Goal: Task Accomplishment & Management: Manage account settings

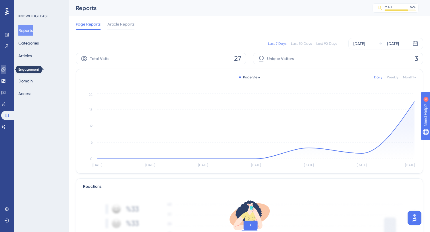
click at [6, 69] on icon at bounding box center [3, 69] width 5 height 5
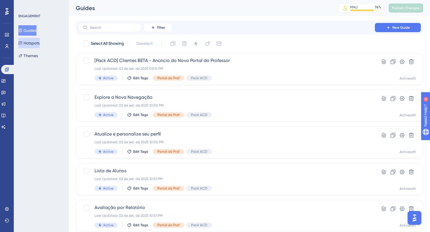
click at [36, 46] on button "Hotspots" at bounding box center [28, 43] width 21 height 10
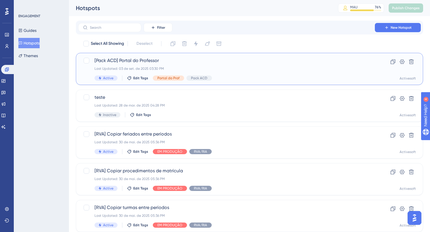
click at [126, 62] on span "[Pack ACD] Portal do Professor" at bounding box center [226, 60] width 264 height 7
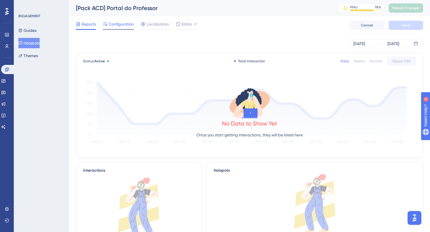
click at [120, 25] on span "Configuration" at bounding box center [120, 24] width 25 height 7
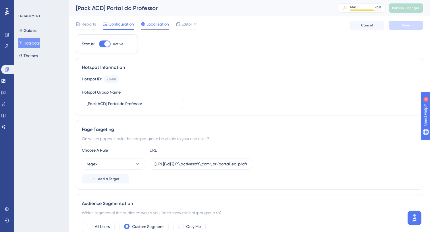
click at [149, 24] on span "Localization" at bounding box center [157, 24] width 22 height 7
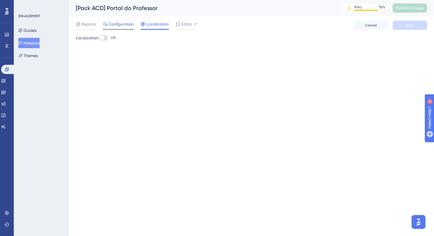
click at [123, 25] on span "Configuration" at bounding box center [120, 24] width 25 height 7
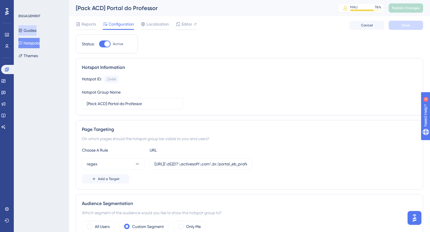
click at [34, 34] on button "Guides" at bounding box center [27, 30] width 18 height 10
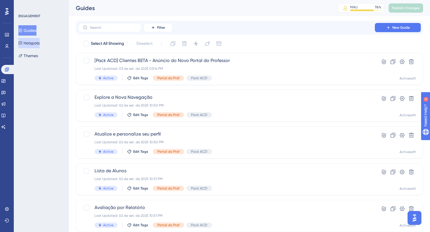
click at [33, 46] on button "Hotspots" at bounding box center [28, 43] width 21 height 10
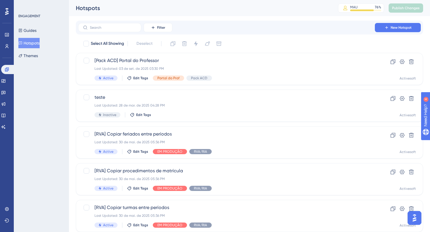
click at [32, 36] on div "Guides Hotspots Themes" at bounding box center [41, 43] width 46 height 36
click at [32, 34] on button "Guides" at bounding box center [27, 30] width 18 height 10
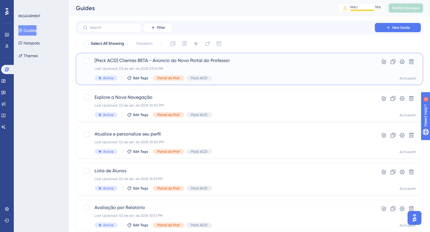
click at [238, 59] on span "[Pack ACD] Clientes BETA - Anúncio do Novo Portal do Professor" at bounding box center [226, 60] width 264 height 7
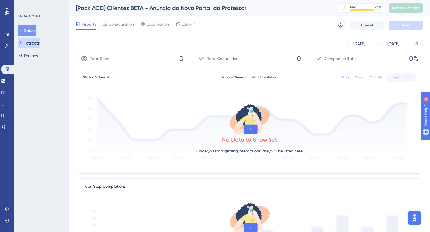
click at [40, 40] on button "Hotspots" at bounding box center [28, 43] width 21 height 10
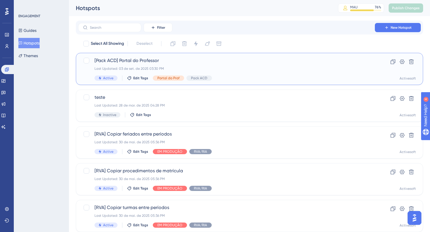
click at [170, 62] on span "[Pack ACD] Portal do Professor" at bounding box center [226, 60] width 264 height 7
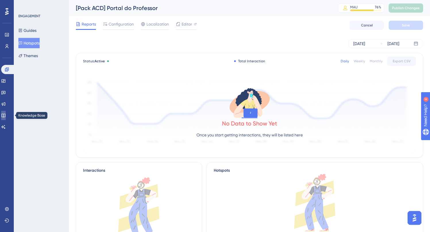
click at [5, 113] on icon at bounding box center [3, 115] width 5 height 5
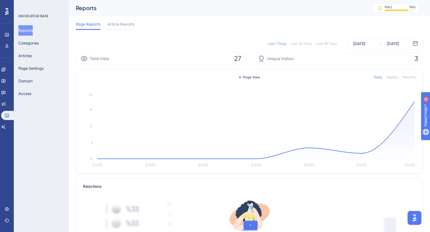
click at [122, 61] on div "Total Visits 27" at bounding box center [161, 58] width 170 height 11
click at [93, 56] on span "Total Visits" at bounding box center [99, 58] width 19 height 7
click at [84, 59] on icon at bounding box center [84, 58] width 7 height 7
click at [205, 49] on div "Last 7 Days Last 30 Days Last 90 Days Aug 28 2025 Sep 03 2025" at bounding box center [249, 43] width 347 height 11
click at [277, 59] on span "Unique Visitors" at bounding box center [280, 58] width 27 height 7
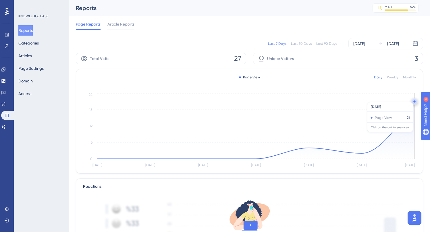
click at [414, 102] on circle at bounding box center [414, 102] width 0 height 0
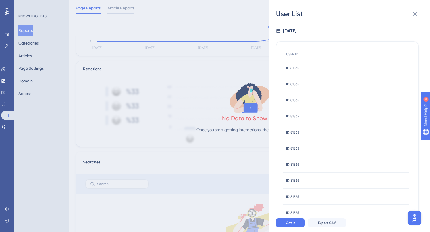
scroll to position [56, 0]
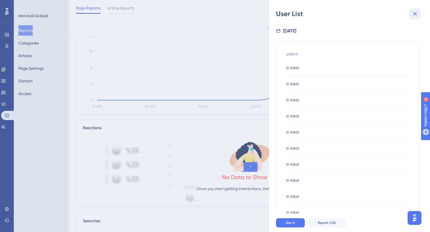
click at [412, 12] on icon at bounding box center [414, 13] width 7 height 7
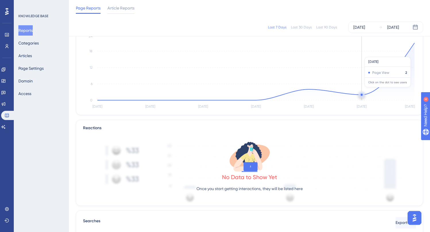
scroll to position [0, 0]
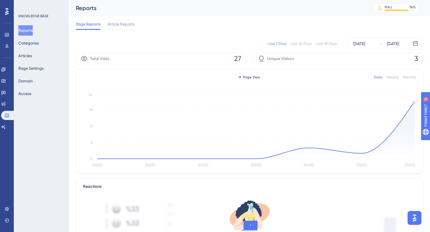
click at [357, 53] on div "Last 7 Days Last 30 Days Last 90 Days Aug 28 2025 Sep 03 2025" at bounding box center [249, 43] width 347 height 18
click at [354, 56] on div "Unique Visitors 3" at bounding box center [338, 58] width 170 height 11
click at [414, 58] on span "3" at bounding box center [416, 58] width 4 height 9
click at [293, 59] on div "Unique Visitors 3" at bounding box center [338, 58] width 170 height 11
click at [268, 60] on span "Unique Visitors" at bounding box center [280, 58] width 27 height 7
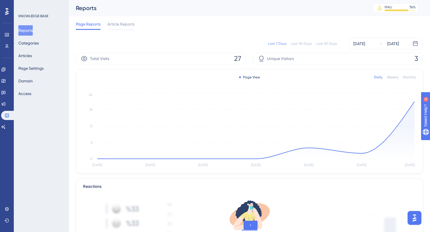
click at [383, 89] on div "Page View Daily Weekly Monthly Aug 28 Aug 29 Aug 30 Aug 31 Sep 1 Sep 2 Sep 3 0 …" at bounding box center [249, 121] width 346 height 104
click at [413, 101] on circle at bounding box center [414, 101] width 2 height 2
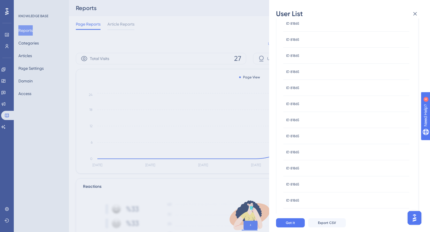
scroll to position [189, 0]
click at [324, 126] on div "ID 9151ac20-e4ef-42de-ac08-d3d30418dcaa ID 9151ac20-e4ef-42de-ac08-d3d30418dcaa" at bounding box center [322, 120] width 72 height 16
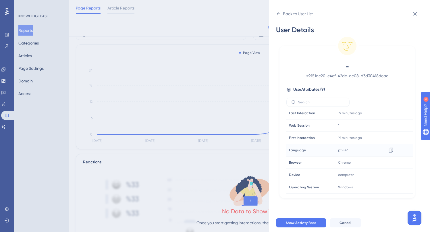
scroll to position [0, 0]
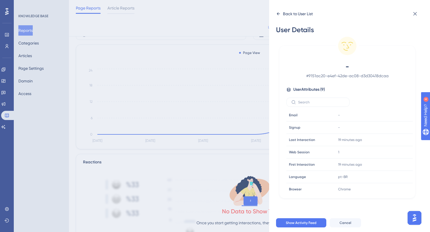
click at [276, 16] on div "Back to User List" at bounding box center [294, 13] width 37 height 9
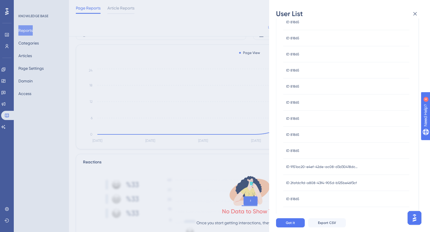
scroll to position [189, 0]
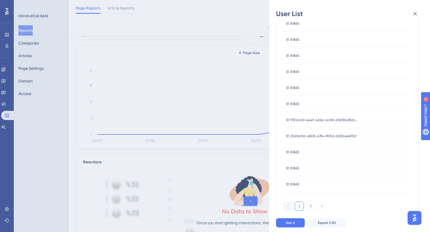
click at [332, 139] on div "ID 2fafdc9d-a808-43f4-905d-b125be46f3cf ID 2fafdc9d-a808-43f4-905d-b125be46f3cf" at bounding box center [321, 136] width 71 height 16
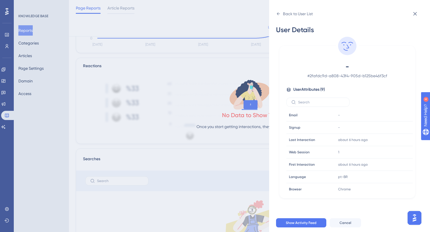
scroll to position [177, 0]
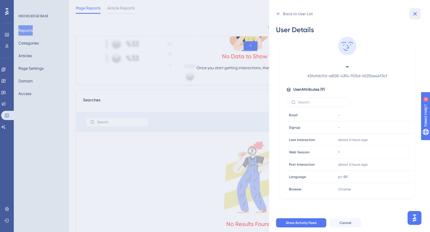
click at [413, 13] on icon at bounding box center [414, 13] width 7 height 7
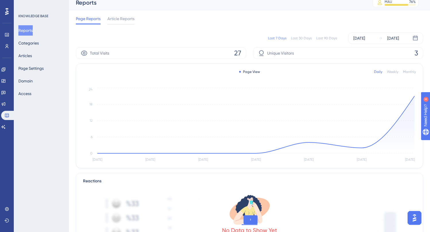
scroll to position [0, 0]
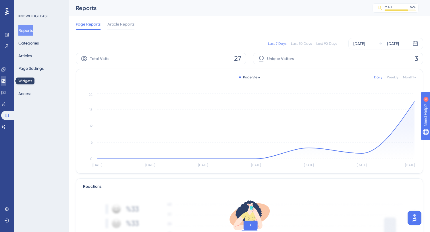
click at [5, 82] on icon at bounding box center [3, 80] width 4 height 3
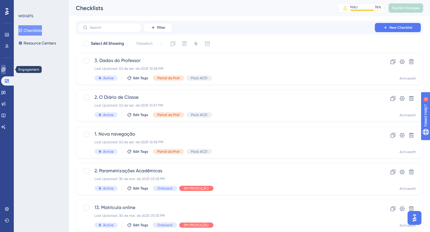
click at [6, 67] on link at bounding box center [3, 69] width 5 height 9
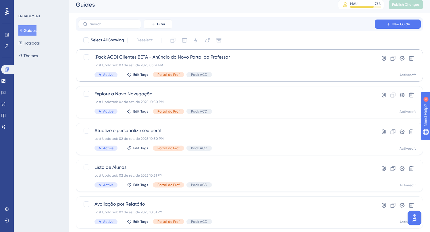
scroll to position [7, 0]
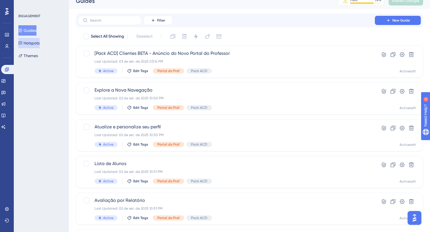
click at [38, 41] on button "Hotspots" at bounding box center [28, 43] width 21 height 10
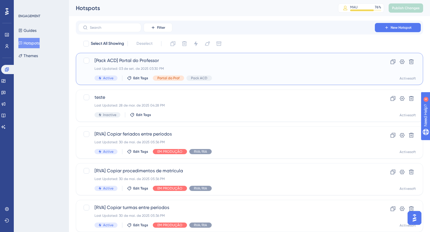
click at [223, 60] on span "[Pack ACD] Portal do Professor" at bounding box center [226, 60] width 264 height 7
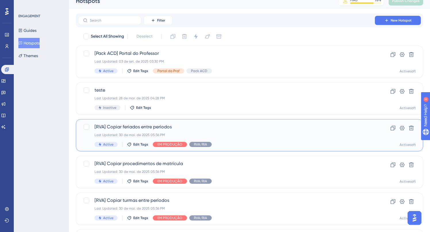
click at [189, 123] on div "[RVA] Copiar feriados entre períodos Last Updated: 30 de mai. de 2025 05:36 PM …" at bounding box center [249, 135] width 347 height 32
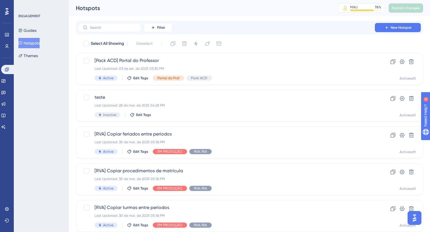
scroll to position [7, 0]
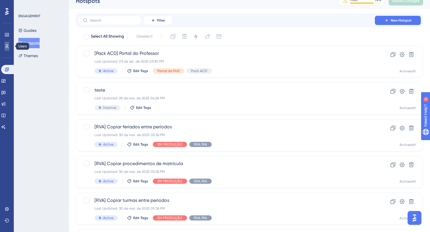
click at [9, 45] on icon at bounding box center [7, 46] width 5 height 5
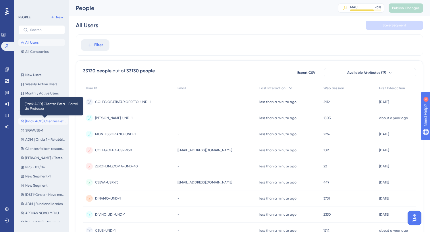
click at [52, 123] on span "[Pack ACD] Clientes Beta - Portal do Professor" at bounding box center [45, 121] width 41 height 5
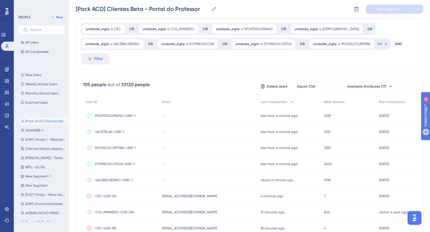
scroll to position [22, 0]
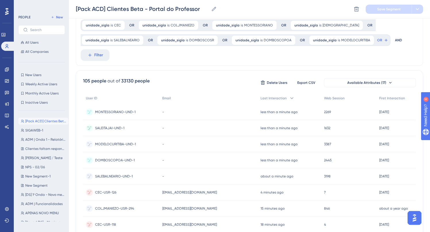
click at [104, 143] on span "MODELOCURITIBA-UND-1" at bounding box center [115, 144] width 41 height 5
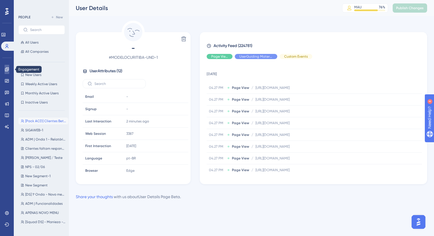
click at [9, 70] on icon at bounding box center [7, 69] width 5 height 5
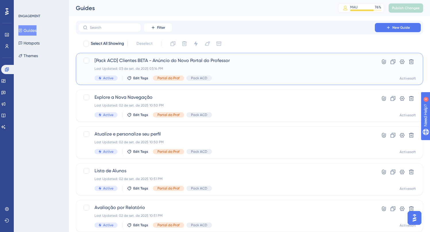
click at [158, 58] on span "[Pack ACD] Clientes BETA - Anúncio do Novo Portal do Professor" at bounding box center [226, 60] width 264 height 7
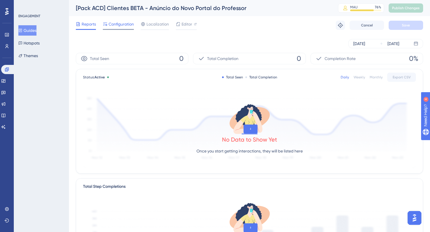
click at [116, 23] on span "Configuration" at bounding box center [120, 24] width 25 height 7
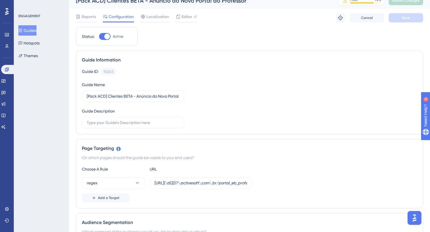
scroll to position [27, 0]
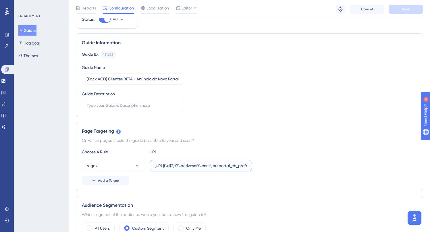
click at [172, 164] on input "[URL](\d{2})?\.activesoft\.com\.br/portal_eb_professor/" at bounding box center [200, 165] width 92 height 6
drag, startPoint x: 176, startPoint y: 164, endPoint x: 273, endPoint y: 167, distance: 96.7
click at [273, 167] on div "regex https://siga(\d{2})?\.activesoft\.com\.br/portal_eb_professor/" at bounding box center [249, 165] width 335 height 11
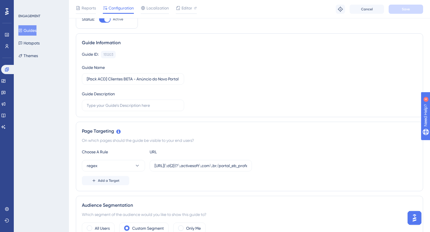
click at [292, 166] on div "regex https://siga(\d{2})?\.activesoft\.com\.br/portal_eb_professor/" at bounding box center [249, 165] width 335 height 11
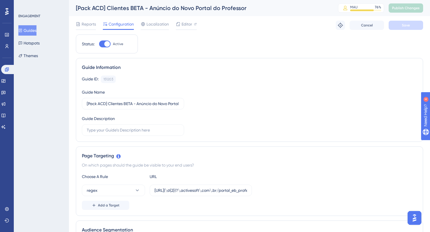
click at [36, 33] on button "Guides" at bounding box center [27, 30] width 18 height 10
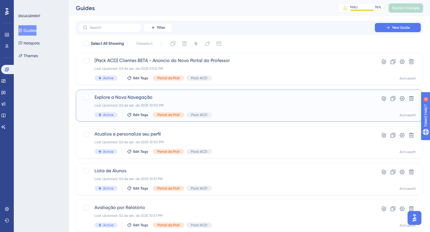
click at [160, 98] on span "Explore a Nova Navegação" at bounding box center [226, 97] width 264 height 7
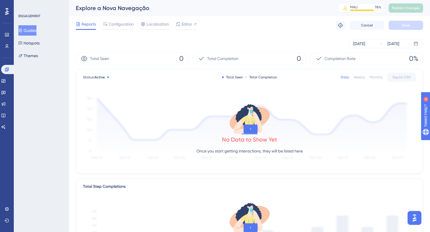
click at [31, 34] on button "Guides" at bounding box center [27, 30] width 18 height 10
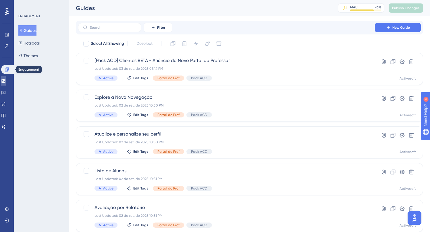
click at [6, 77] on link at bounding box center [3, 80] width 5 height 9
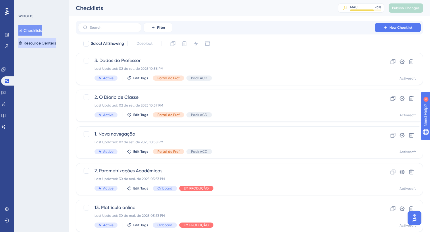
click at [56, 42] on button "Resource Centers" at bounding box center [37, 43] width 38 height 10
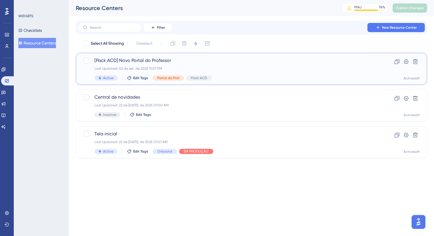
click at [156, 60] on span "[Pack ACD] Novo Portal do Professor" at bounding box center [228, 60] width 268 height 7
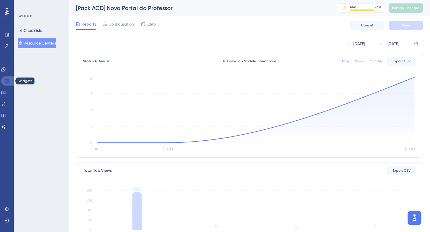
click at [6, 79] on icon at bounding box center [7, 81] width 5 height 5
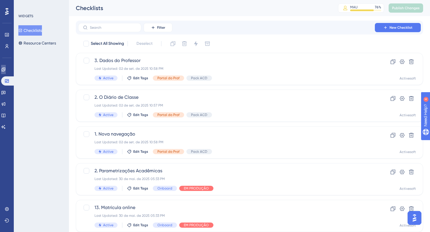
click at [6, 67] on link at bounding box center [3, 69] width 5 height 9
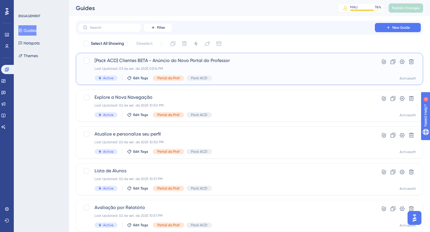
click at [228, 66] on div "Last Updated: 03 de set. de 2025 03:14 PM" at bounding box center [226, 68] width 264 height 5
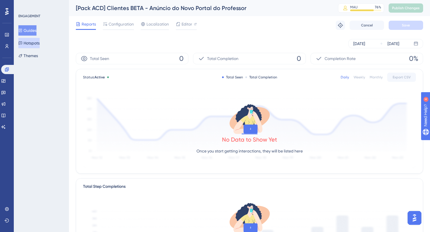
click at [40, 43] on button "Hotspots" at bounding box center [28, 43] width 21 height 10
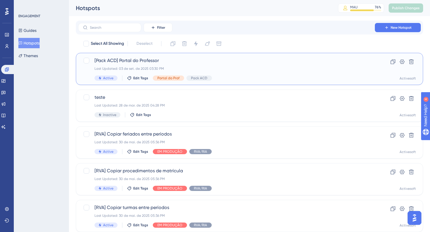
click at [168, 64] on div "[Pack ACD] Portal do Professor Last Updated: 03 de set. de 2025 03:30 PM Active…" at bounding box center [226, 69] width 264 height 24
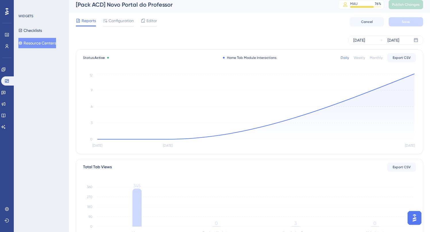
scroll to position [11, 0]
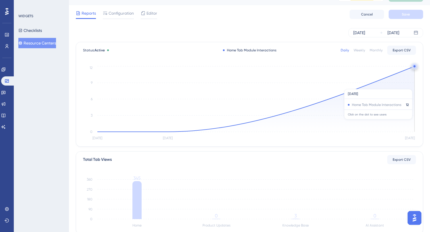
click at [354, 86] on icon "Sep 1 Sep 2 Sep 3 0 3 6 9 12" at bounding box center [249, 103] width 333 height 77
click at [413, 65] on icon "Sep 1 Sep 2 Sep 3 0 3 6 9 12" at bounding box center [249, 103] width 333 height 77
click at [411, 70] on icon at bounding box center [255, 98] width 317 height 65
click at [399, 86] on icon at bounding box center [255, 98] width 317 height 65
click at [402, 79] on icon at bounding box center [255, 98] width 317 height 65
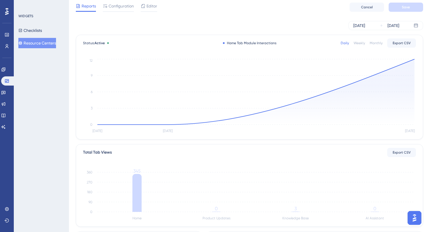
scroll to position [38, 0]
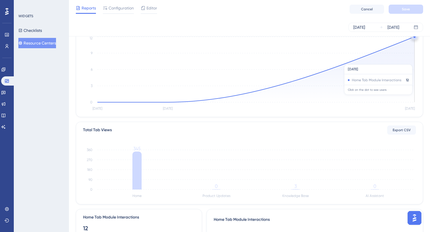
click at [402, 61] on icon at bounding box center [255, 69] width 317 height 65
click at [398, 71] on icon at bounding box center [255, 69] width 317 height 65
click at [398, 70] on icon at bounding box center [255, 69] width 317 height 65
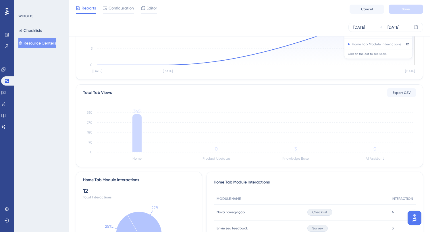
scroll to position [0, 0]
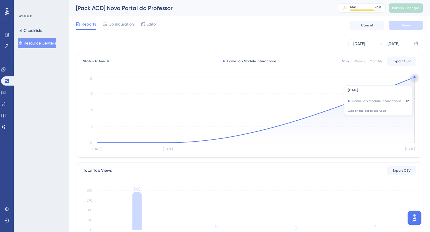
click at [411, 82] on icon at bounding box center [255, 109] width 317 height 65
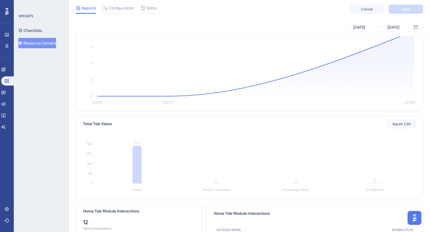
scroll to position [110, 0]
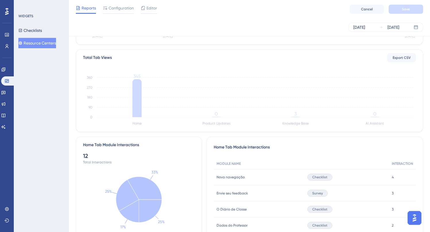
click at [87, 152] on div "12" at bounding box center [139, 156] width 112 height 8
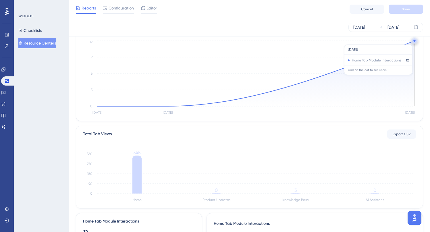
scroll to position [0, 0]
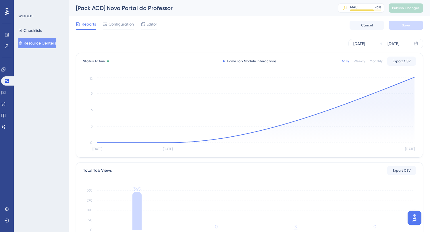
click at [413, 75] on div "Status: Active Home Tab Module Interactions Daily Weekly Monthly Export CSV Sep…" at bounding box center [249, 105] width 346 height 104
click at [413, 78] on circle at bounding box center [414, 77] width 5 height 5
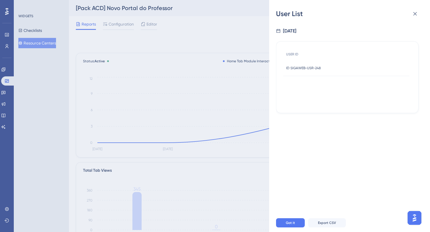
click at [305, 68] on span "ID SIGAWEB-USR-248" at bounding box center [303, 68] width 35 height 5
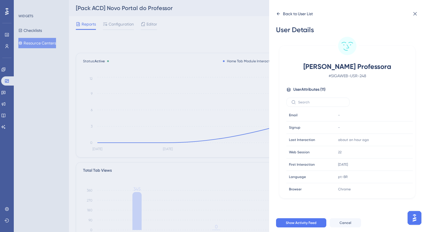
click at [281, 16] on div "Back to User List" at bounding box center [294, 13] width 37 height 9
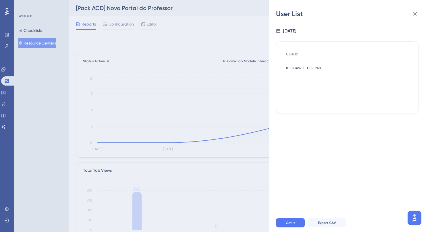
click at [280, 15] on div "User List" at bounding box center [349, 13] width 147 height 9
click at [414, 11] on icon at bounding box center [414, 13] width 7 height 7
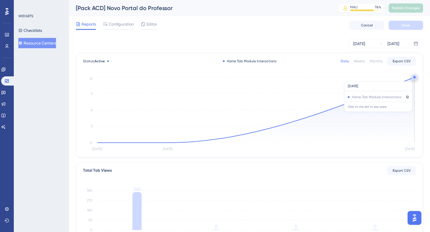
click at [414, 78] on circle at bounding box center [414, 77] width 5 height 5
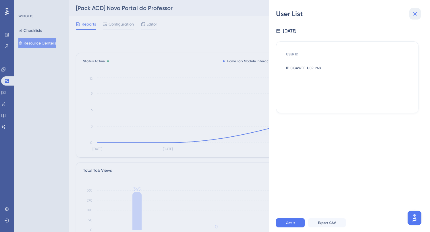
click at [414, 8] on button at bounding box center [414, 13] width 11 height 11
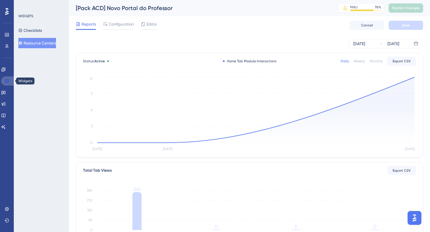
click at [8, 78] on link at bounding box center [8, 80] width 14 height 9
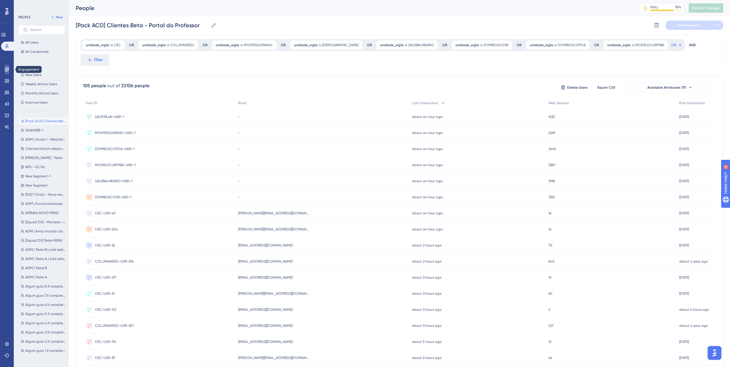
click at [5, 69] on icon at bounding box center [7, 69] width 5 height 5
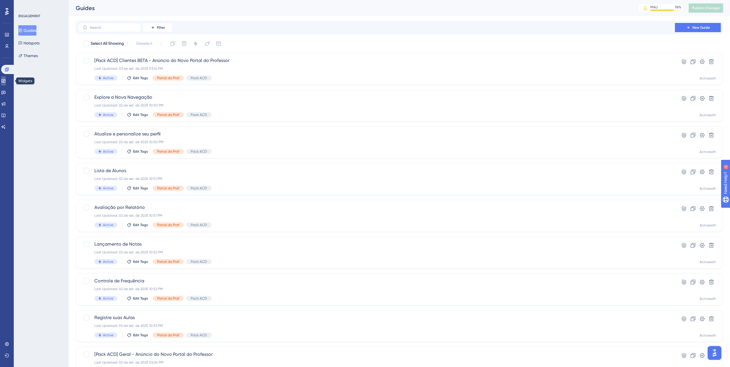
click at [6, 79] on icon at bounding box center [3, 81] width 5 height 5
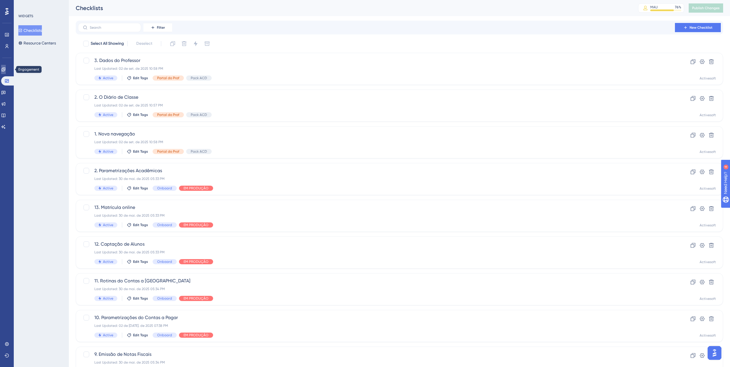
click at [5, 74] on link at bounding box center [3, 69] width 5 height 9
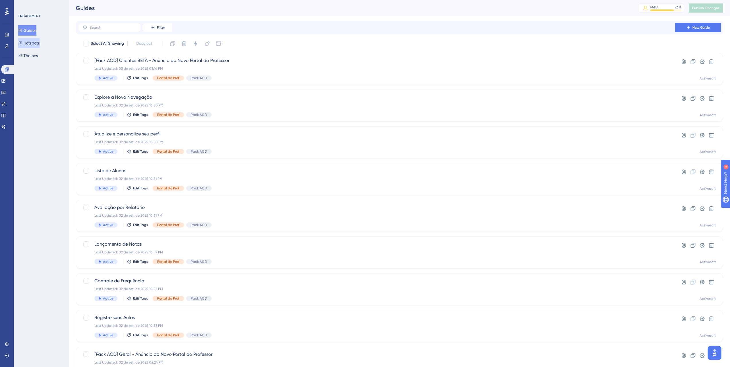
click at [40, 42] on button "Hotspots" at bounding box center [28, 43] width 21 height 10
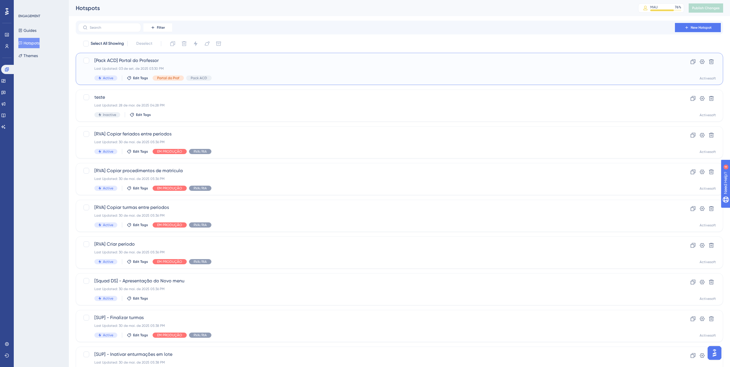
click at [259, 63] on span "[Pack ACD] Portal do Professor" at bounding box center [376, 60] width 564 height 7
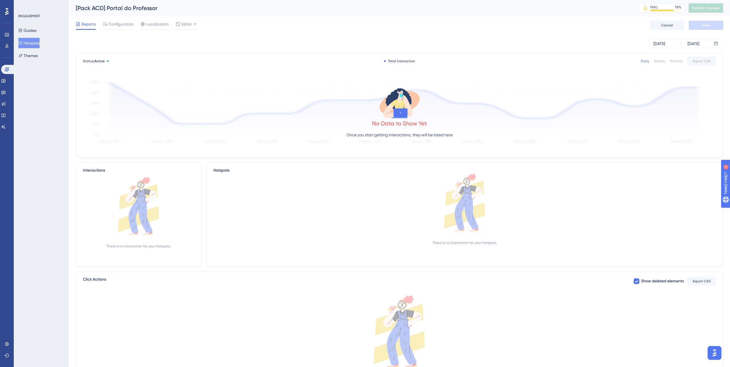
click at [36, 44] on button "Hotspots" at bounding box center [28, 43] width 21 height 10
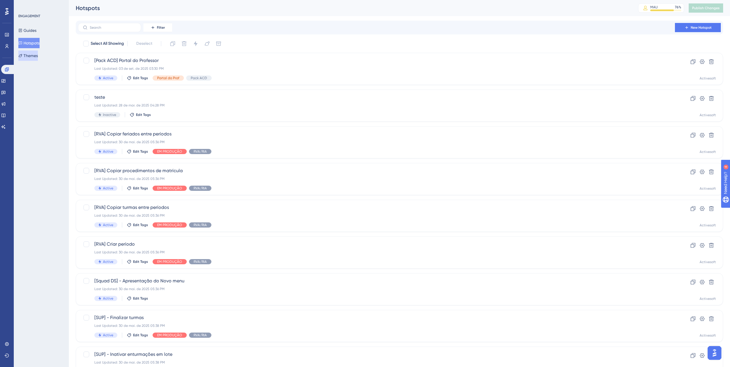
click at [31, 55] on button "Themes" at bounding box center [28, 56] width 20 height 10
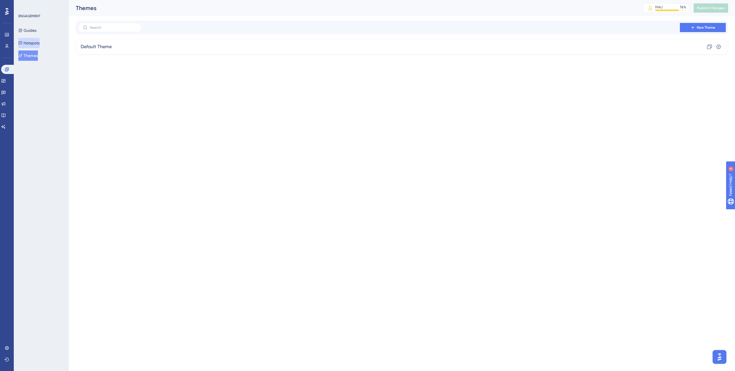
click at [33, 45] on button "Hotspots" at bounding box center [28, 43] width 21 height 10
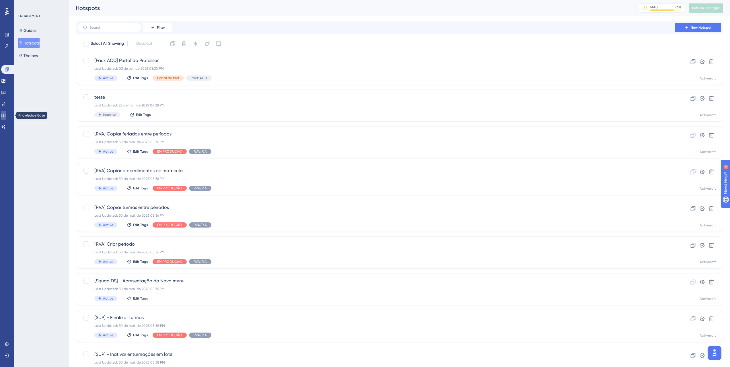
click at [6, 112] on link at bounding box center [3, 115] width 5 height 9
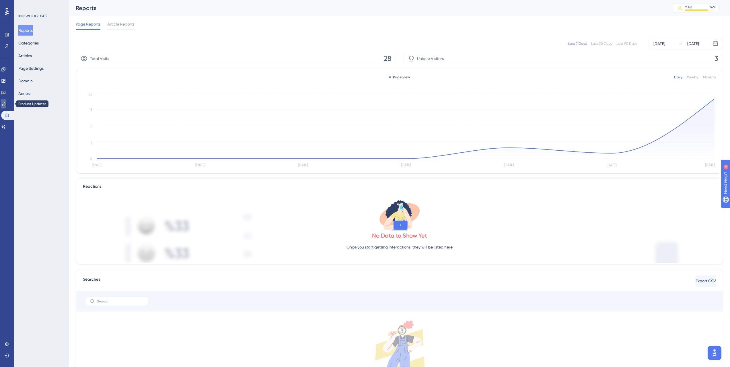
click at [5, 103] on icon at bounding box center [4, 104] width 4 height 4
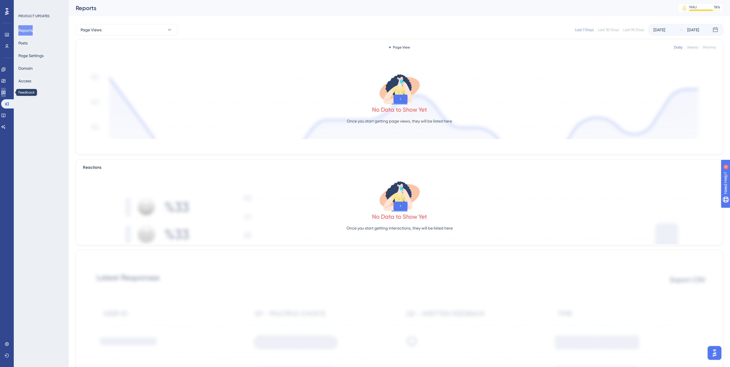
click at [6, 92] on icon at bounding box center [3, 92] width 5 height 5
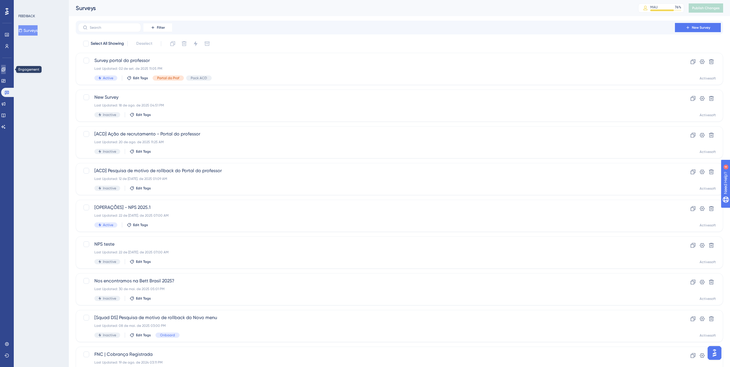
click at [6, 68] on icon at bounding box center [3, 69] width 5 height 5
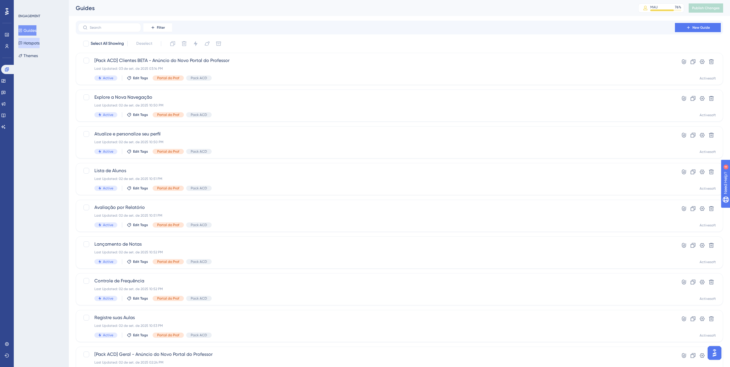
click at [40, 44] on button "Hotspots" at bounding box center [28, 43] width 21 height 10
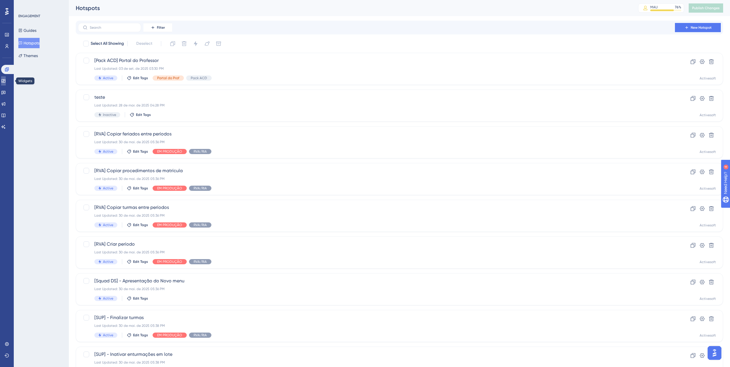
click at [6, 79] on icon at bounding box center [3, 81] width 5 height 5
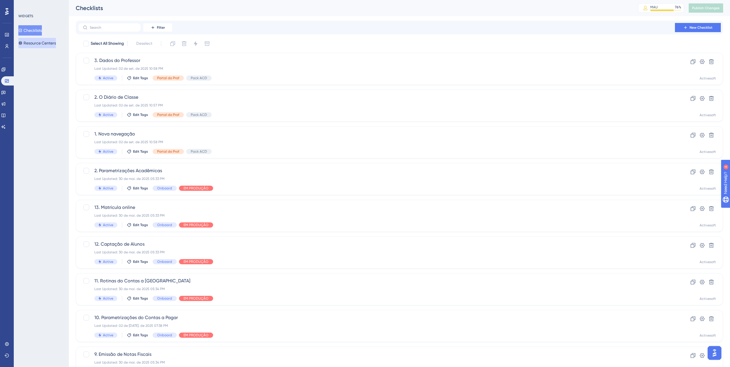
click at [42, 41] on button "Resource Centers" at bounding box center [37, 43] width 38 height 10
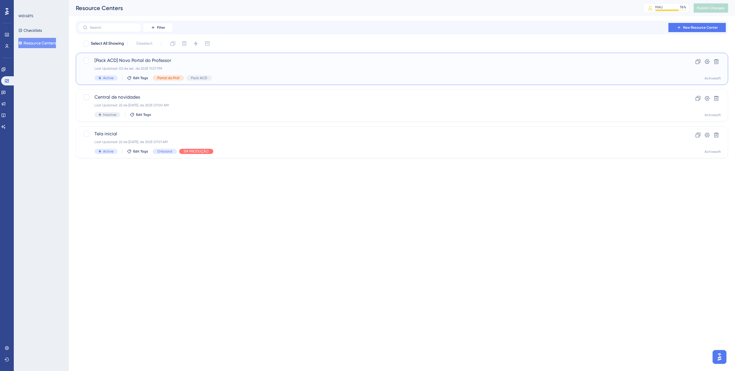
click at [187, 61] on span "[Pack ACD] Novo Portal do Professor" at bounding box center [378, 60] width 569 height 7
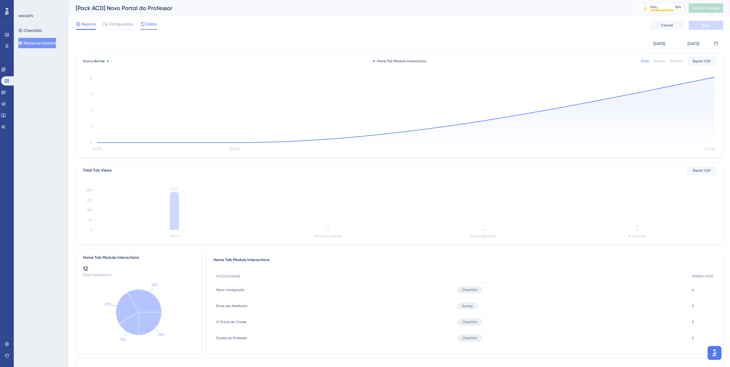
click at [148, 22] on span "Editor" at bounding box center [151, 24] width 11 height 7
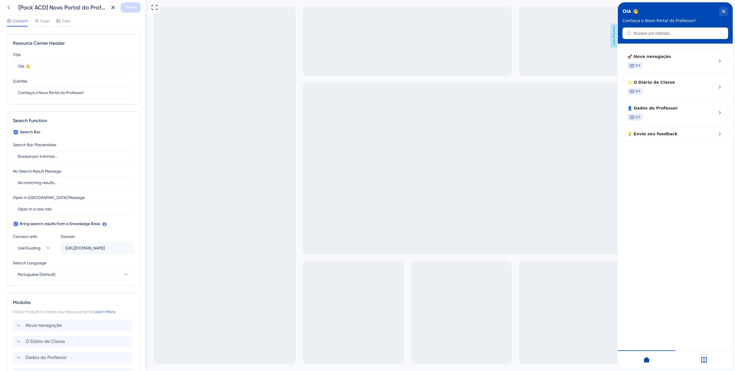
click at [9, 7] on icon at bounding box center [8, 7] width 7 height 7
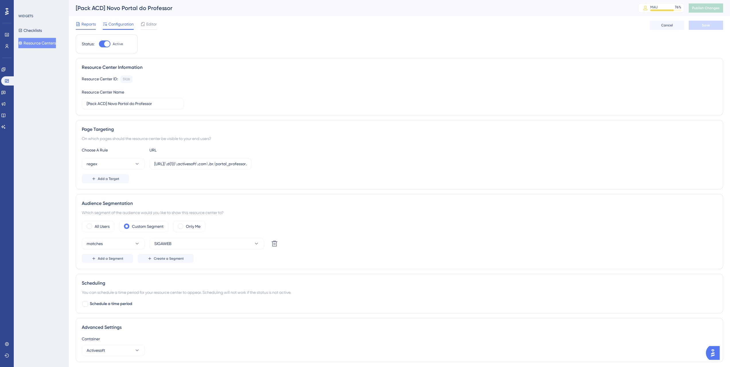
click at [86, 23] on span "Reports" at bounding box center [88, 24] width 14 height 7
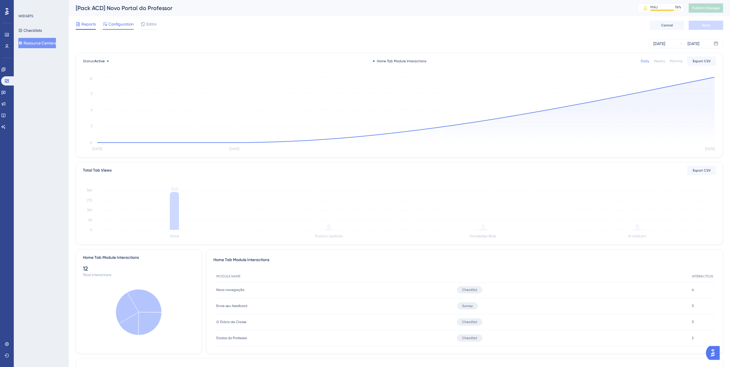
click at [128, 22] on span "Configuration" at bounding box center [120, 24] width 25 height 7
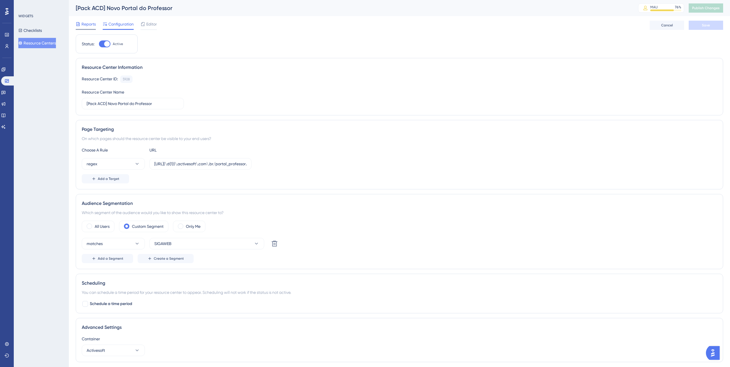
click at [82, 23] on span "Reports" at bounding box center [88, 24] width 14 height 7
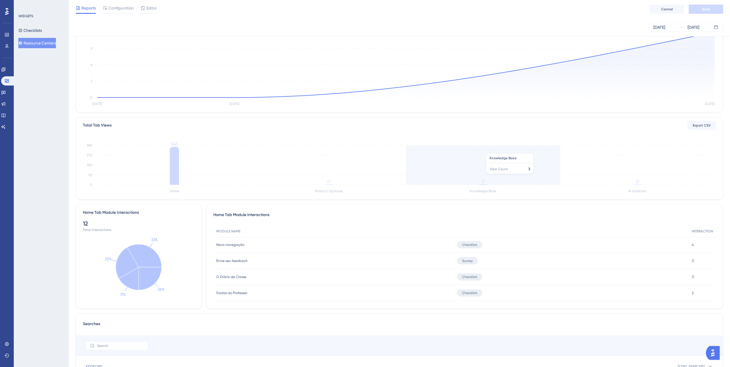
scroll to position [46, 0]
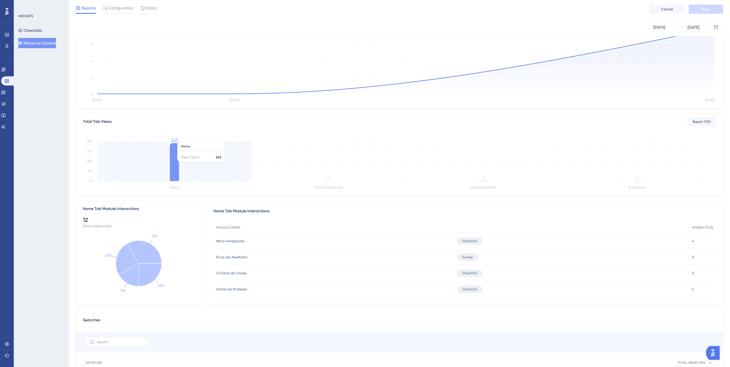
click at [179, 162] on icon "Home Product Updates Knowledge Base AI Assistant 0 90 180 270 360 345 0 3 0" at bounding box center [399, 163] width 633 height 55
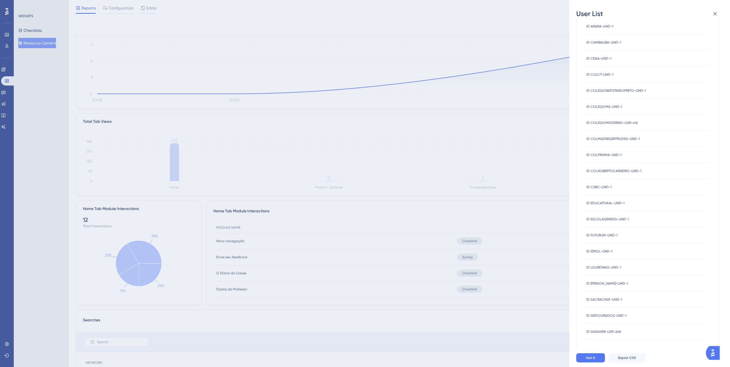
scroll to position [54, 0]
click at [714, 15] on icon at bounding box center [716, 14] width 4 height 4
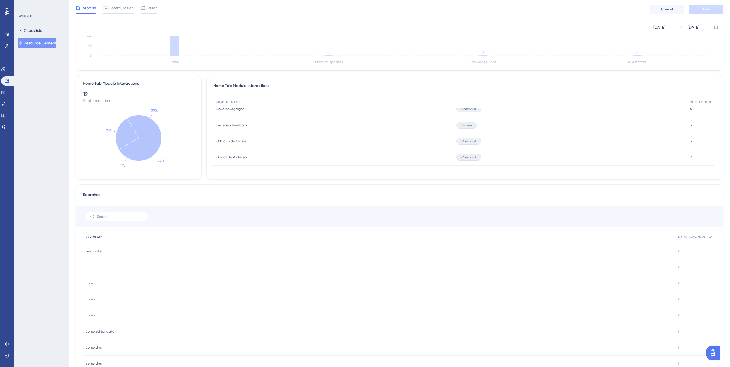
scroll to position [0, 0]
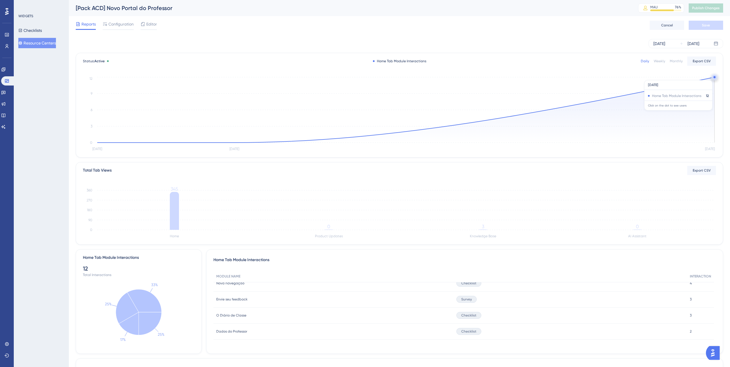
click at [710, 77] on line at bounding box center [406, 77] width 618 height 0
click at [713, 77] on icon "Sep 1 Sep 2 Sep 3 0 3 6 9 12" at bounding box center [399, 114] width 633 height 77
click at [715, 77] on icon "Sep 1 Sep 2 Sep 3 0 3 6 9 12" at bounding box center [399, 114] width 633 height 77
click at [713, 78] on circle at bounding box center [715, 77] width 5 height 5
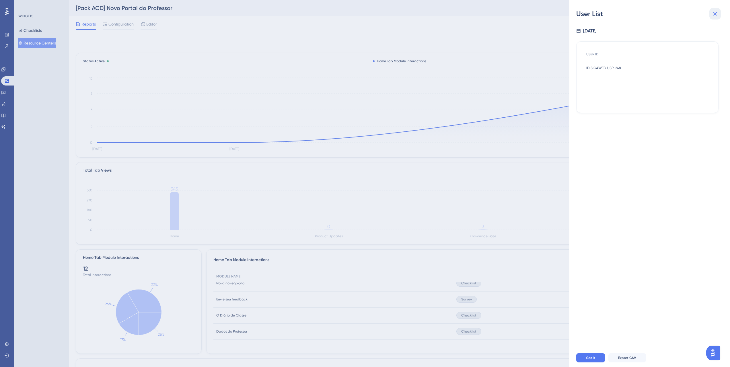
click at [718, 14] on icon at bounding box center [715, 13] width 7 height 7
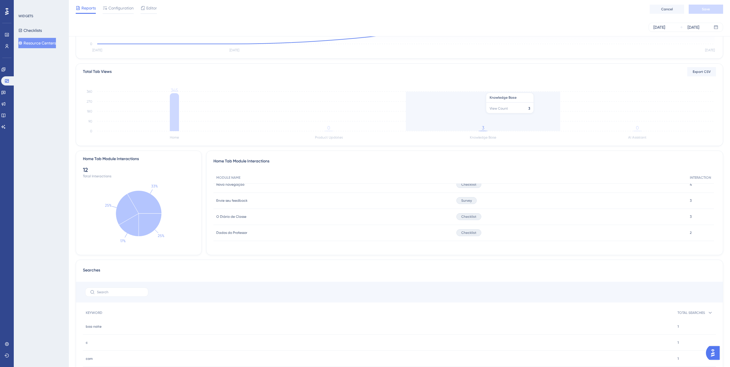
scroll to position [104, 0]
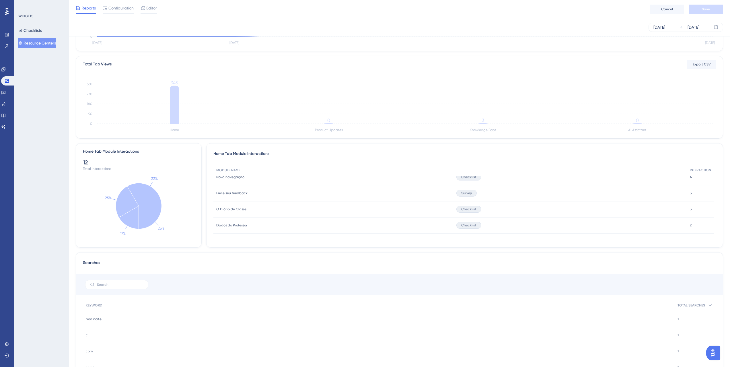
click at [465, 191] on span "Survey" at bounding box center [466, 193] width 11 height 5
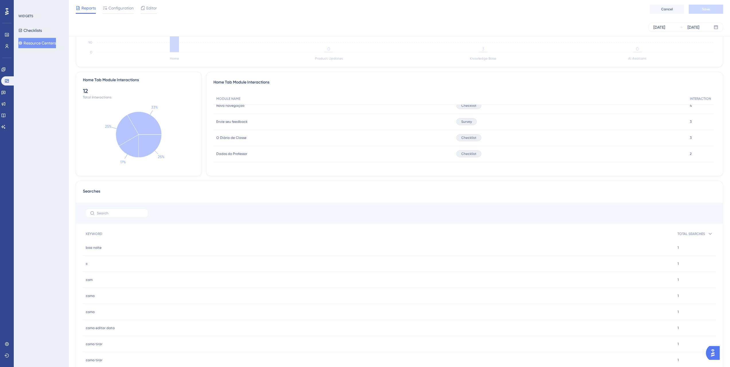
scroll to position [0, 0]
click at [6, 113] on icon at bounding box center [3, 115] width 5 height 5
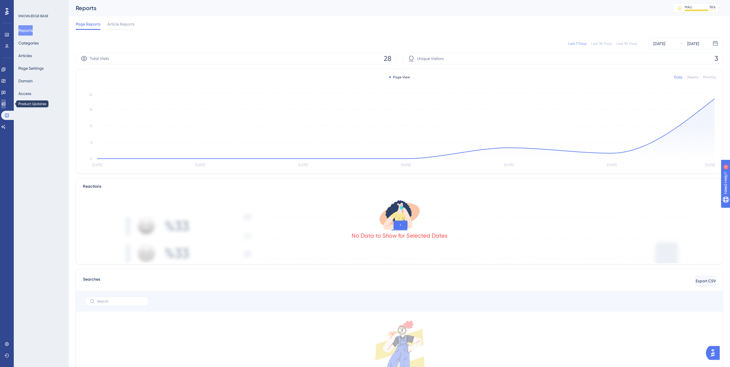
click at [6, 104] on icon at bounding box center [3, 104] width 5 height 5
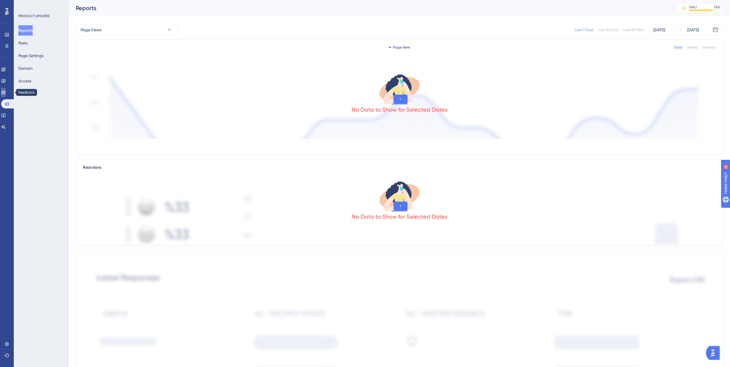
click at [5, 93] on icon at bounding box center [3, 92] width 5 height 5
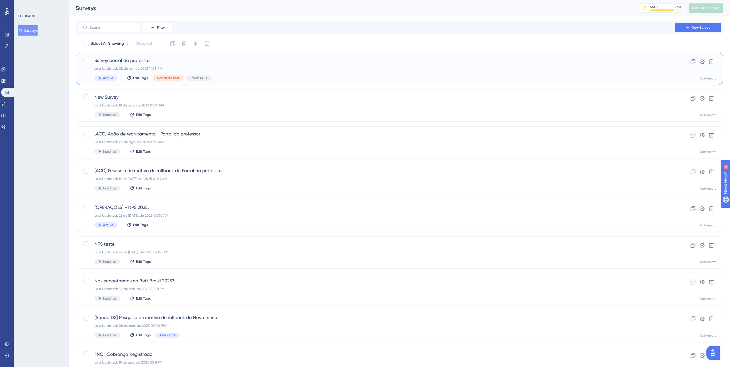
click at [142, 58] on span "Survey portal do professor" at bounding box center [376, 60] width 564 height 7
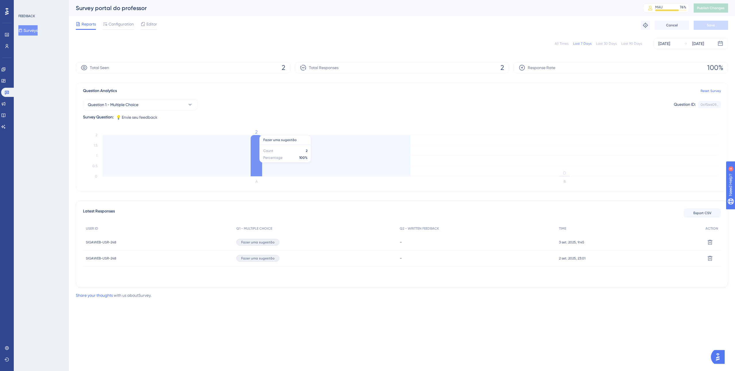
click at [257, 156] on icon at bounding box center [256, 155] width 11 height 41
click at [259, 138] on icon at bounding box center [256, 155] width 11 height 41
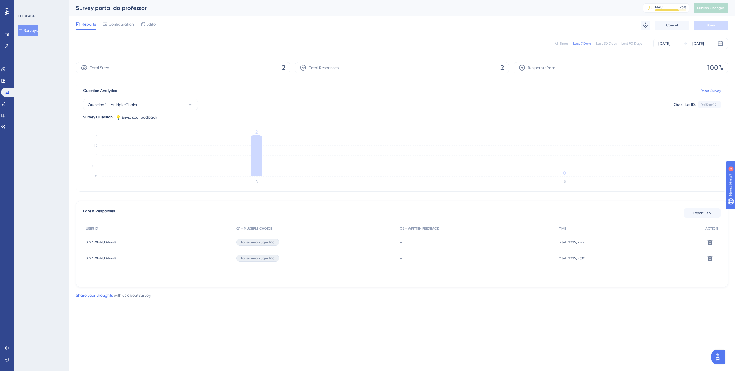
click at [207, 68] on div "Total Seen 2" at bounding box center [183, 67] width 214 height 11
click at [152, 108] on button "Question 1 - Multiple Choice" at bounding box center [140, 104] width 115 height 11
click at [140, 148] on span "Question 2 - Written Feedback" at bounding box center [119, 151] width 56 height 7
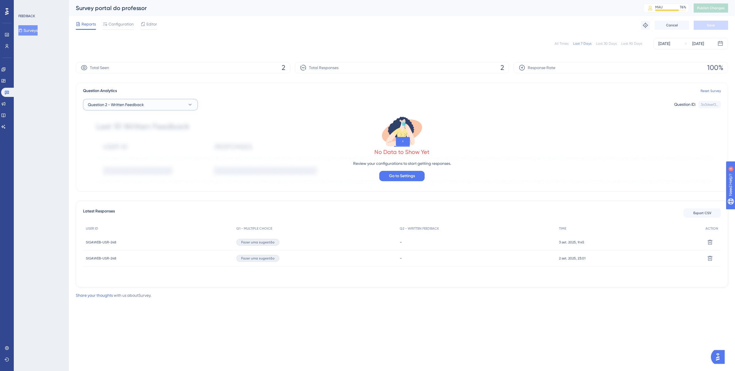
click at [129, 103] on span "Question 2 - Written Feedback" at bounding box center [116, 104] width 56 height 7
drag, startPoint x: 114, startPoint y: 146, endPoint x: 115, endPoint y: 143, distance: 3.7
click at [115, 143] on div "Question 1 - Multiple Choice Question 1 - Multiple Choice Question 2 - Written …" at bounding box center [140, 145] width 107 height 23
click at [115, 143] on span "Question 1 - Multiple Choice" at bounding box center [116, 139] width 51 height 7
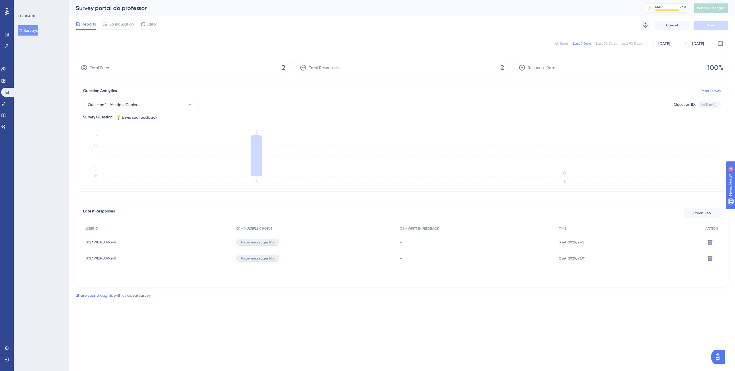
click at [97, 244] on span "SIGAWEB-USR-248" at bounding box center [101, 242] width 30 height 5
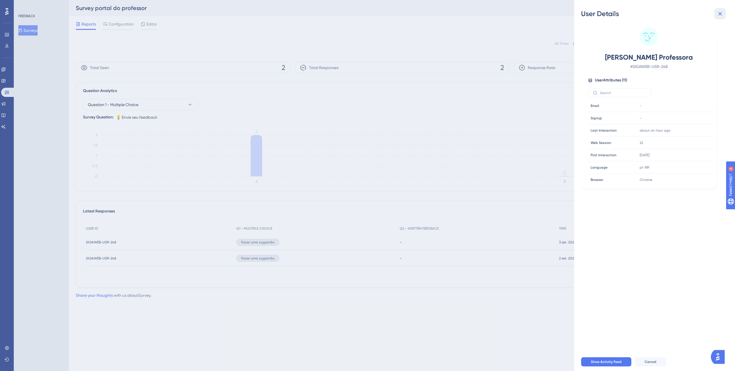
click at [719, 12] on icon at bounding box center [719, 13] width 7 height 7
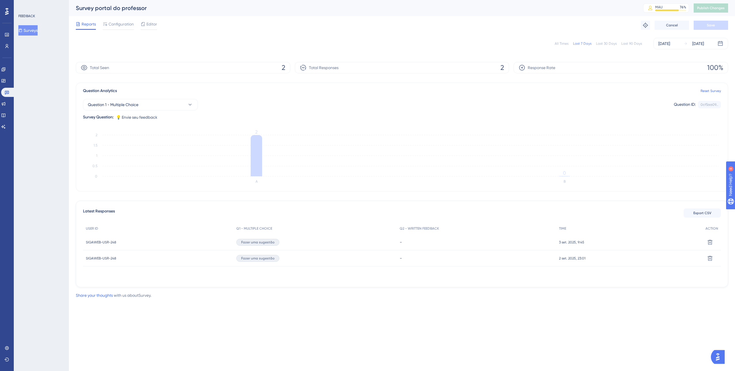
click at [13, 78] on div "Performance Users Engagement Widgets Feedback Product Updates Knowledge Base AI…" at bounding box center [7, 185] width 14 height 371
click at [9, 42] on link at bounding box center [7, 46] width 5 height 9
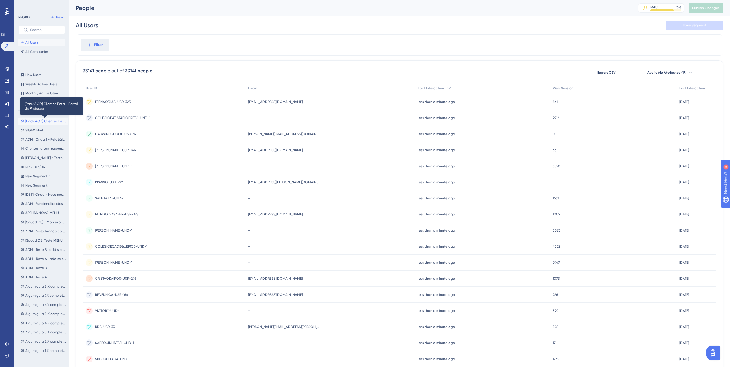
click at [46, 123] on span "[Pack ACD] Clientes Beta - Portal do Professor" at bounding box center [45, 121] width 41 height 5
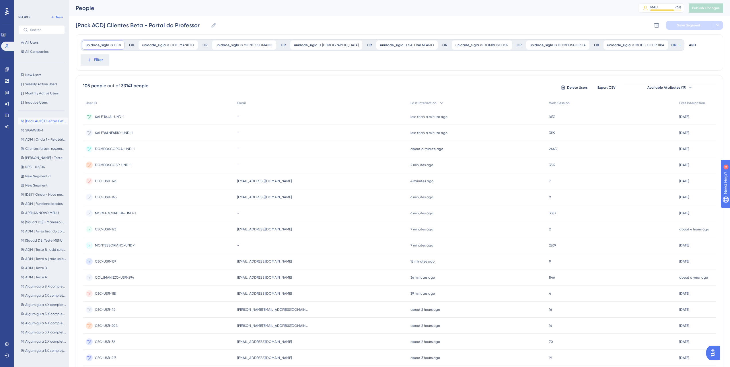
click at [106, 44] on span "unidade_sigla" at bounding box center [98, 45] width 24 height 5
click at [238, 20] on div "[Pack ACD] Clientes Beta - Portal do Professor [Pack ACD] Clientes Beta - Porta…" at bounding box center [400, 25] width 648 height 18
click at [9, 107] on link at bounding box center [7, 103] width 5 height 9
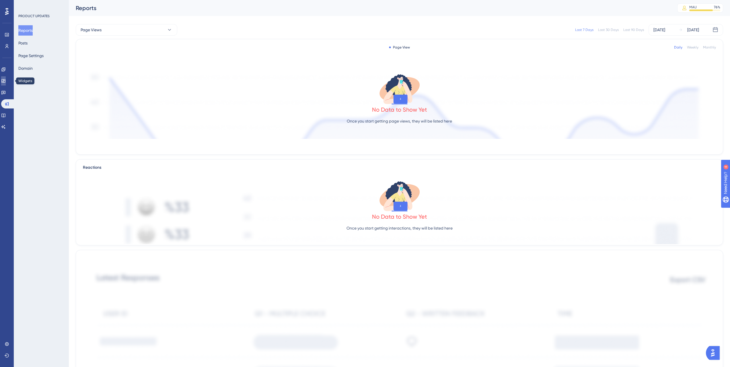
click at [6, 81] on link at bounding box center [3, 80] width 5 height 9
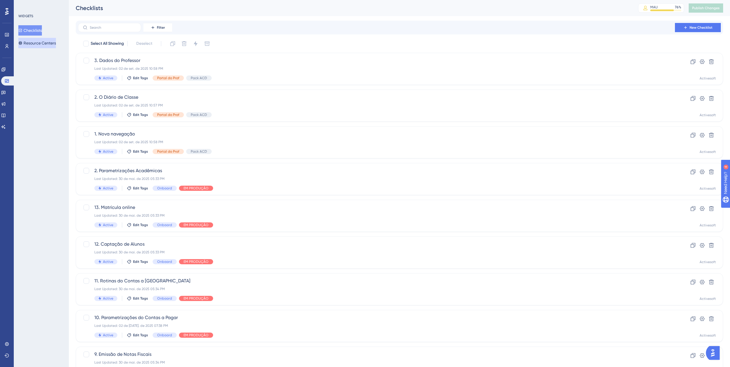
click at [41, 43] on button "Resource Centers" at bounding box center [37, 43] width 38 height 10
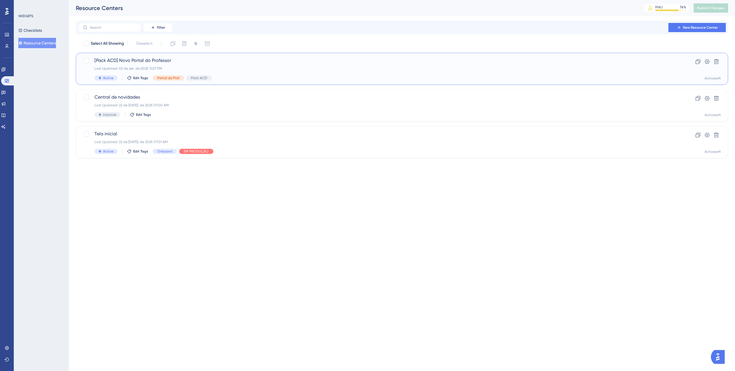
click at [238, 54] on div "[Pack ACD] Novo Portal do Professor Last Updated: 02 de set. de 2025 11:07 PM A…" at bounding box center [402, 69] width 652 height 32
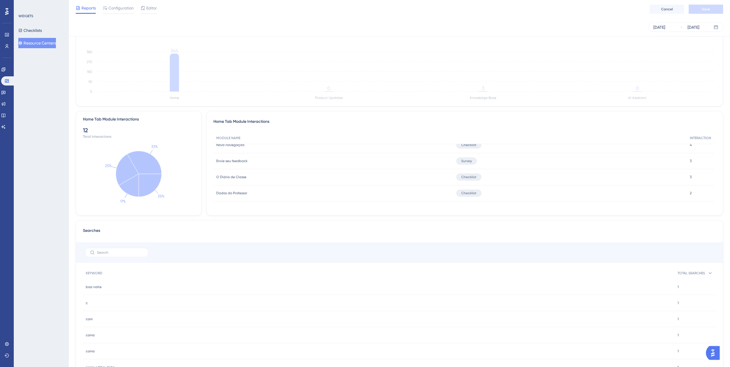
scroll to position [40, 0]
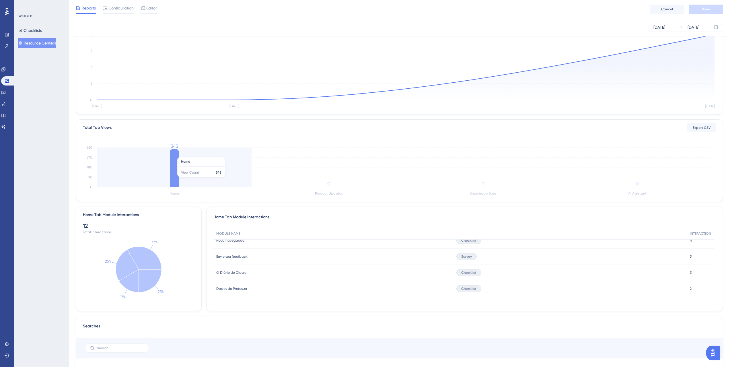
click at [170, 154] on icon at bounding box center [174, 168] width 9 height 38
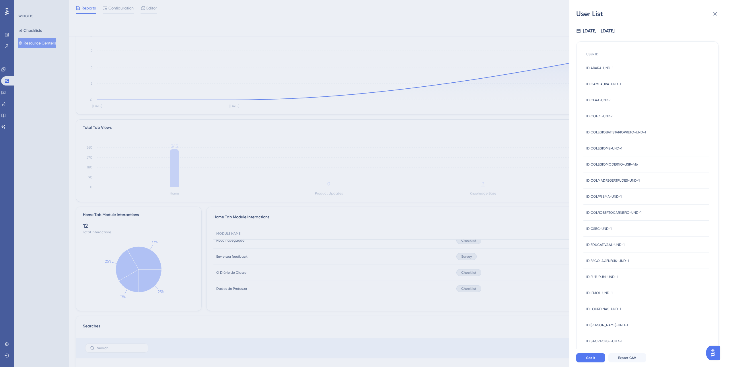
click at [609, 71] on div "ID ARARA-UND-1 ID ARARA-UND-1" at bounding box center [600, 68] width 27 height 16
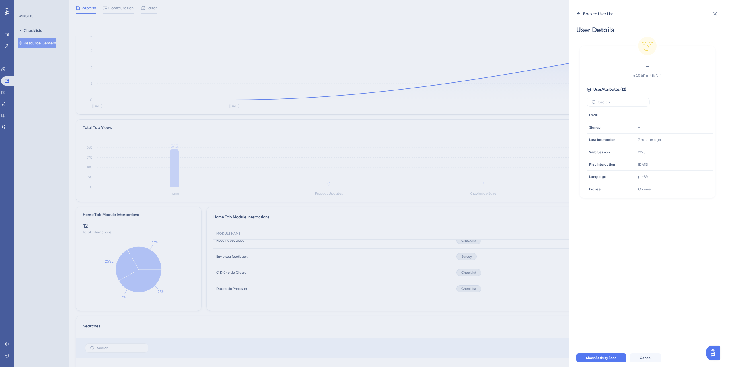
click at [579, 12] on icon at bounding box center [578, 13] width 5 height 5
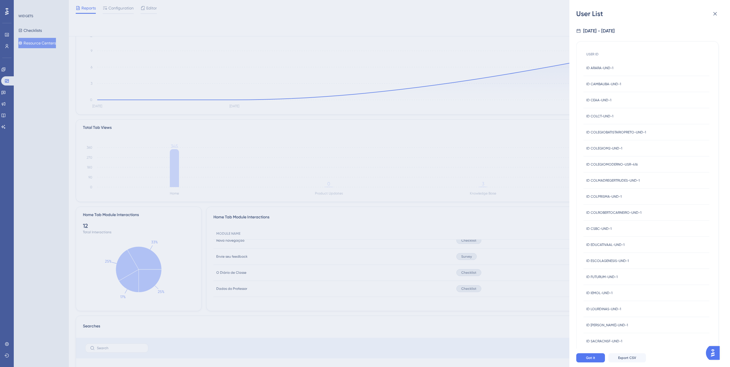
click at [63, 196] on div "User List 9/1/2025 - 9/3/2025 USER ID ID ARARA-UND-1 ID ARARA-UND-1 ID CAMBAUBA…" at bounding box center [365, 183] width 730 height 367
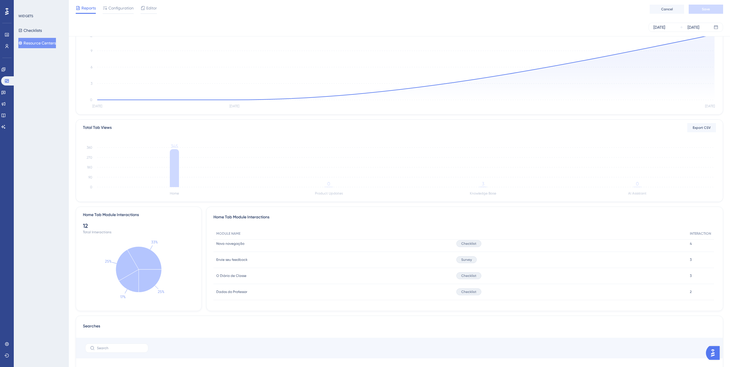
scroll to position [44, 0]
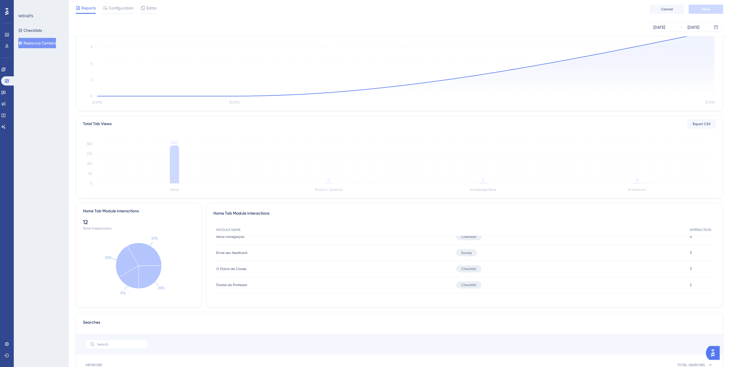
click at [228, 253] on span "Envie seu feedback" at bounding box center [231, 253] width 31 height 5
click at [228, 267] on span "O Diário de Classe" at bounding box center [231, 269] width 30 height 5
click at [238, 251] on span "Envie seu feedback" at bounding box center [231, 253] width 31 height 5
click at [476, 249] on div "Survey" at bounding box center [571, 253] width 234 height 16
click at [464, 251] on span "Survey" at bounding box center [466, 253] width 11 height 5
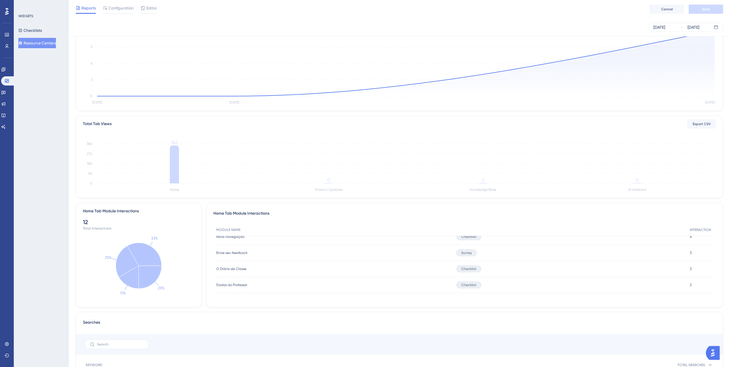
click at [691, 252] on span "3" at bounding box center [691, 253] width 2 height 5
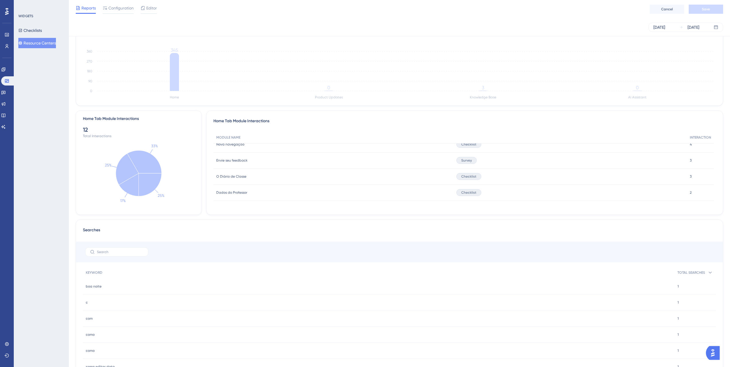
click at [86, 127] on div "12" at bounding box center [139, 130] width 112 height 8
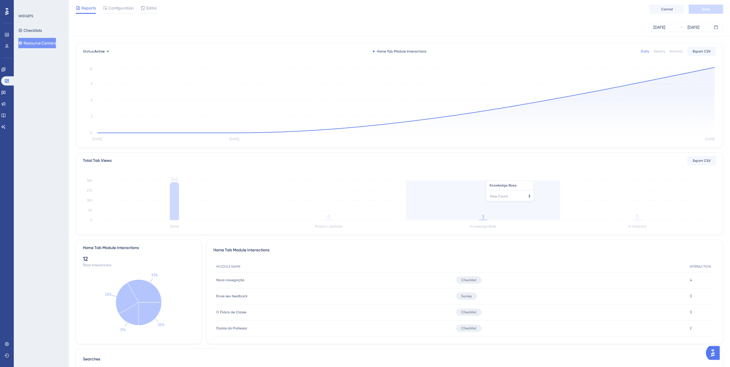
scroll to position [0, 0]
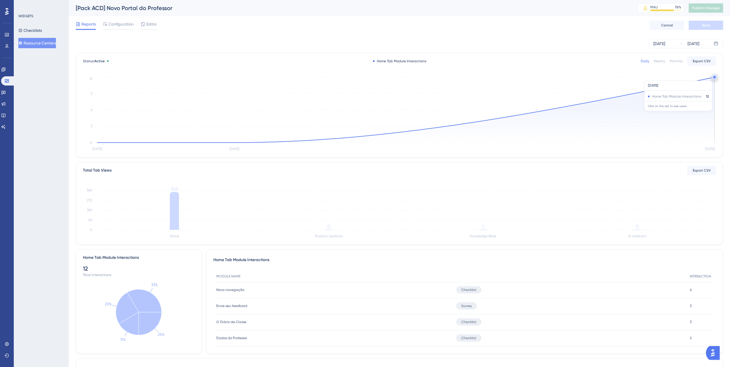
click at [713, 78] on circle at bounding box center [715, 77] width 5 height 5
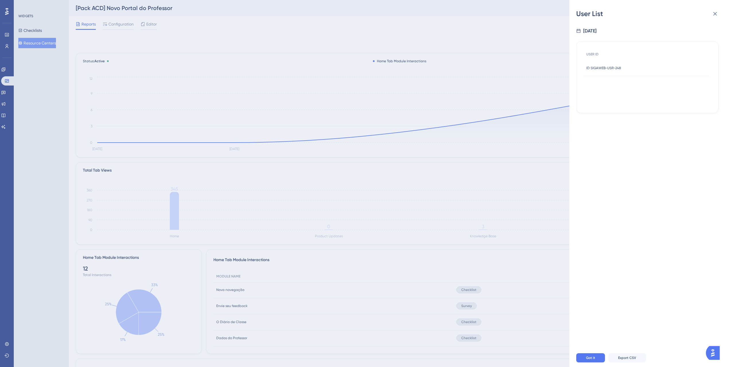
click at [648, 71] on div "ID SIGAWEB-USR-248 ID SIGAWEB-USR-248" at bounding box center [647, 68] width 126 height 16
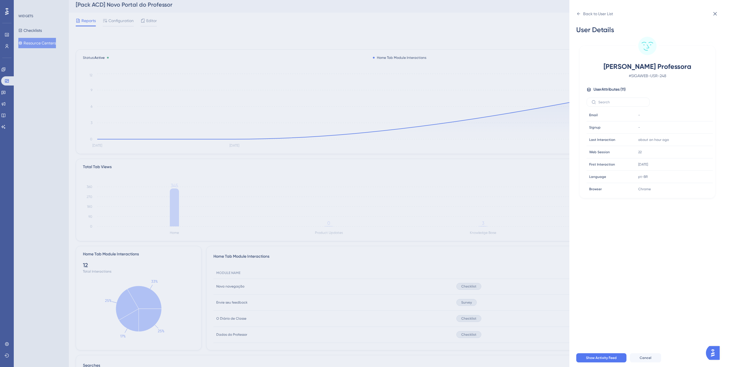
scroll to position [82, 0]
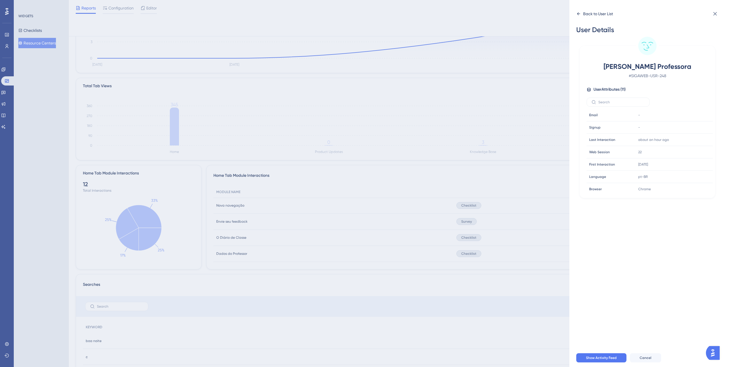
click at [577, 16] on icon at bounding box center [578, 13] width 5 height 5
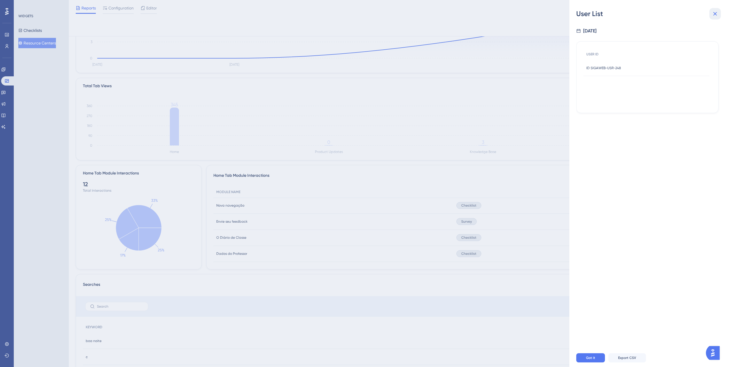
click at [718, 13] on icon at bounding box center [715, 13] width 7 height 7
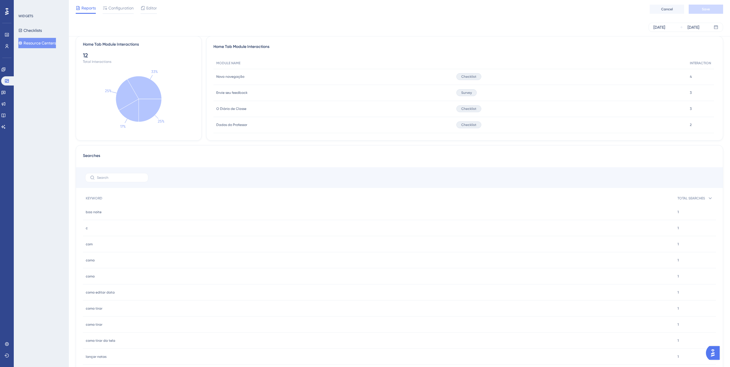
scroll to position [228, 0]
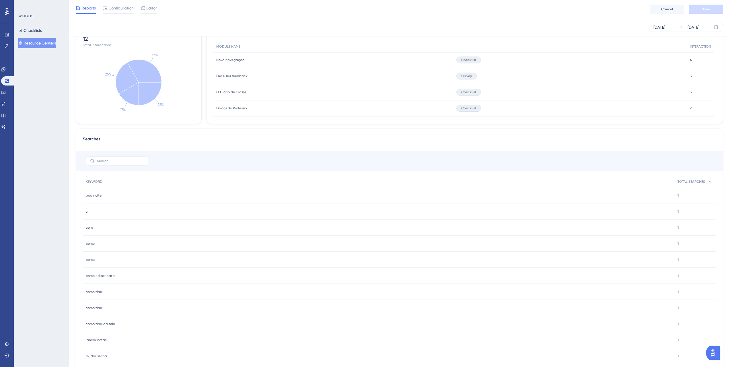
click at [92, 196] on span "boa noite" at bounding box center [94, 195] width 16 height 5
click at [96, 196] on span "boa noite" at bounding box center [94, 195] width 16 height 5
click at [709, 181] on icon at bounding box center [710, 182] width 3 height 2
click at [676, 194] on div "1 1" at bounding box center [695, 195] width 41 height 16
click at [680, 195] on div "1 1" at bounding box center [695, 195] width 41 height 16
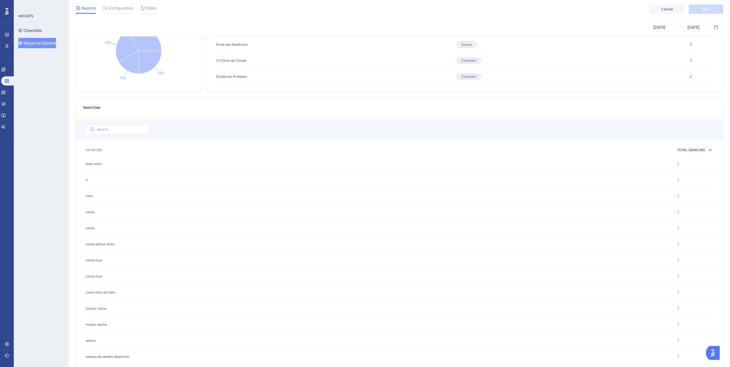
scroll to position [289, 0]
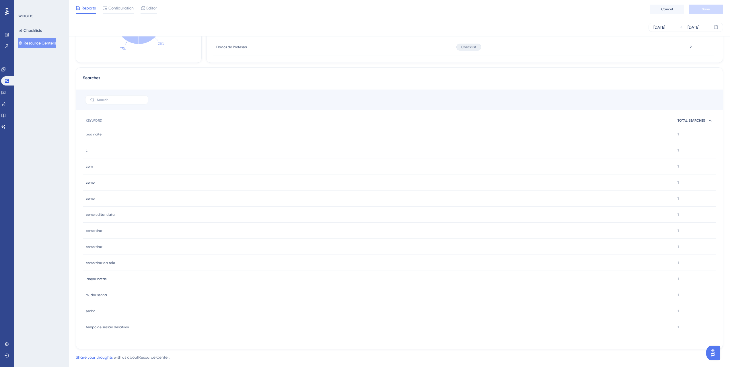
click at [90, 232] on span "como tirar" at bounding box center [94, 230] width 17 height 5
drag, startPoint x: 96, startPoint y: 235, endPoint x: 99, endPoint y: 255, distance: 19.9
click at [96, 235] on div "como tirar como tirar" at bounding box center [379, 231] width 592 height 16
click at [99, 255] on div "KEYWORD TOTAL SEARCHES boa noite boa noite 1 1 c c 1 1 com com 1 1 como como 1 …" at bounding box center [399, 225] width 633 height 220
click at [104, 267] on div "como tirar da tela como tirar da tela" at bounding box center [379, 263] width 592 height 16
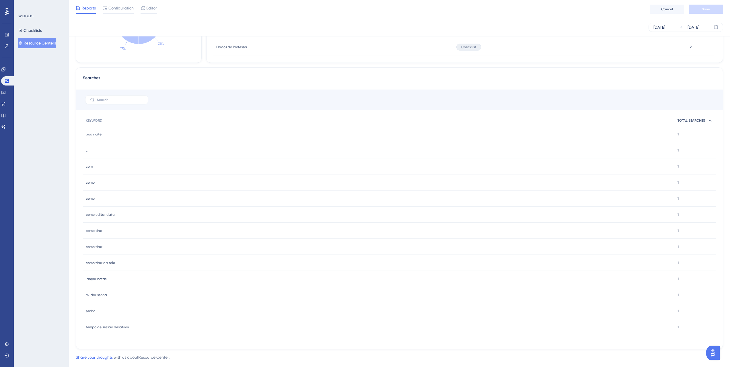
click at [104, 271] on div "lançar notas lançar notas" at bounding box center [379, 279] width 592 height 16
click at [103, 279] on span "lançar notas" at bounding box center [96, 279] width 21 height 5
click at [98, 302] on div "mudar senha mudar senha" at bounding box center [379, 295] width 592 height 16
click at [104, 327] on span "tempo de sessão desativar" at bounding box center [108, 327] width 44 height 5
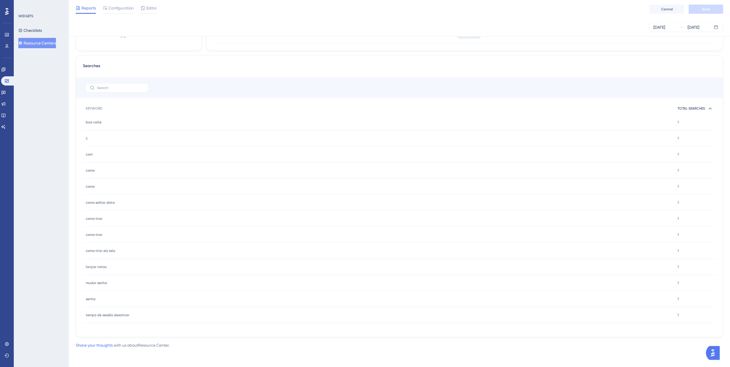
click at [117, 316] on span "tempo de sessão desativar" at bounding box center [108, 315] width 44 height 5
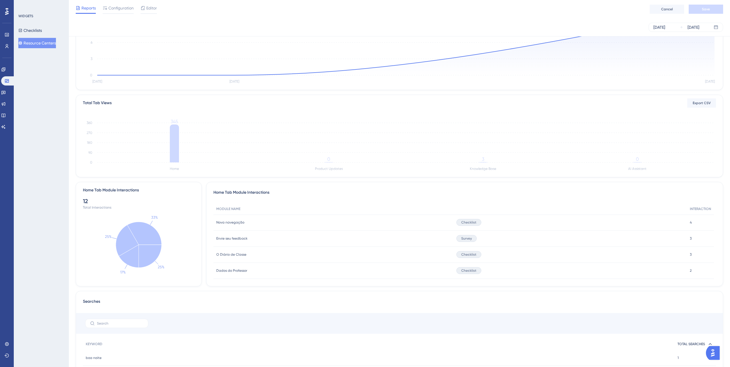
scroll to position [0, 0]
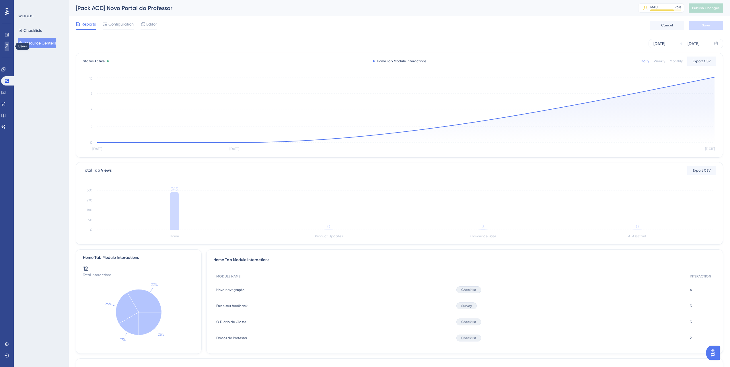
click at [8, 46] on icon at bounding box center [7, 46] width 5 height 5
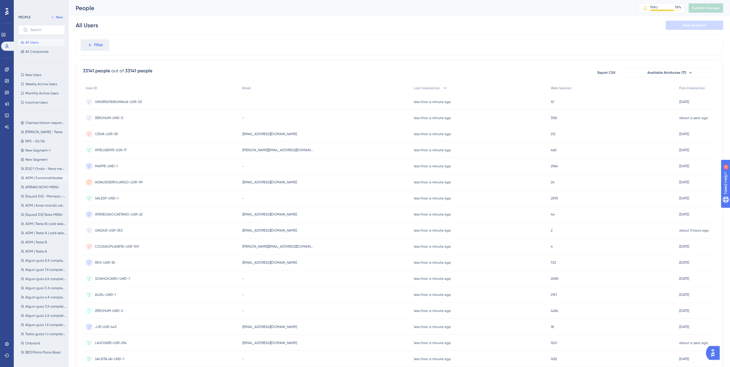
scroll to position [67, 0]
click at [38, 359] on span "SIGAWEB" at bounding box center [32, 357] width 15 height 5
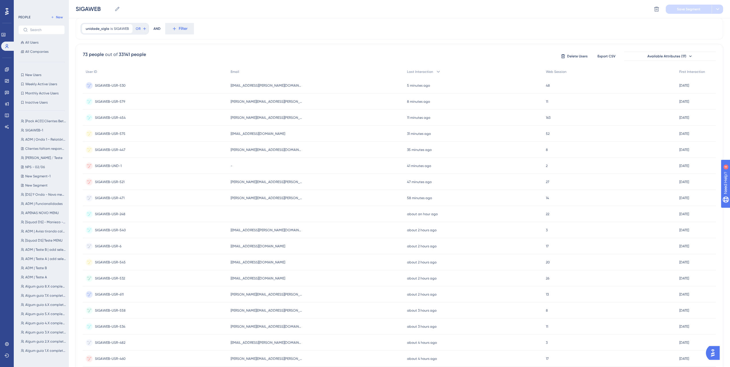
scroll to position [94, 0]
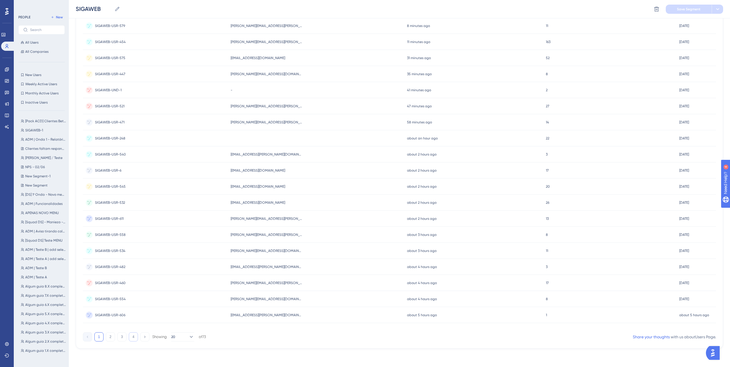
click at [133, 336] on button "4" at bounding box center [133, 336] width 9 height 9
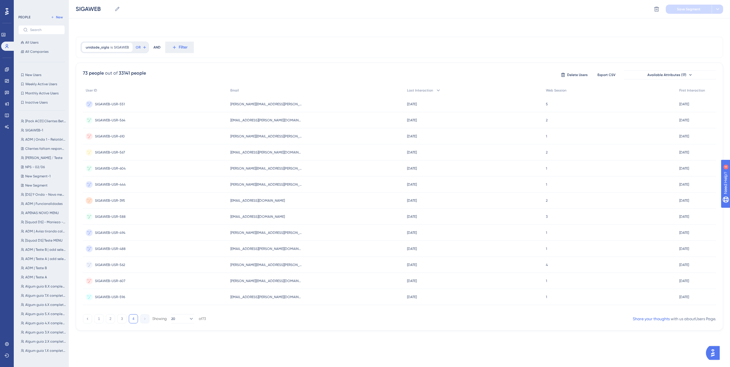
scroll to position [0, 0]
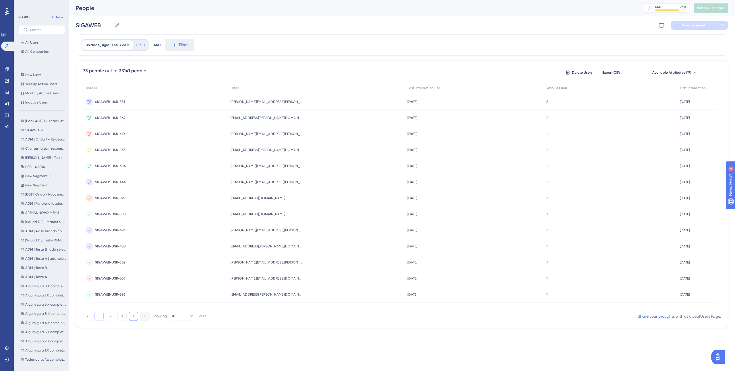
click at [96, 313] on button "1" at bounding box center [98, 316] width 9 height 9
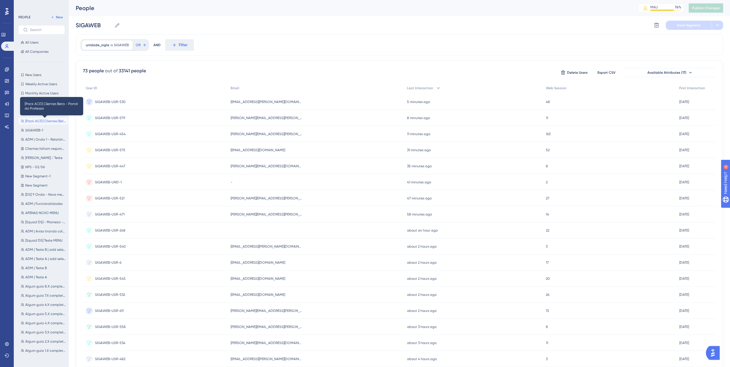
click at [41, 121] on span "[Pack ACD] Clientes Beta - Portal do Professor" at bounding box center [45, 121] width 41 height 5
type input "[Pack ACD] Clientes Beta - Portal do Professor"
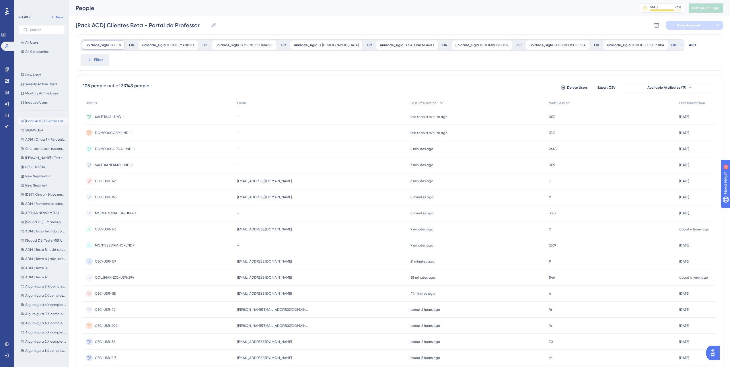
click at [110, 46] on span "is" at bounding box center [111, 45] width 2 height 5
click at [106, 91] on label "contains" at bounding box center [102, 92] width 16 height 7
click at [286, 18] on div "[Pack ACD] Clientes Beta - Portal do Professor [Pack ACD] Clientes Beta - Porta…" at bounding box center [400, 25] width 648 height 18
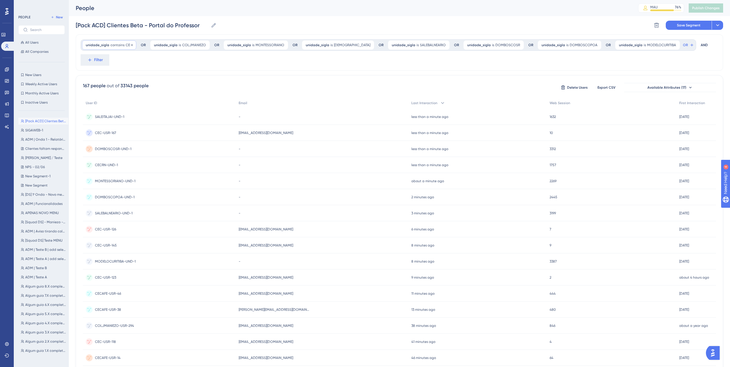
click at [112, 45] on span "contains" at bounding box center [117, 45] width 14 height 5
click at [194, 75] on div "167 people out of 33143 people Delete Users Export CSV Available Attributes (17…" at bounding box center [400, 265] width 648 height 380
click at [92, 101] on span "User ID" at bounding box center [91, 103] width 11 height 5
click at [112, 45] on span "contains" at bounding box center [117, 45] width 14 height 5
click at [100, 61] on div "is" at bounding box center [118, 61] width 63 height 7
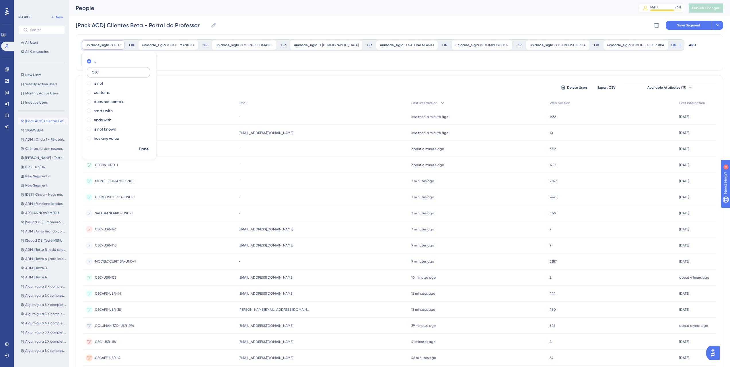
click at [107, 71] on input "CEC" at bounding box center [118, 72] width 53 height 4
click at [206, 75] on div "167 people out of 33143 people Delete Users Export CSV Available Attributes (17…" at bounding box center [400, 265] width 648 height 380
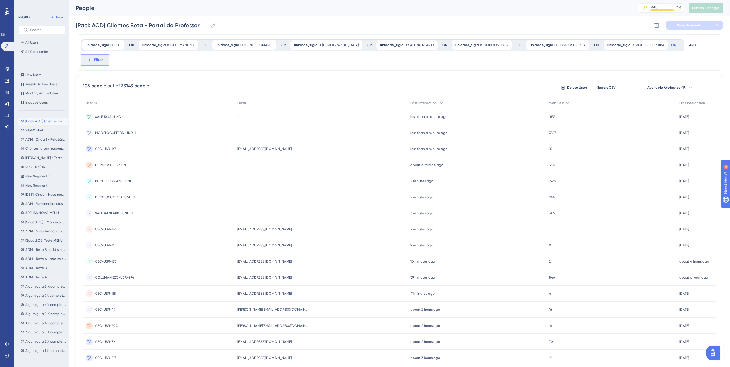
click at [103, 57] on span "Filter" at bounding box center [98, 60] width 9 height 7
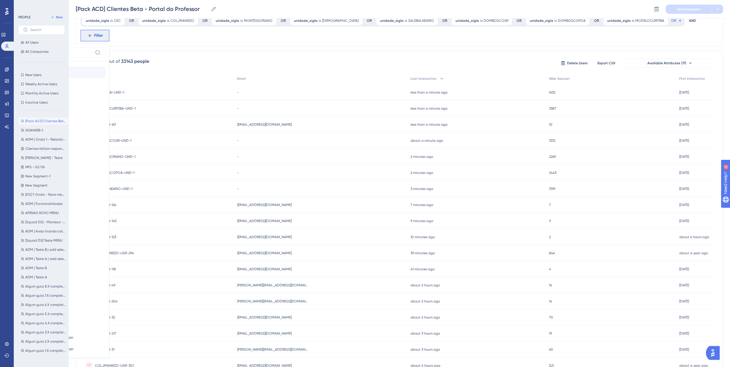
scroll to position [213, 0]
click at [705, 32] on div "unidade_sigla is CEC CEC Remove OR unidade_sigla is COLJMANIEZO COLJMANIEZO Rem…" at bounding box center [400, 220] width 648 height 421
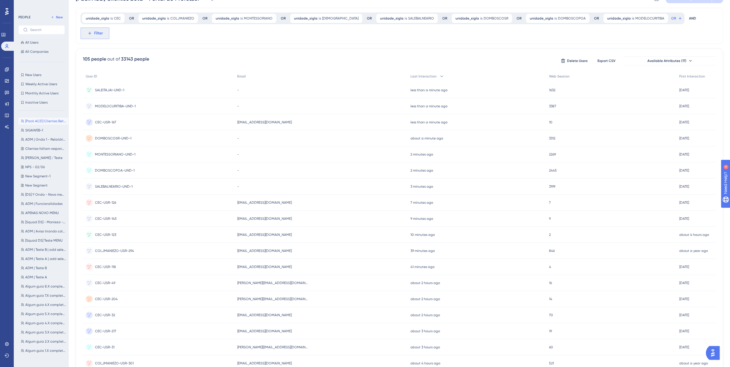
scroll to position [0, 0]
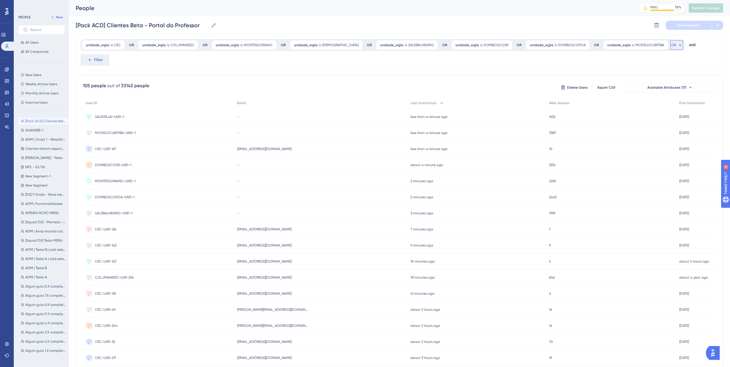
click at [671, 48] on button "OR" at bounding box center [677, 44] width 13 height 9
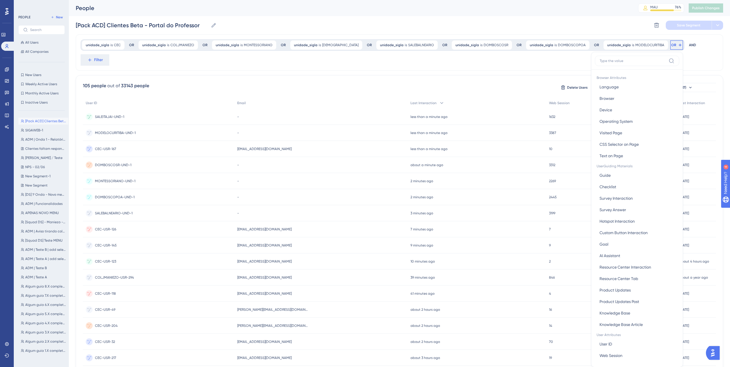
scroll to position [26, 0]
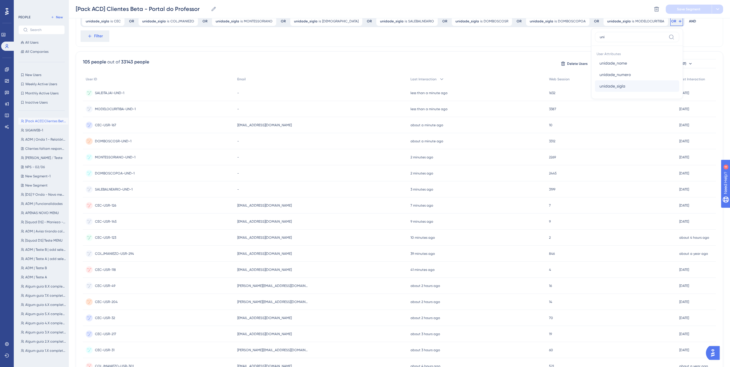
type input "uni"
click at [600, 86] on span "unidade_sigla" at bounding box center [613, 86] width 26 height 7
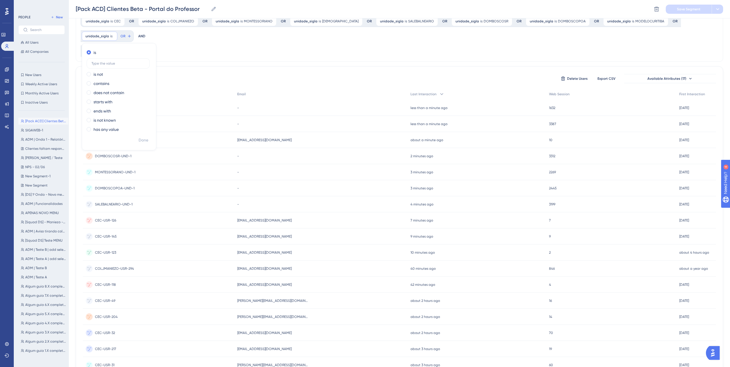
scroll to position [0, 0]
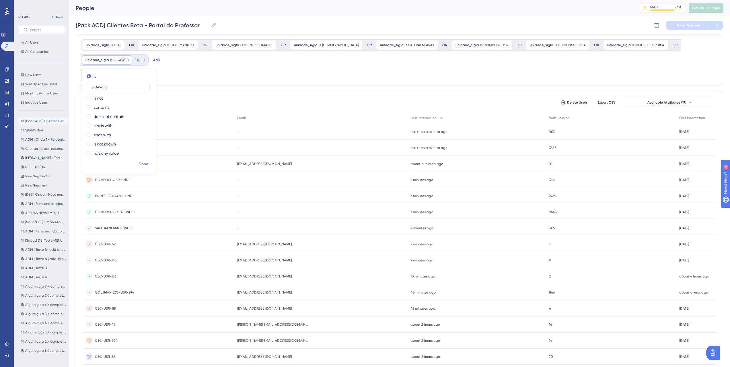
type input "SIGAWEB"
click at [140, 165] on span "Done" at bounding box center [144, 164] width 10 height 7
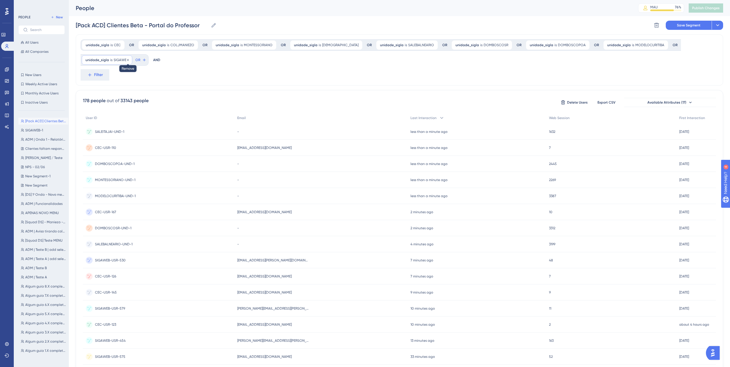
click at [126, 59] on icon at bounding box center [127, 59] width 3 height 3
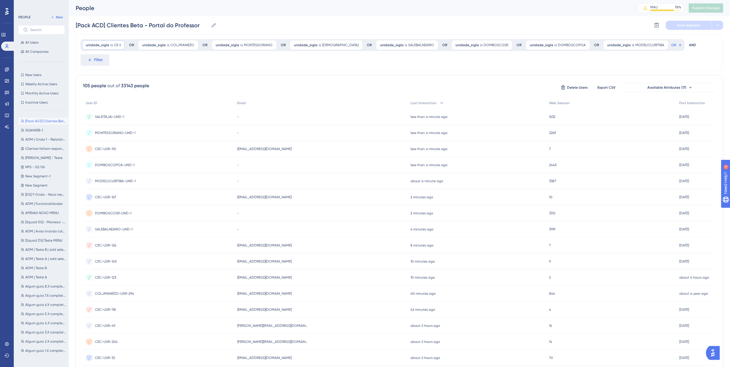
click at [105, 45] on span "unidade_sigla" at bounding box center [98, 45] width 24 height 5
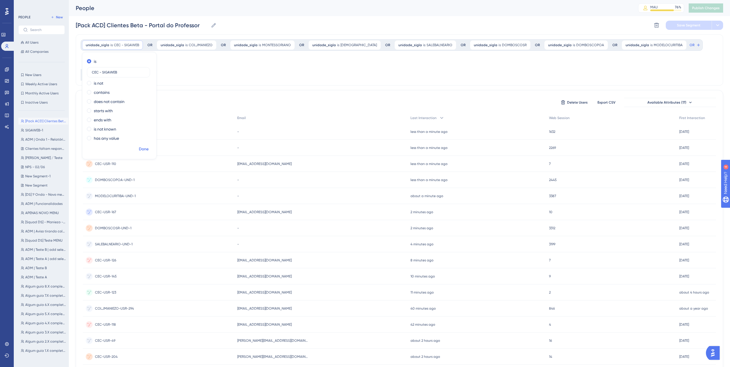
type input "CEC - SIGAWEB"
click at [139, 149] on span "Done" at bounding box center [144, 149] width 10 height 7
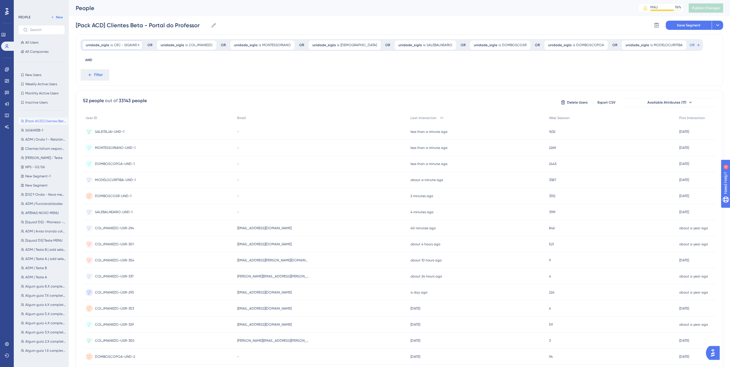
click at [122, 46] on span "CEC - SIGAWEB" at bounding box center [126, 45] width 25 height 5
drag, startPoint x: 121, startPoint y: 75, endPoint x: 101, endPoint y: 70, distance: 20.6
click at [101, 70] on label "CEC - SIGAWEB" at bounding box center [118, 72] width 63 height 10
click at [102, 71] on input "CEC - SIGAWEB" at bounding box center [118, 72] width 53 height 4
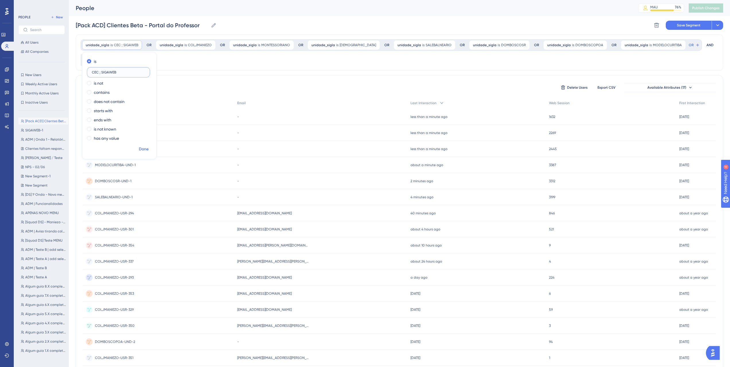
type input "CEC ; SIGAWEB"
click at [147, 148] on span "Done" at bounding box center [144, 149] width 10 height 7
click at [114, 46] on span "CEC ; SIGAWEB" at bounding box center [126, 45] width 24 height 5
click at [100, 73] on input "CEC ; SIGAWEB" at bounding box center [118, 72] width 53 height 4
type input "CEC , SIGAWEB"
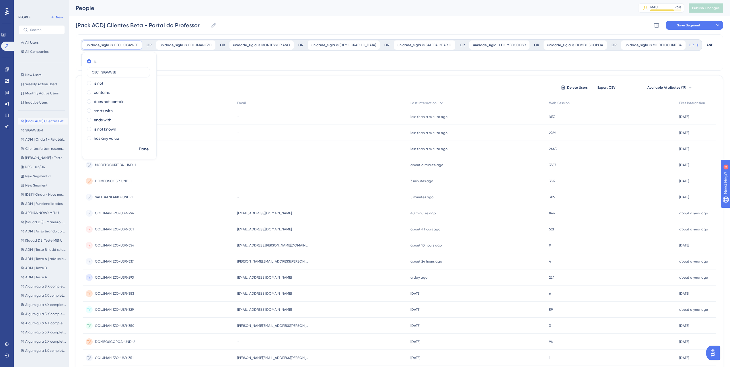
click at [200, 75] on div "52 people out of 33143 people Delete Users Export CSV Available Attributes (17)…" at bounding box center [400, 265] width 648 height 380
click at [126, 44] on span "CEC , SIGAWEB" at bounding box center [126, 45] width 24 height 5
click at [101, 73] on input "CEC , SIGAWEB" at bounding box center [118, 72] width 53 height 4
drag, startPoint x: 131, startPoint y: 72, endPoint x: 99, endPoint y: 71, distance: 32.1
click at [99, 71] on input "CEC SIGAWEB" at bounding box center [118, 72] width 53 height 4
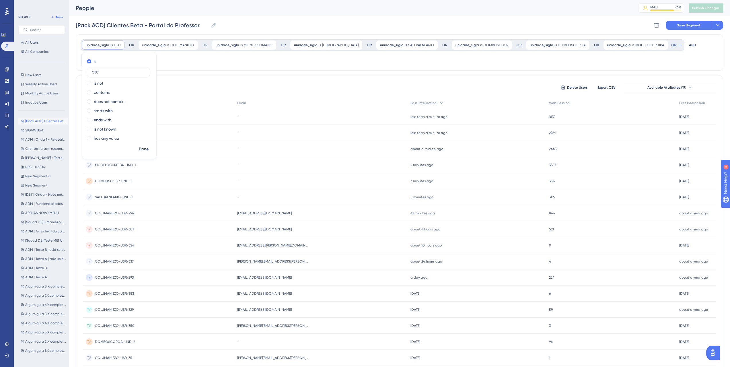
type input "CEC"
click at [149, 147] on span "Done" at bounding box center [144, 149] width 10 height 7
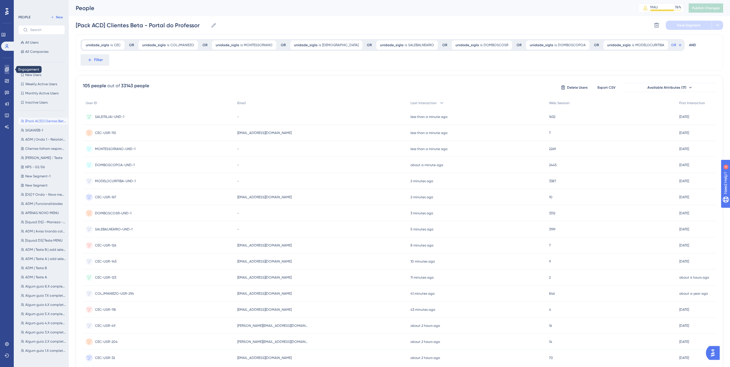
click at [9, 70] on link at bounding box center [7, 69] width 5 height 9
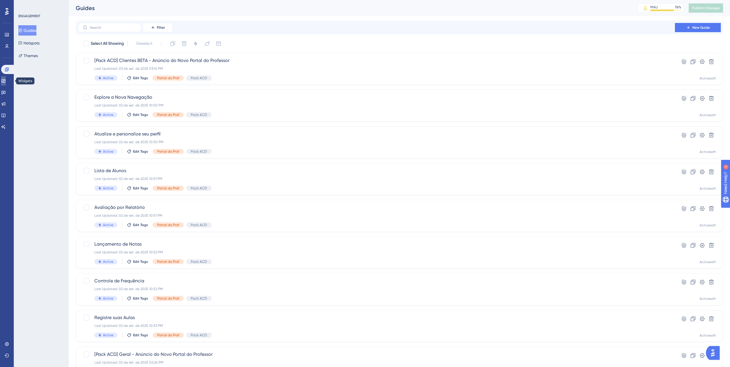
click at [5, 79] on icon at bounding box center [3, 81] width 5 height 5
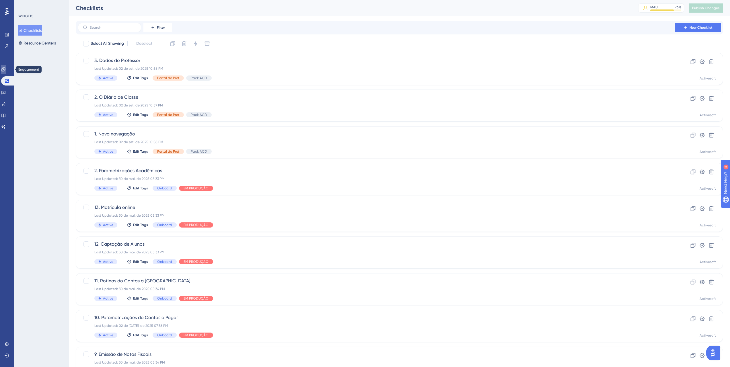
click at [6, 72] on link at bounding box center [3, 69] width 5 height 9
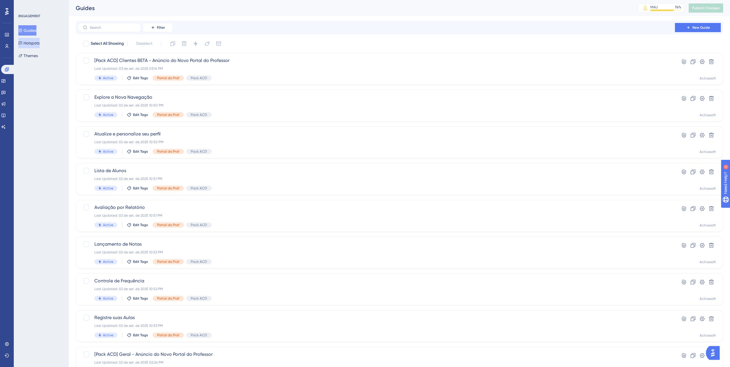
click at [33, 41] on button "Hotspots" at bounding box center [28, 43] width 21 height 10
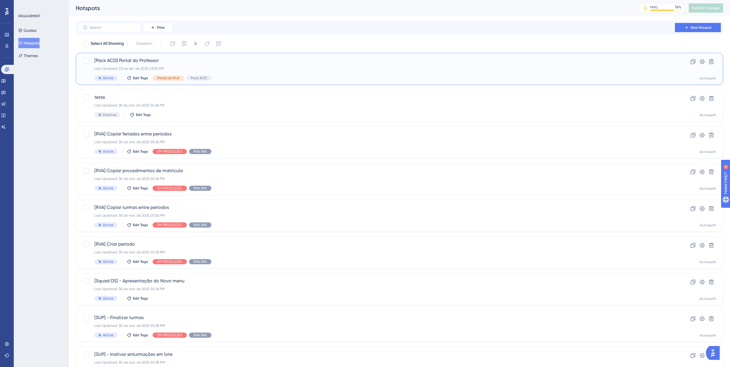
click at [186, 58] on span "[Pack ACD] Portal do Professor" at bounding box center [376, 60] width 564 height 7
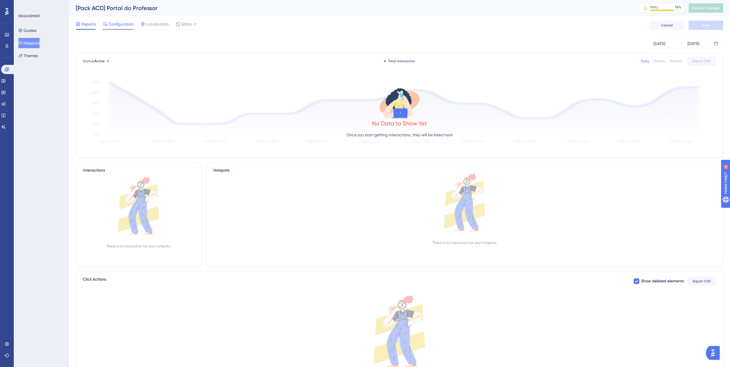
click at [111, 22] on span "Configuration" at bounding box center [120, 24] width 25 height 7
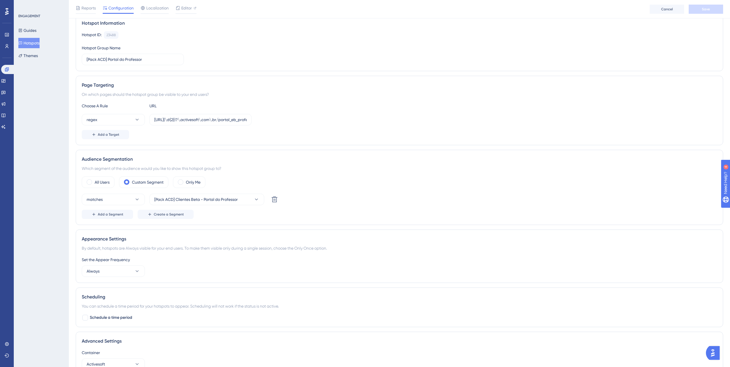
scroll to position [50, 0]
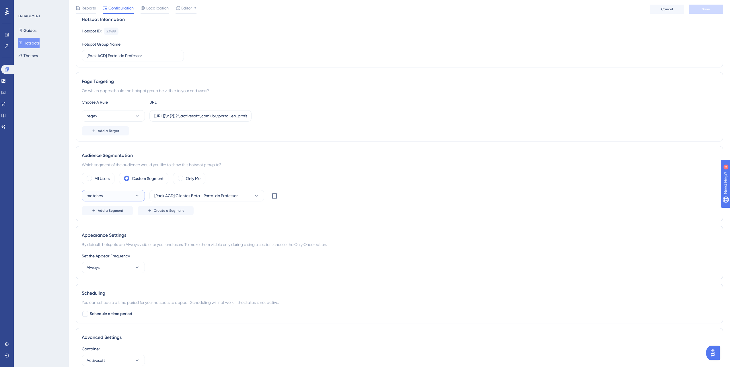
click at [127, 195] on button "matches" at bounding box center [113, 195] width 63 height 11
click at [142, 193] on button "matches" at bounding box center [113, 195] width 63 height 11
click at [137, 195] on icon at bounding box center [137, 196] width 6 height 6
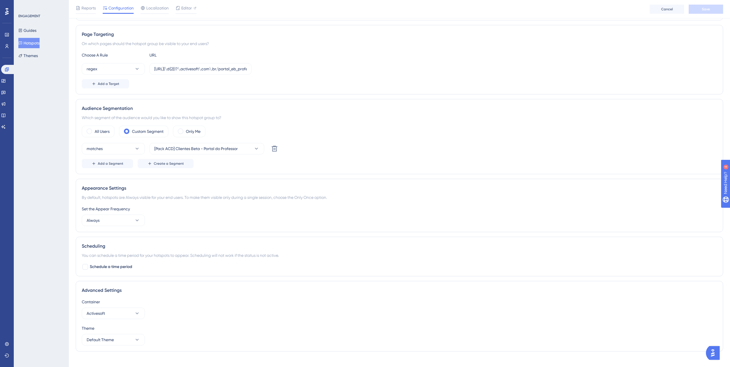
scroll to position [105, 0]
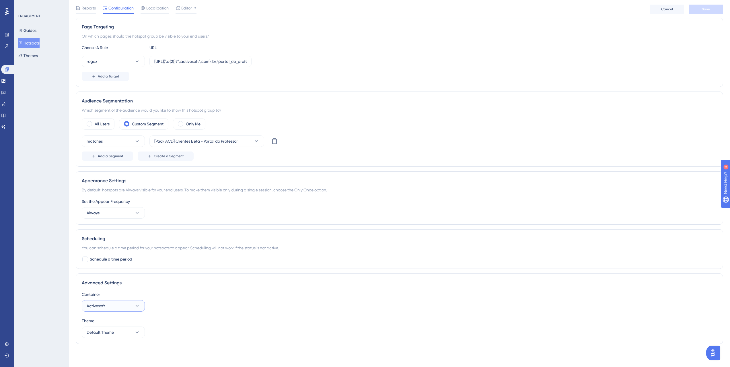
click at [102, 304] on span "Activesoft" at bounding box center [96, 305] width 18 height 7
click at [133, 287] on div "Advanced Settings Container Activesoft Activesoft Activesoft Centra de ajuda Ce…" at bounding box center [400, 308] width 648 height 71
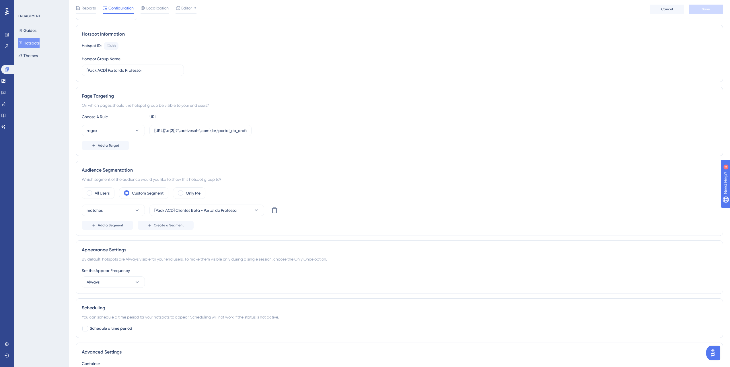
scroll to position [0, 0]
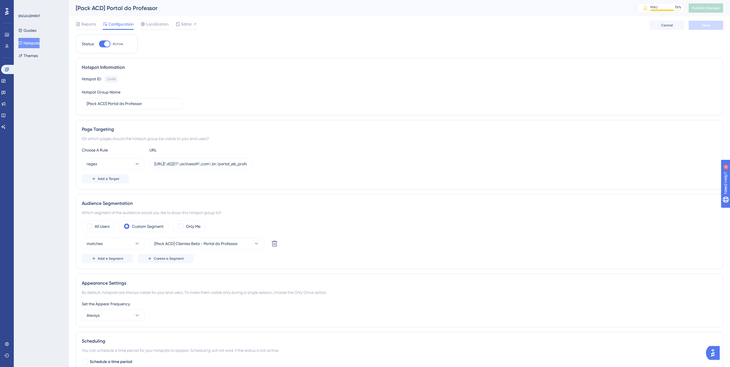
click at [32, 44] on button "Hotspots" at bounding box center [28, 43] width 21 height 10
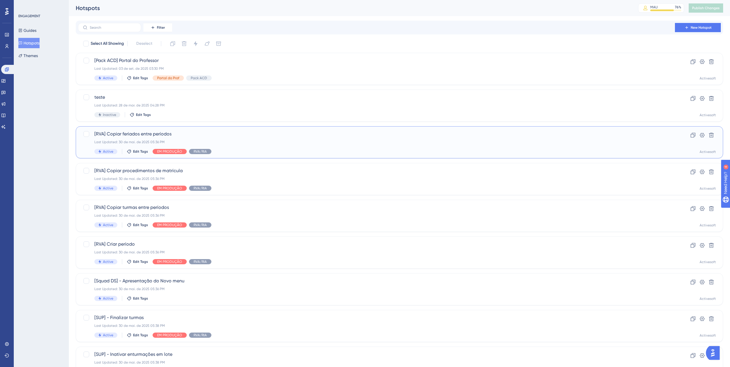
click at [224, 138] on div "[RVA] Copiar feriados entre períodos Last Updated: 30 de mai. de 2025 05:36 PM …" at bounding box center [376, 143] width 564 height 24
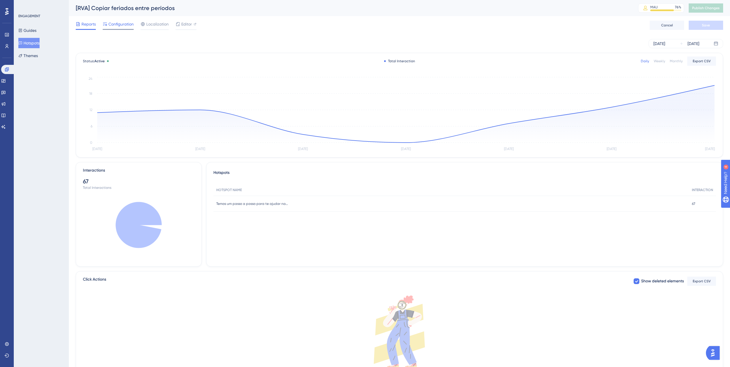
click at [121, 22] on span "Configuration" at bounding box center [120, 24] width 25 height 7
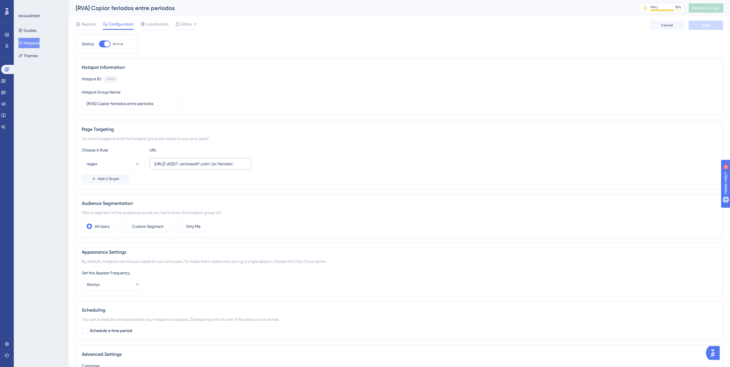
click at [172, 158] on label "https://siga(\d{2})?\.activesoft\.com\.br/feriado/" at bounding box center [201, 163] width 102 height 11
click at [172, 161] on input "https://siga(\d{2})?\.activesoft\.com\.br/feriado/" at bounding box center [200, 164] width 92 height 6
click at [31, 46] on button "Hotspots" at bounding box center [28, 43] width 21 height 10
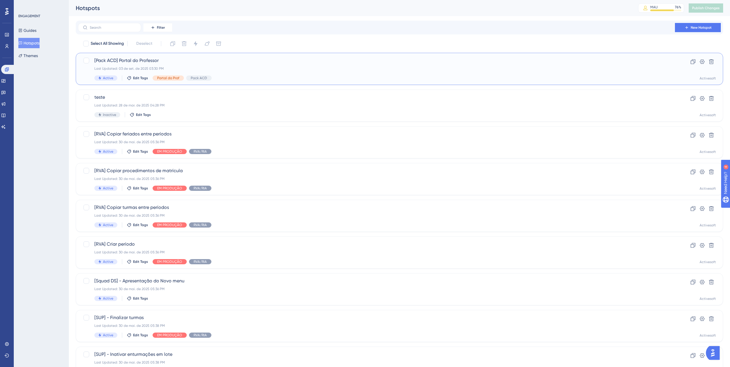
click at [209, 68] on div "Last Updated: 03 de set. de 2025 03:30 PM" at bounding box center [376, 68] width 564 height 5
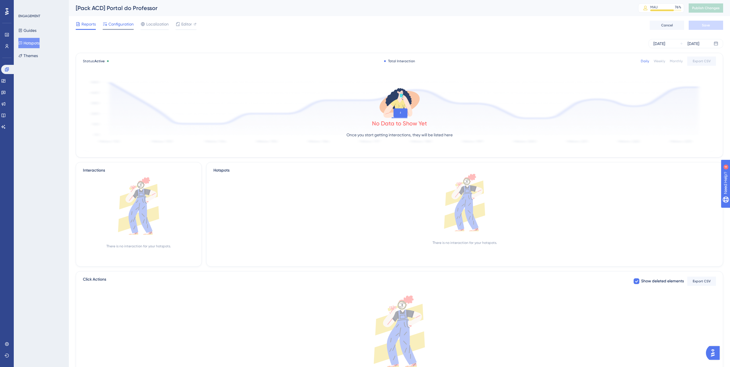
click at [115, 22] on span "Configuration" at bounding box center [120, 24] width 25 height 7
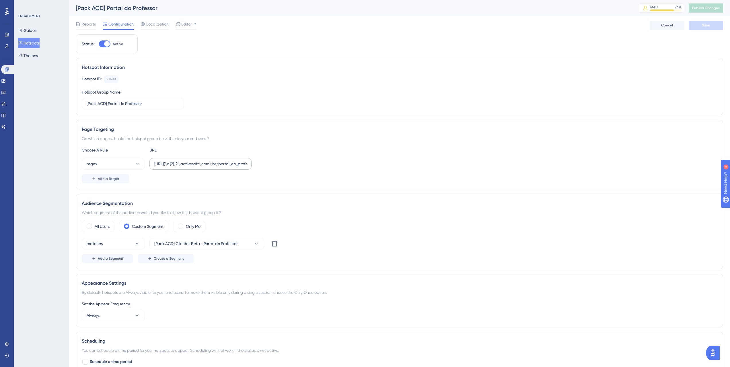
click at [182, 169] on label "https://siga(\d{2})?\.activesoft\.com\.br/portal_eb_professor/" at bounding box center [201, 163] width 102 height 11
click at [182, 167] on input "https://siga(\d{2})?\.activesoft\.com\.br/portal_eb_professor/" at bounding box center [200, 164] width 92 height 6
click at [232, 165] on input "https://siga(\d{2})?\.activesoft\.com\.br/portal_eb_professor/" at bounding box center [200, 164] width 92 height 6
drag, startPoint x: 235, startPoint y: 165, endPoint x: 261, endPoint y: 166, distance: 25.6
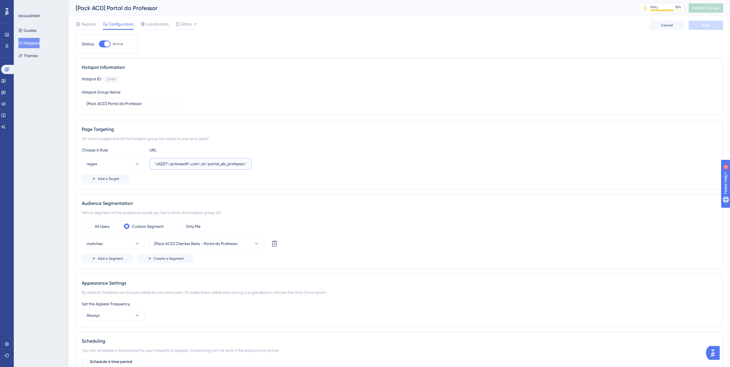
click at [261, 166] on div "regex https://siga(\d{2})?\.activesoft\.com\.br/portal_eb_professor/" at bounding box center [400, 163] width 636 height 11
click at [92, 22] on span "Reports" at bounding box center [88, 24] width 14 height 7
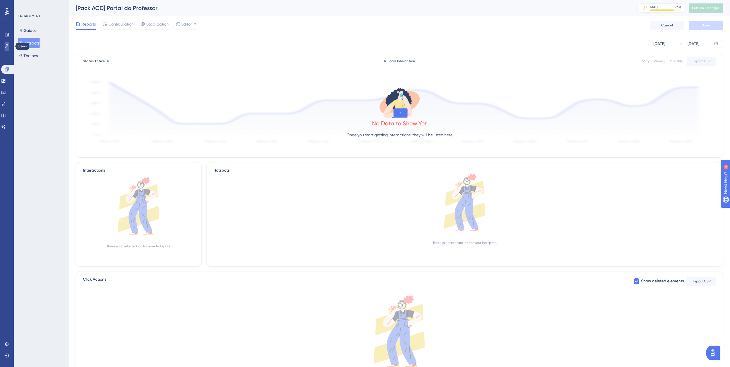
click at [9, 44] on icon at bounding box center [7, 46] width 5 height 5
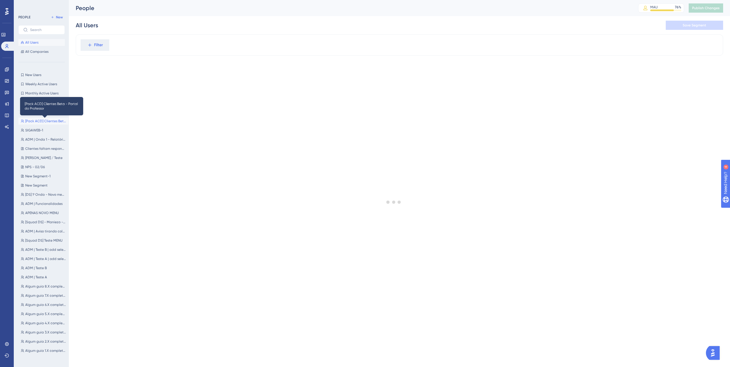
click at [38, 122] on span "[Pack ACD] Clientes Beta - Portal do Professor" at bounding box center [45, 121] width 41 height 5
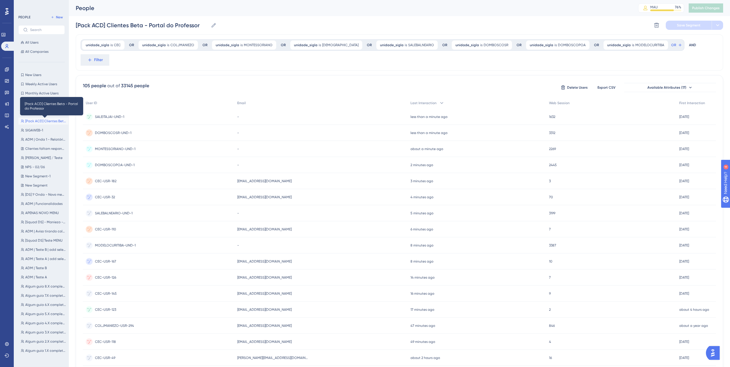
click at [54, 121] on span "[Pack ACD] Clientes Beta - Portal do Professor" at bounding box center [45, 121] width 41 height 5
click at [678, 43] on icon at bounding box center [680, 45] width 5 height 5
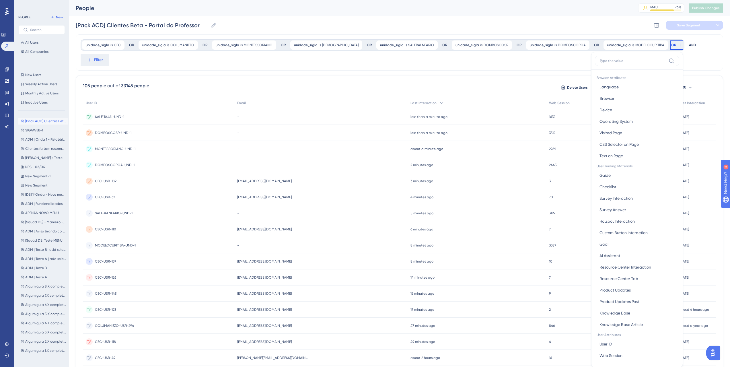
scroll to position [26, 0]
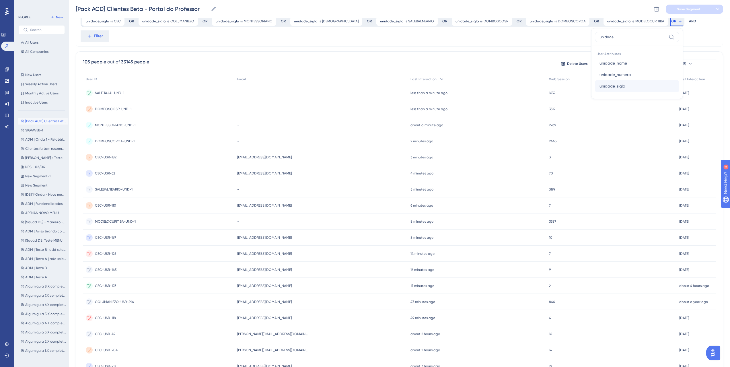
type input "unidade"
click at [600, 88] on span "unidade_sigla" at bounding box center [613, 86] width 26 height 7
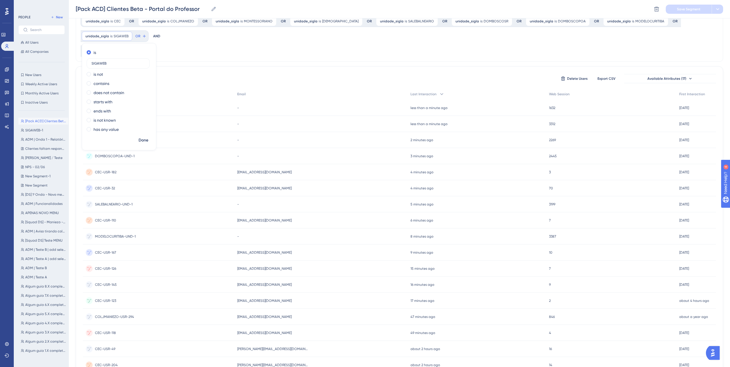
type input "SIGAWEB"
click at [201, 41] on div "unidade_sigla is CEC CEC Remove OR unidade_sigla is COLJMANIEZO COLJMANIEZO Rem…" at bounding box center [397, 28] width 633 height 26
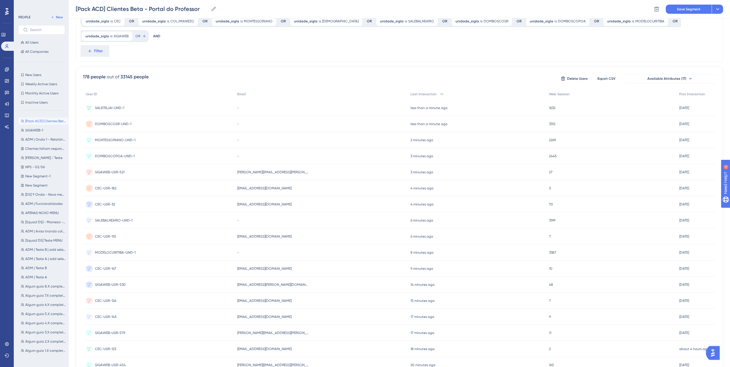
scroll to position [0, 0]
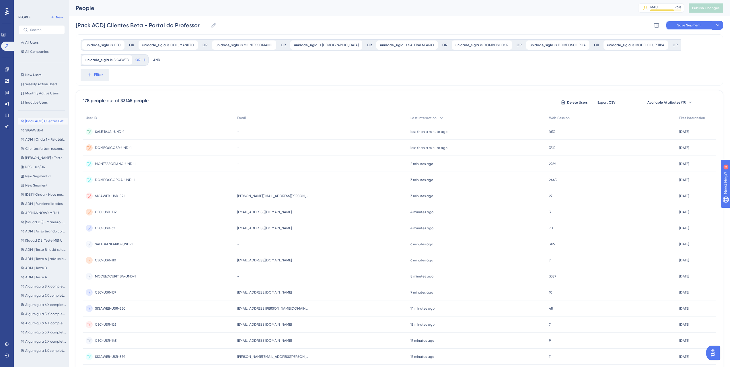
click at [692, 24] on span "Save Segment" at bounding box center [689, 25] width 24 height 5
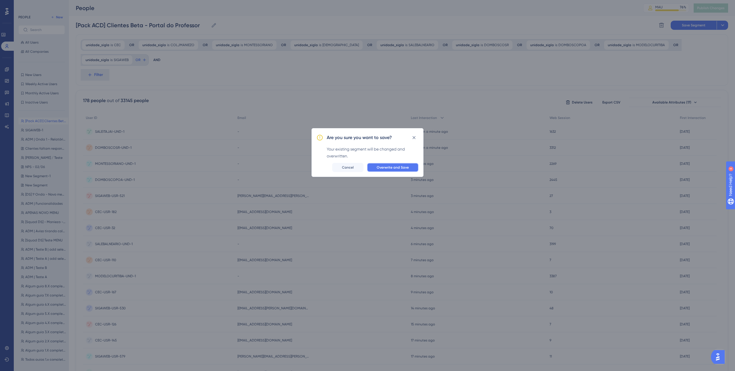
click at [383, 168] on span "Overwrite and Save" at bounding box center [392, 167] width 32 height 5
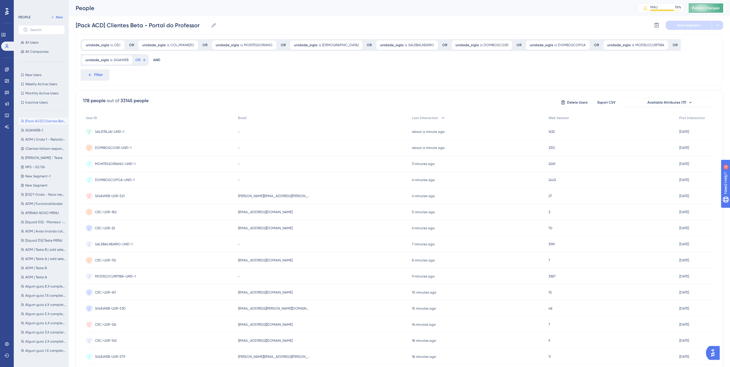
click at [707, 6] on span "Publish Changes" at bounding box center [706, 8] width 28 height 5
click at [9, 68] on link at bounding box center [7, 69] width 5 height 9
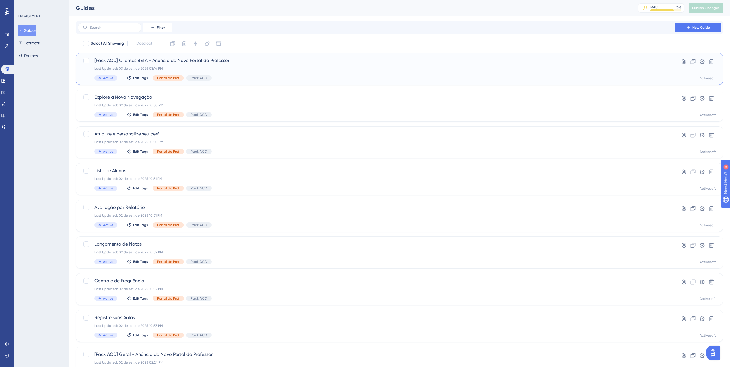
click at [271, 60] on span "[Pack ACD] Clientes BETA - Anúncio do Novo Portal do Professor" at bounding box center [376, 60] width 564 height 7
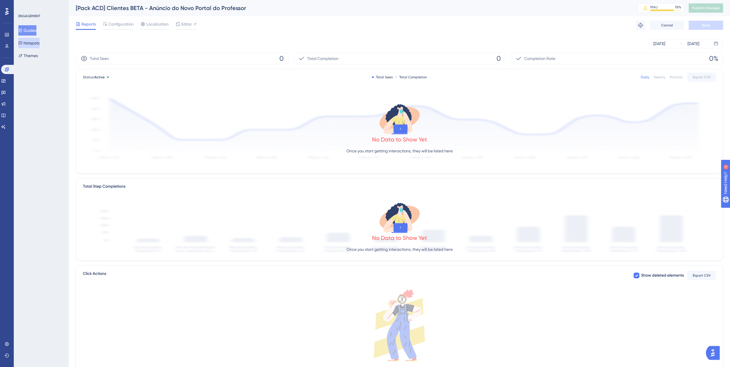
click at [40, 45] on button "Hotspots" at bounding box center [28, 43] width 21 height 10
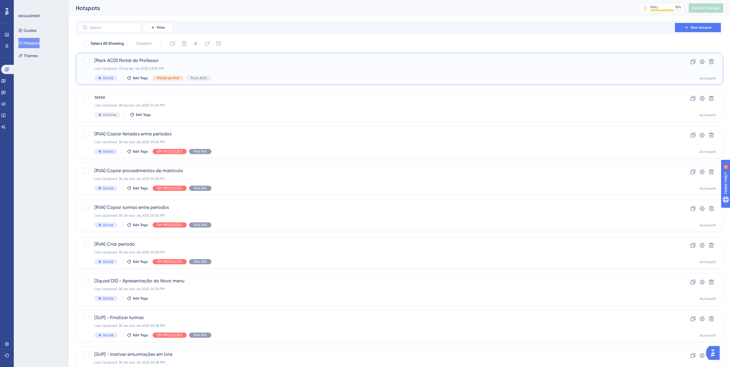
click at [153, 56] on div "[Pack ACD] Portal do Professor Last Updated: 03 de set. de 2025 03:30 PM Active…" at bounding box center [400, 69] width 648 height 32
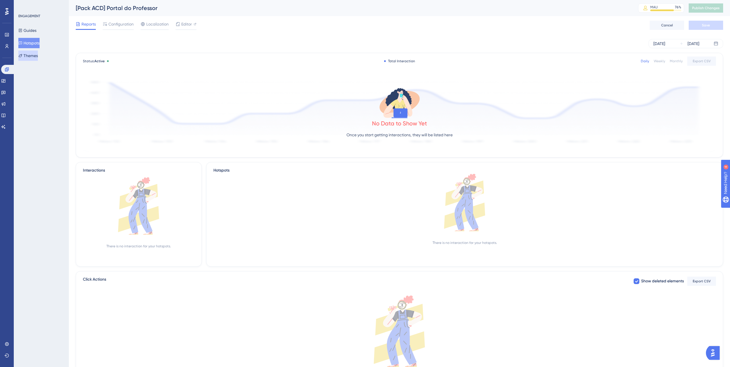
click at [30, 55] on button "Themes" at bounding box center [28, 56] width 20 height 10
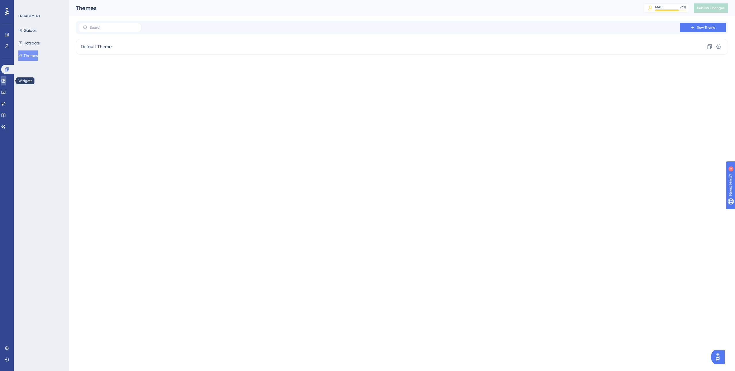
click at [6, 77] on link at bounding box center [3, 80] width 5 height 9
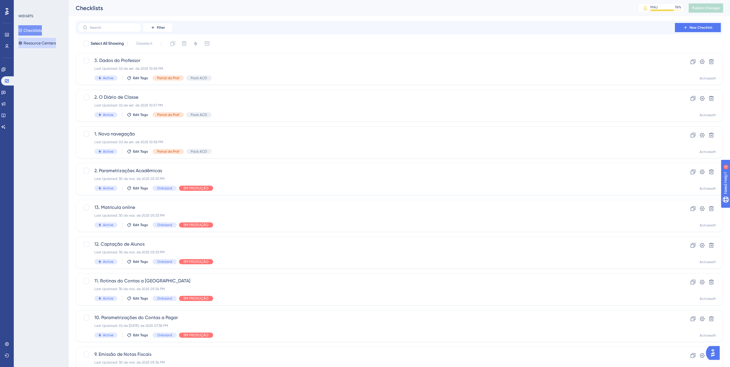
click at [29, 38] on button "Resource Centers" at bounding box center [37, 43] width 38 height 10
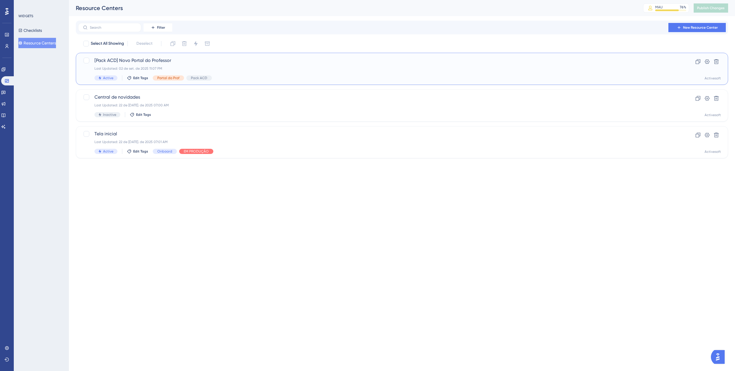
click at [160, 56] on div "[Pack ACD] Novo Portal do Professor Last Updated: 02 de set. de 2025 11:07 PM A…" at bounding box center [402, 69] width 652 height 32
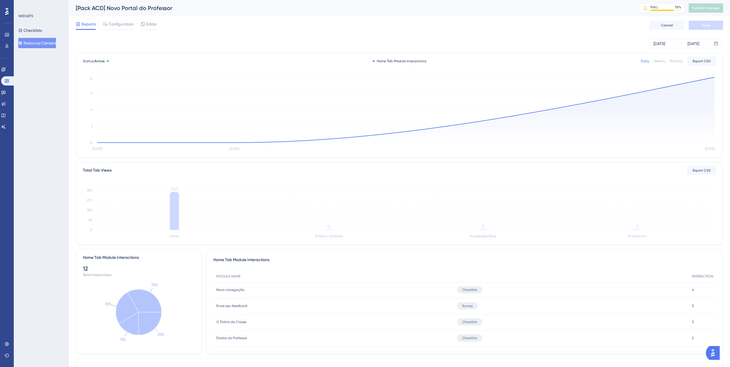
click at [41, 48] on button "Resource Centers" at bounding box center [37, 43] width 38 height 10
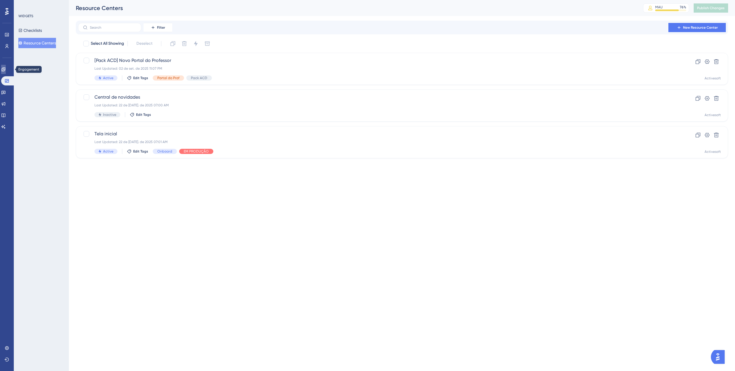
click at [6, 70] on link at bounding box center [3, 69] width 5 height 9
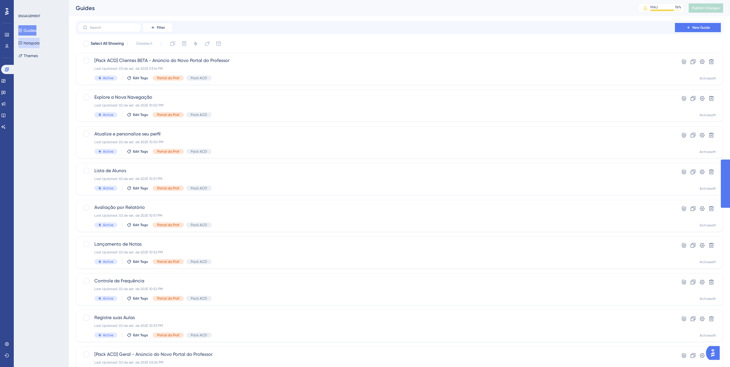
click at [40, 42] on button "Hotspots" at bounding box center [28, 43] width 21 height 10
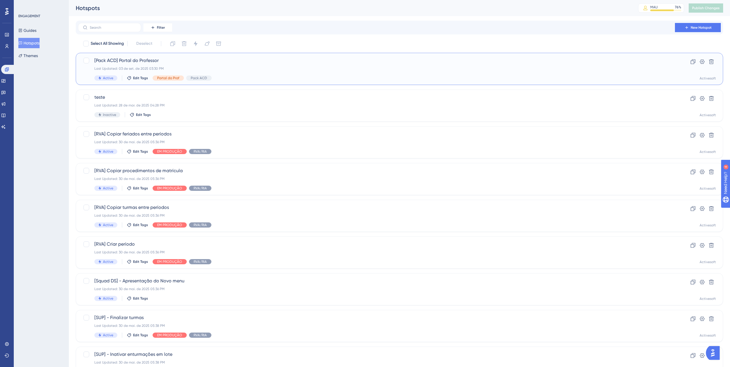
click at [171, 54] on div "[Pack ACD] Portal do Professor Last Updated: 03 de set. de 2025 03:30 PM Active…" at bounding box center [400, 69] width 648 height 32
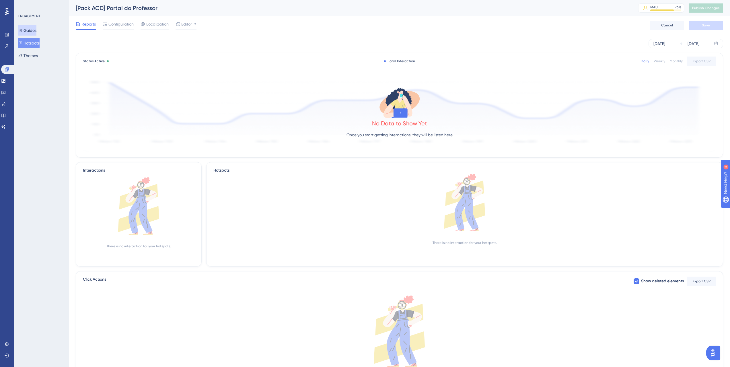
click at [34, 33] on button "Guides" at bounding box center [27, 30] width 18 height 10
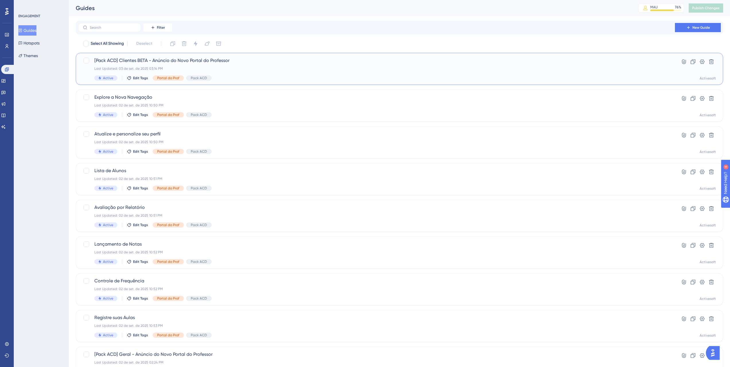
click at [219, 63] on span "[Pack ACD] Clientes BETA - Anúncio do Novo Portal do Professor" at bounding box center [376, 60] width 564 height 7
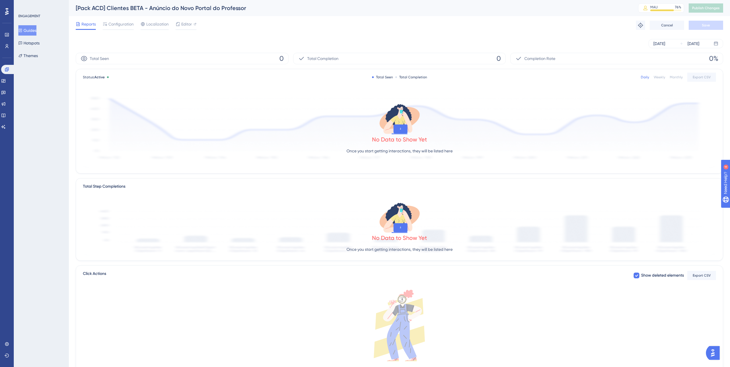
click at [35, 34] on button "Guides" at bounding box center [27, 30] width 18 height 10
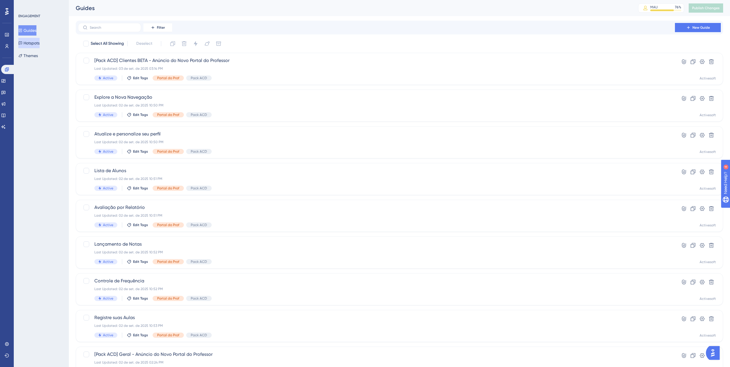
click at [35, 41] on button "Hotspots" at bounding box center [28, 43] width 21 height 10
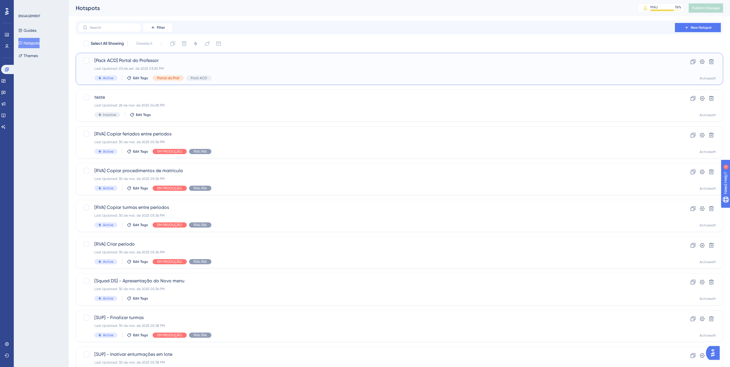
click at [152, 58] on span "[Pack ACD] Portal do Professor" at bounding box center [376, 60] width 564 height 7
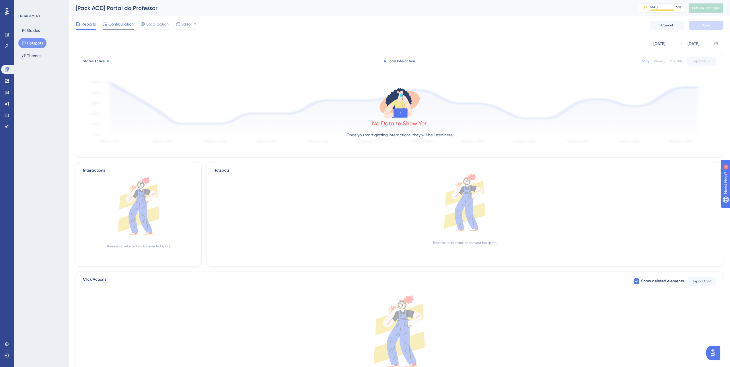
click at [117, 23] on span "Configuration" at bounding box center [120, 24] width 25 height 7
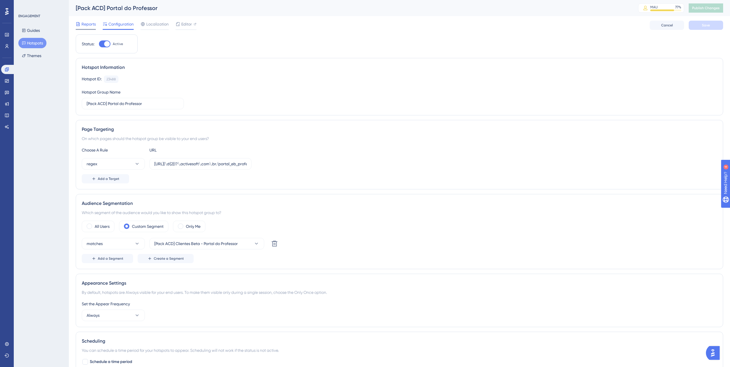
click at [90, 21] on span "Reports" at bounding box center [88, 24] width 14 height 7
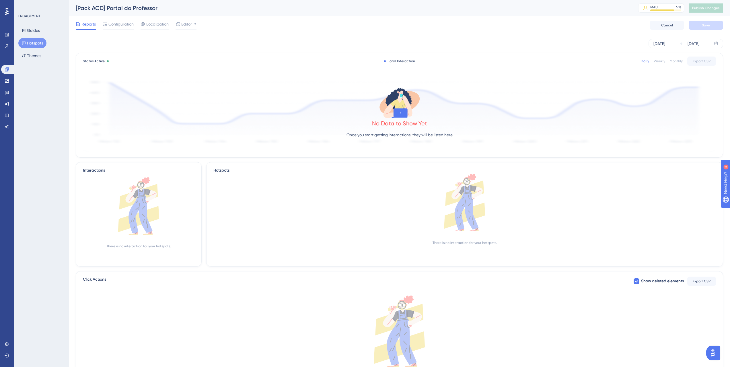
click at [30, 43] on button "Hotspots" at bounding box center [32, 43] width 28 height 10
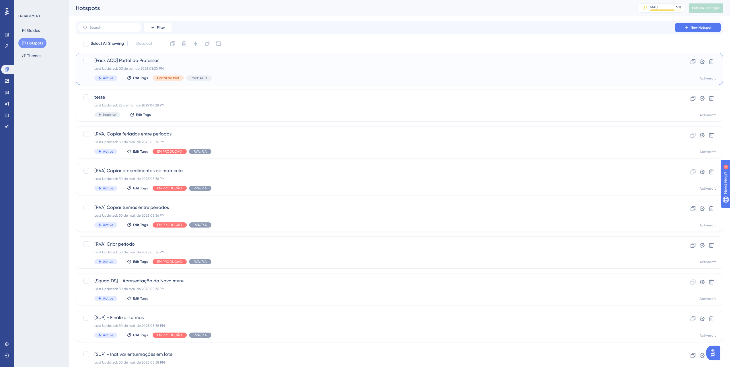
click at [184, 63] on span "[Pack ACD] Portal do Professor" at bounding box center [376, 60] width 564 height 7
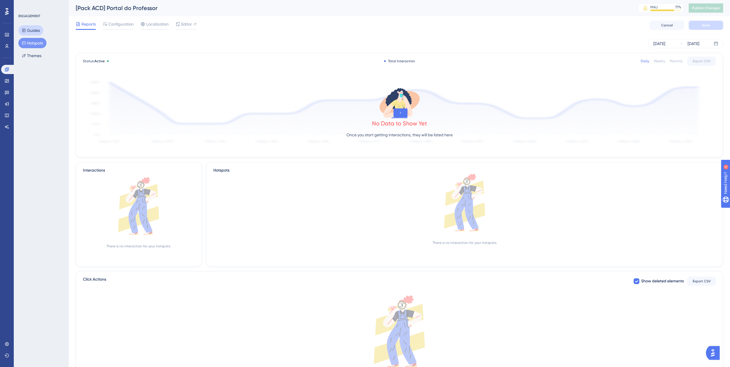
click at [26, 32] on icon at bounding box center [24, 30] width 4 height 4
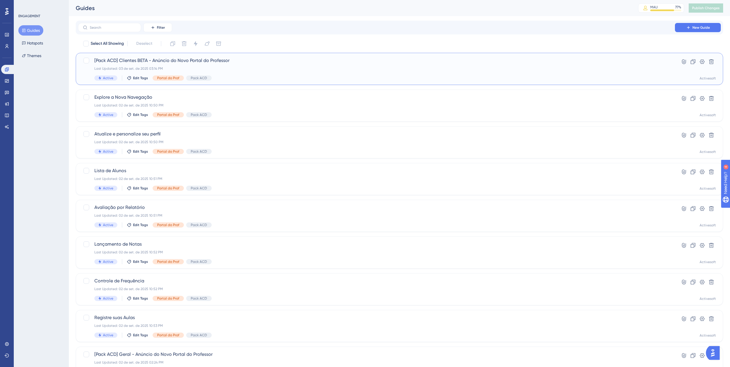
click at [209, 61] on span "[Pack ACD] Clientes BETA - Anúncio do Novo Portal do Professor" at bounding box center [376, 60] width 564 height 7
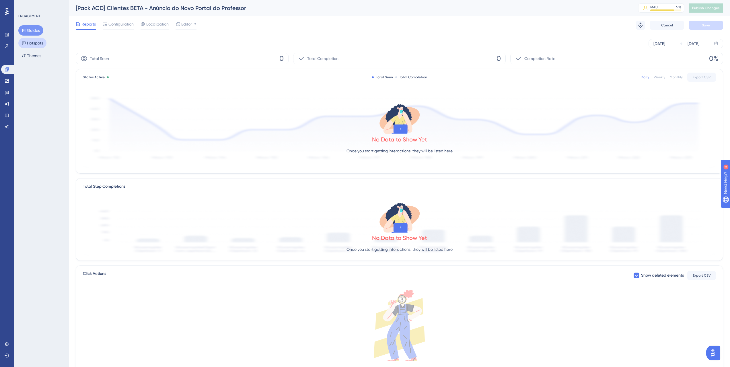
click at [38, 42] on button "Hotspots" at bounding box center [32, 43] width 28 height 10
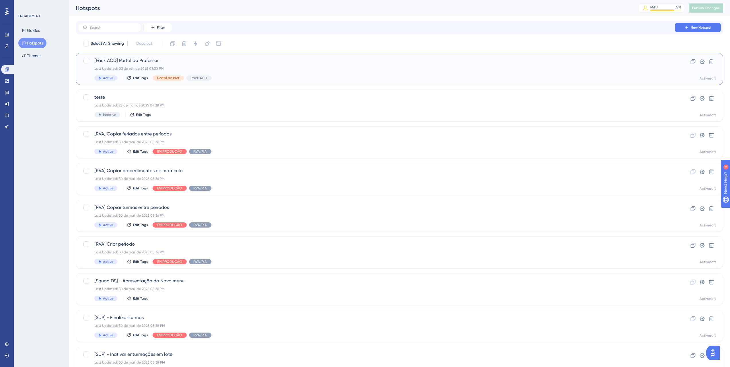
click at [167, 65] on div "[Pack ACD] Portal do Professor Last Updated: 03 de set. de 2025 03:30 PM Active…" at bounding box center [376, 69] width 564 height 24
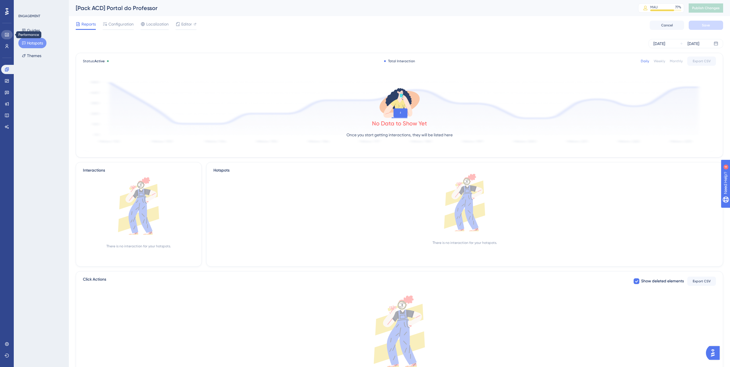
click at [5, 33] on icon at bounding box center [7, 34] width 4 height 3
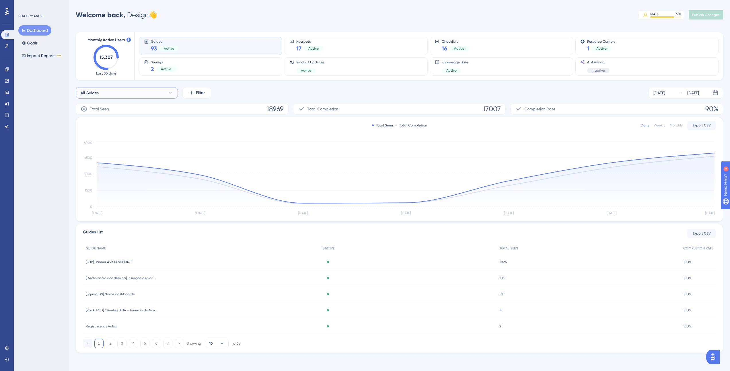
click at [123, 93] on button "All Guides" at bounding box center [127, 92] width 102 height 11
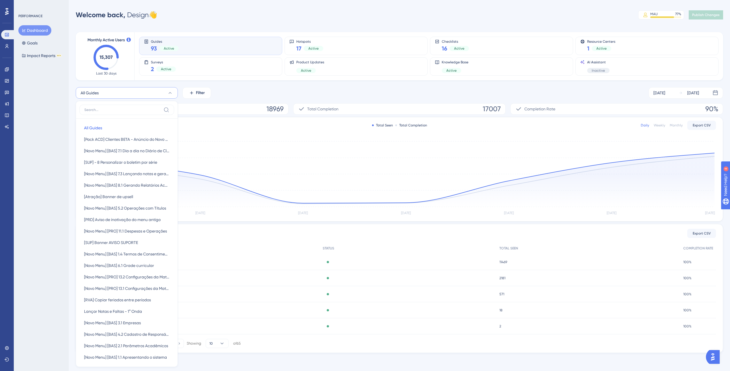
scroll to position [32, 0]
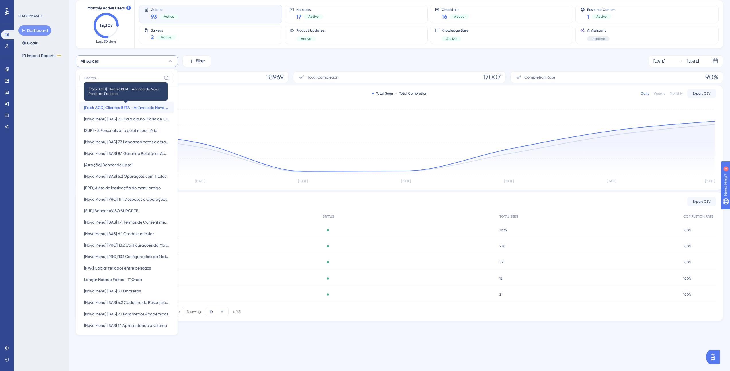
click at [131, 108] on span "[Pack ACD] Clientes BETA - Anúncio do Novo Portal do Professor" at bounding box center [127, 107] width 86 height 7
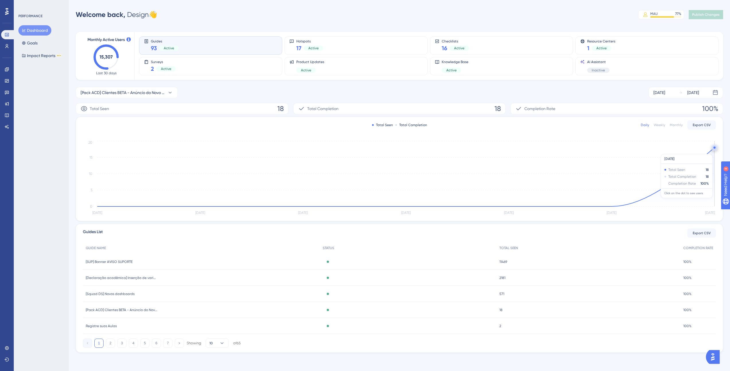
click at [708, 151] on icon "[DATE] Aug [DATE] Aug 31 [DATE] [DATE] [DATE] 0 5 10 15 20" at bounding box center [399, 178] width 633 height 77
click at [717, 149] on div "Total Seen Total Completion Daily Weekly Monthly Export CSV [DATE] Aug [DATE] A…" at bounding box center [399, 169] width 647 height 104
click at [713, 148] on circle at bounding box center [715, 147] width 5 height 5
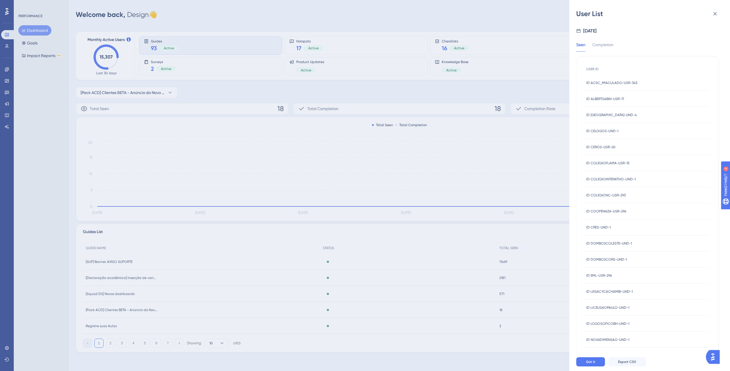
scroll to position [0, 0]
click at [717, 13] on icon at bounding box center [715, 13] width 7 height 7
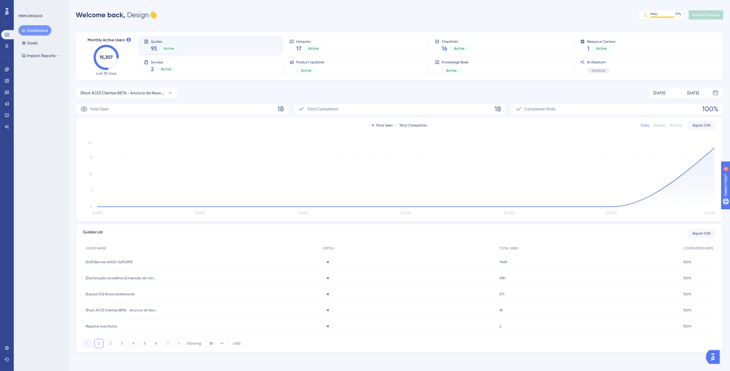
click at [278, 108] on span "18" at bounding box center [280, 108] width 6 height 9
drag, startPoint x: 280, startPoint y: 108, endPoint x: 283, endPoint y: 108, distance: 3.2
click at [283, 108] on span "18" at bounding box center [280, 108] width 6 height 9
click at [715, 149] on circle at bounding box center [715, 149] width 0 height 0
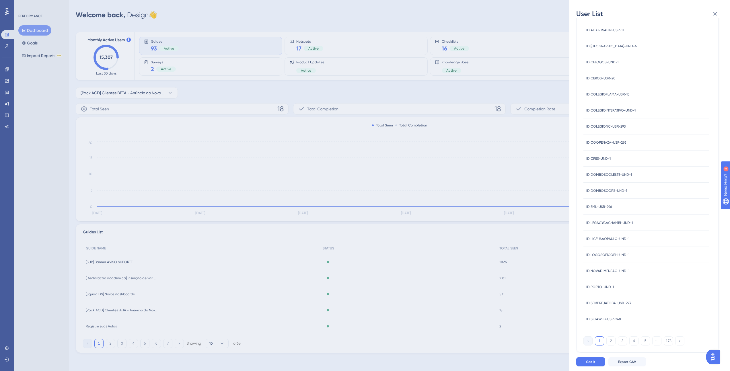
scroll to position [0, 0]
click at [613, 338] on button "2" at bounding box center [611, 341] width 9 height 9
click at [620, 341] on button "3" at bounding box center [622, 341] width 9 height 9
click at [628, 341] on div "1 2 3 4 5 ⋯ 178" at bounding box center [634, 341] width 101 height 9
click at [715, 13] on icon at bounding box center [716, 14] width 4 height 4
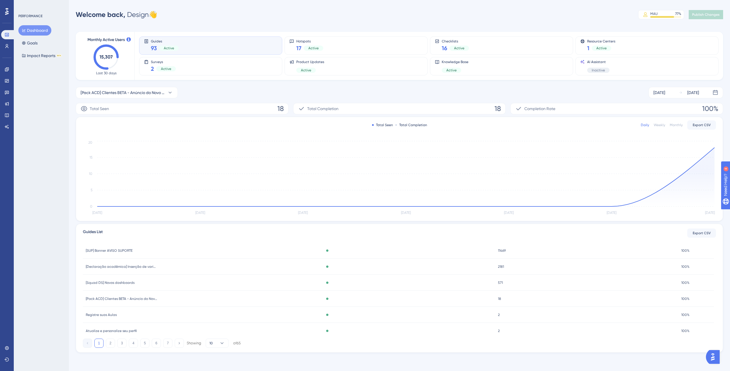
scroll to position [19, 0]
click at [139, 292] on span "[Pack ACD] Clientes BETA - Anúncio do Novo Portal do Professor" at bounding box center [122, 291] width 72 height 5
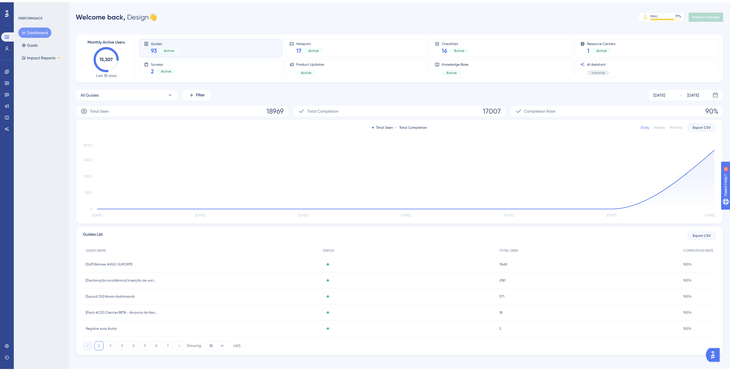
scroll to position [0, 0]
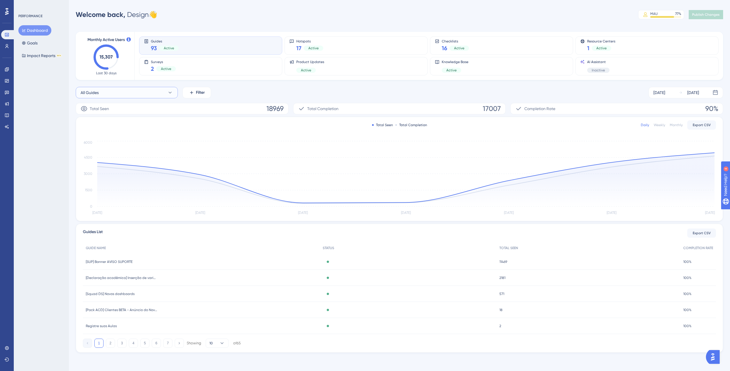
click at [138, 90] on button "All Guides" at bounding box center [127, 92] width 102 height 11
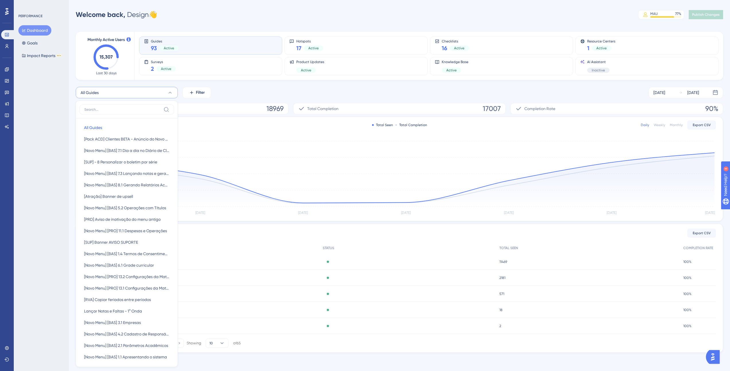
scroll to position [32, 0]
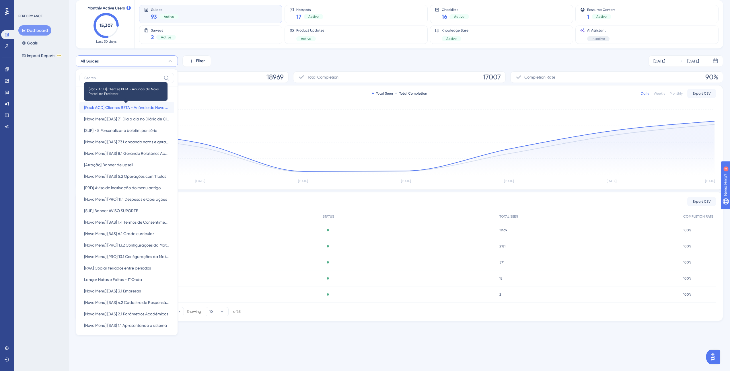
click at [141, 110] on span "[Pack ACD] Clientes BETA - Anúncio do Novo Portal do Professor" at bounding box center [127, 107] width 86 height 7
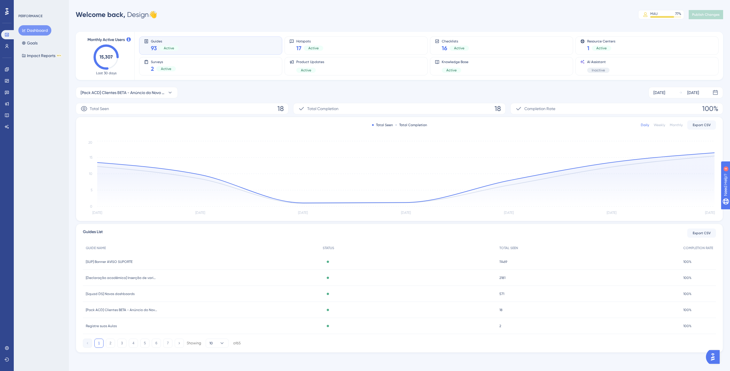
scroll to position [0, 0]
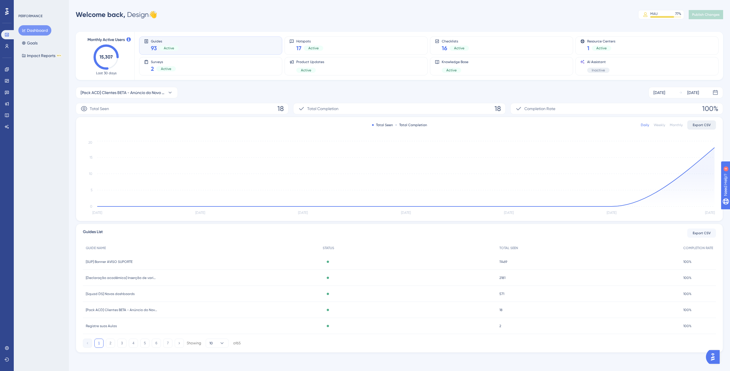
click at [714, 123] on button "Export CSV" at bounding box center [702, 125] width 29 height 9
click at [146, 88] on button "[Pack ACD] Clientes BETA - Anúncio do Novo Portal do Professor" at bounding box center [127, 92] width 102 height 11
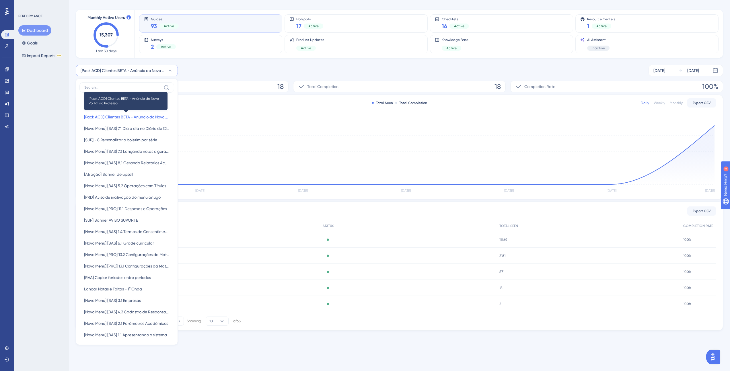
scroll to position [0, 0]
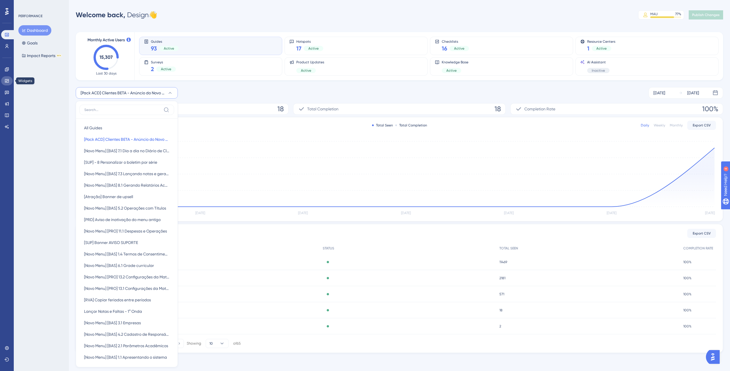
click at [9, 82] on icon at bounding box center [7, 81] width 5 height 5
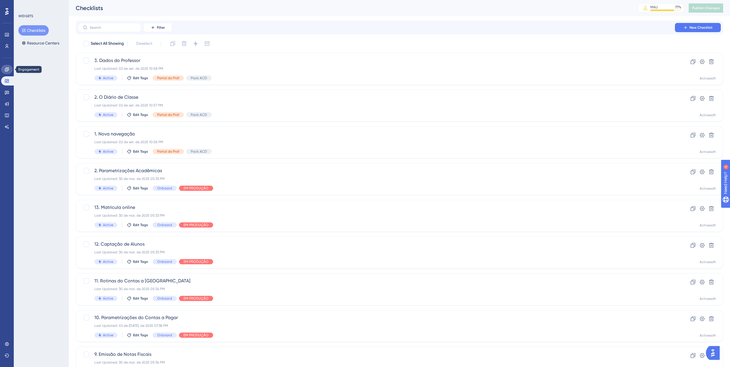
click at [8, 72] on link at bounding box center [6, 69] width 11 height 9
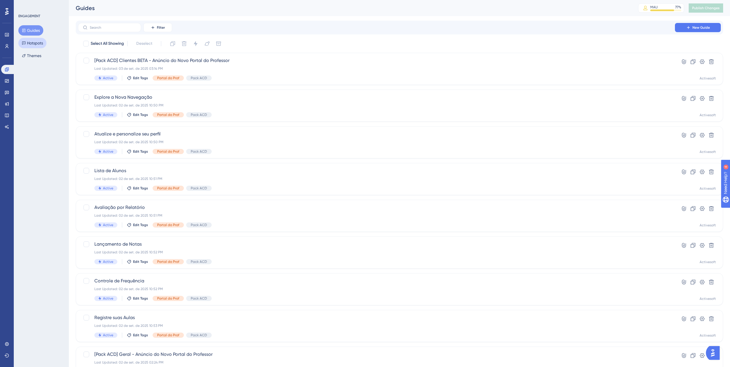
click at [31, 44] on button "Hotspots" at bounding box center [32, 43] width 28 height 10
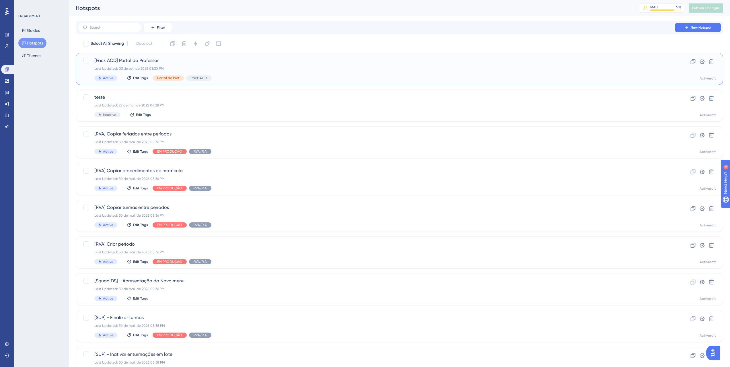
click at [146, 57] on div "[Pack ACD] Portal do Professor Last Updated: 03 de set. de 2025 03:30 PM Active…" at bounding box center [400, 69] width 648 height 32
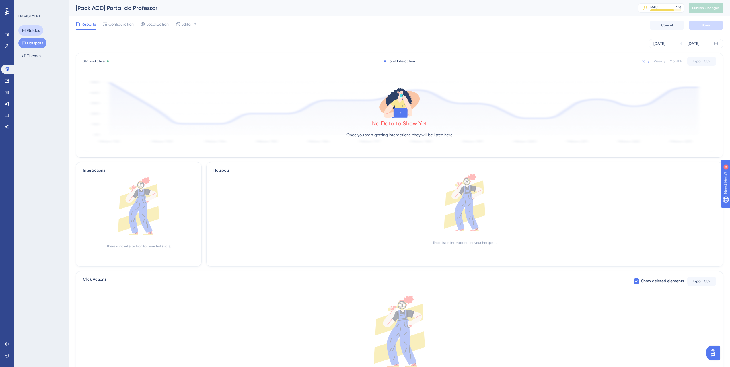
click at [34, 32] on button "Guides" at bounding box center [30, 30] width 25 height 10
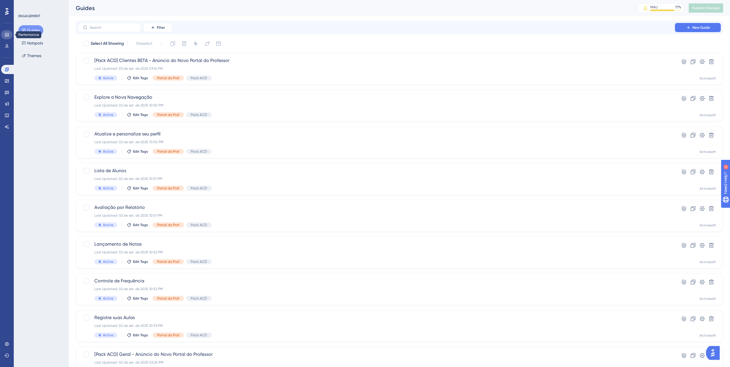
click at [8, 37] on link at bounding box center [6, 34] width 11 height 9
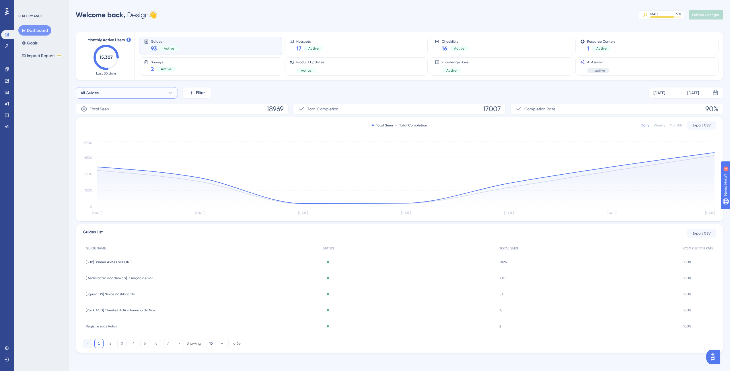
click at [129, 90] on button "All Guides" at bounding box center [127, 92] width 102 height 11
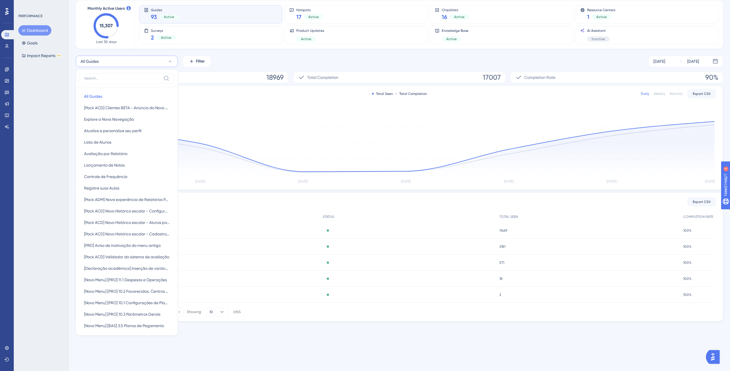
click at [220, 59] on div "All Guides All Guides All Guides [Pack ACD] Clientes BETA - Anúncio do Novo Por…" at bounding box center [400, 61] width 648 height 11
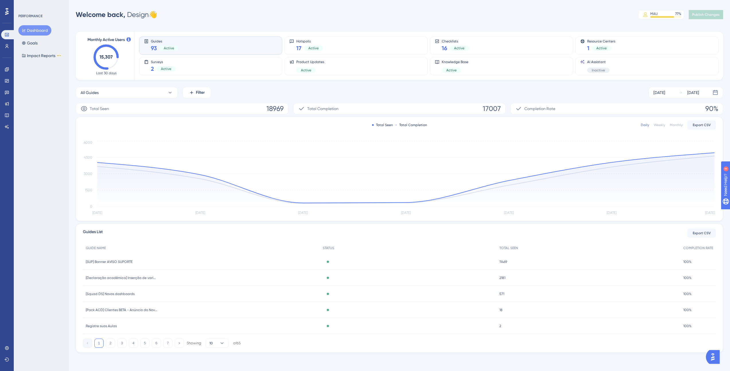
click at [200, 83] on div "Monthly Active Users 15,307 Last 30 days Guides 93 Active Hotspots 17 Active Ch…" at bounding box center [400, 189] width 648 height 328
click at [197, 88] on button "Filter" at bounding box center [197, 92] width 29 height 11
click at [206, 108] on div "Tags Tags" at bounding box center [214, 109] width 46 height 11
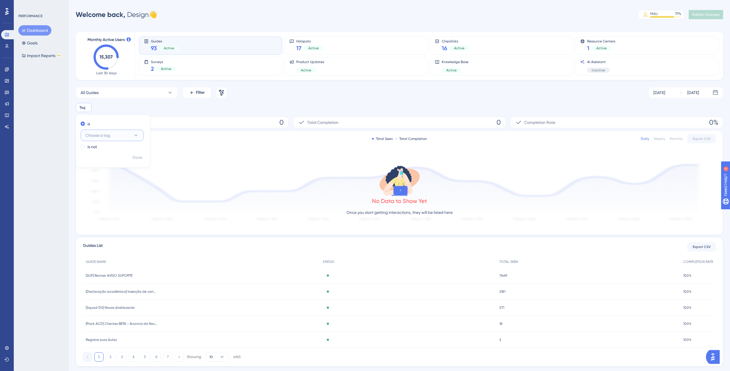
click at [109, 134] on span "Choose a tag" at bounding box center [98, 135] width 25 height 7
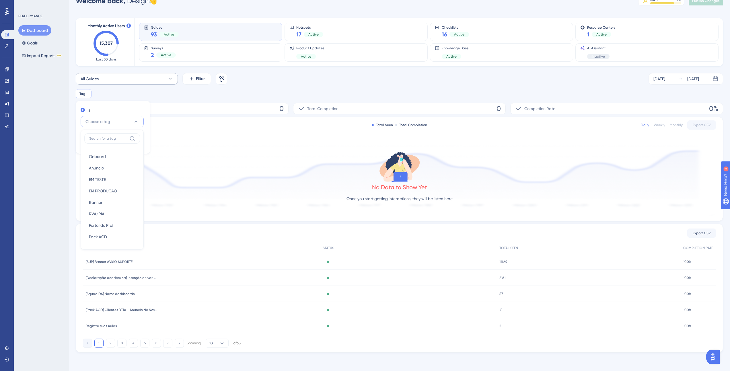
drag, startPoint x: 124, startPoint y: 94, endPoint x: 141, endPoint y: 94, distance: 17.2
click at [124, 95] on div "Tag Remove is Choose a tag Onboard Onboard Anúncio Anúncio EM TESTE EM TESTE EM…" at bounding box center [400, 93] width 648 height 9
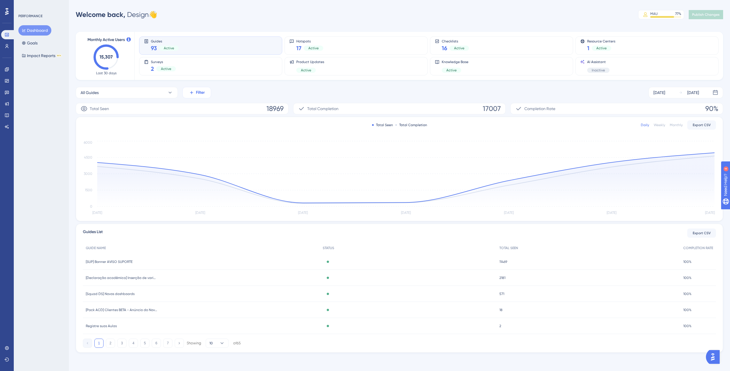
click at [204, 94] on span "Filter" at bounding box center [200, 92] width 9 height 7
click at [219, 123] on div "Segments Segments" at bounding box center [214, 121] width 46 height 11
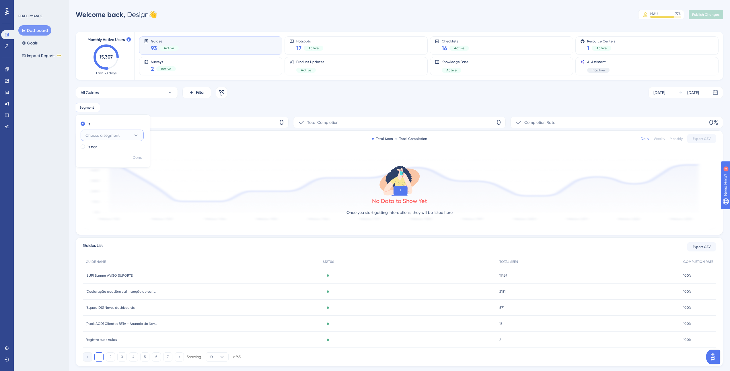
click at [114, 130] on button "Choose a segment" at bounding box center [112, 135] width 63 height 11
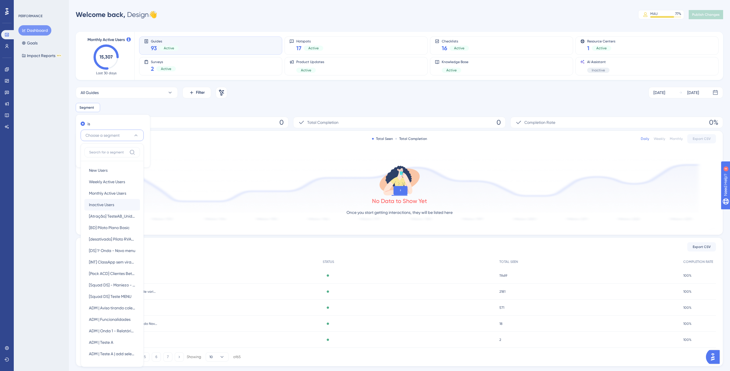
scroll to position [68, 0]
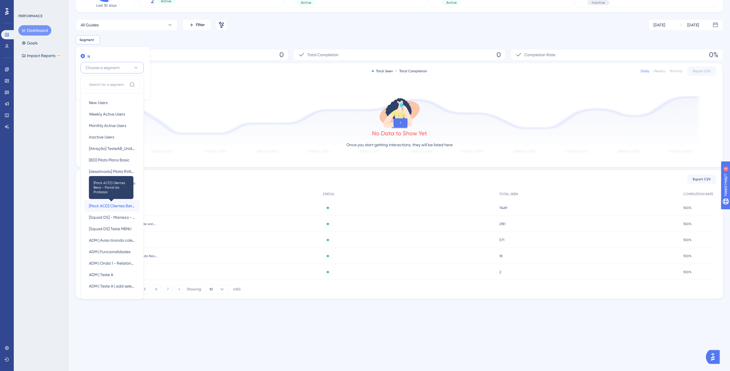
click at [121, 204] on span "[Pack ACD] Clientes Beta - Portal do Professor" at bounding box center [112, 206] width 46 height 7
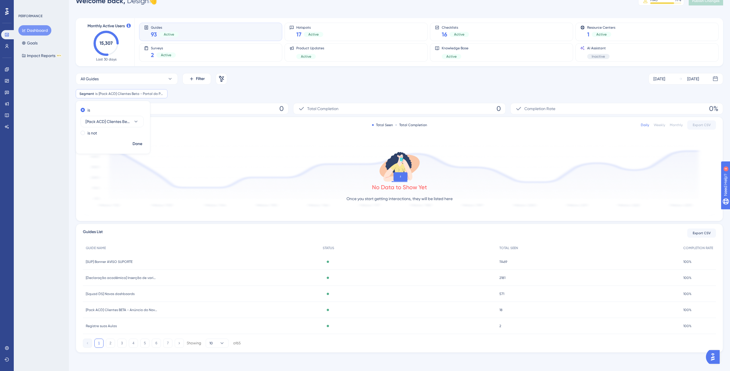
scroll to position [14, 0]
click at [140, 142] on span "Done" at bounding box center [138, 144] width 10 height 7
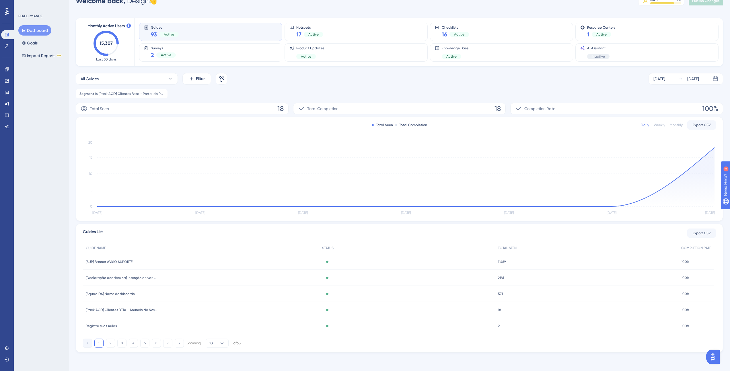
scroll to position [11, 0]
click at [142, 301] on span "[Pack ACD] Clientes BETA - Anúncio do Novo Portal do Professor" at bounding box center [122, 299] width 72 height 5
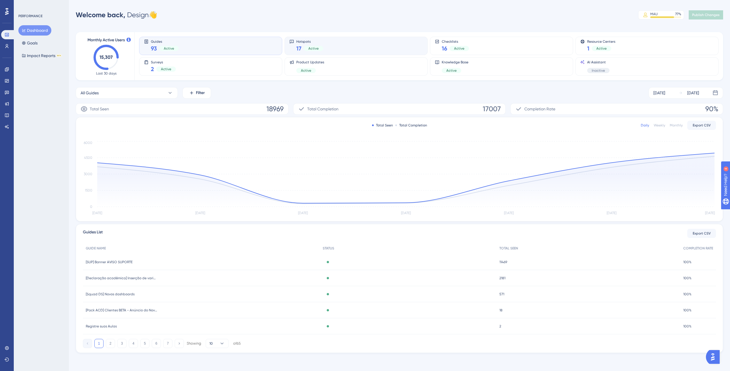
click at [329, 50] on div "Hotspots 17 Active" at bounding box center [356, 45] width 133 height 13
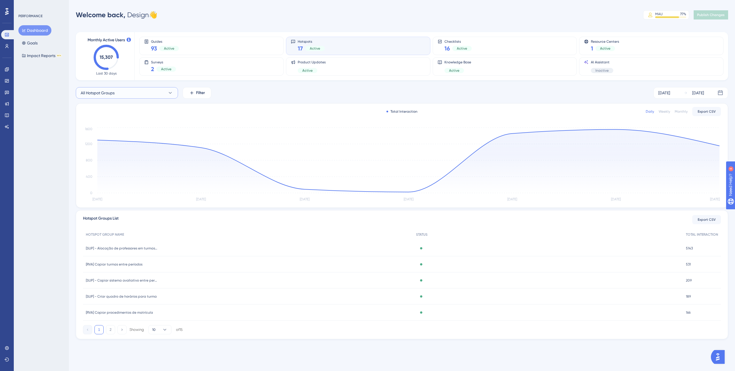
click at [129, 90] on button "All Hotspot Groups" at bounding box center [127, 92] width 102 height 11
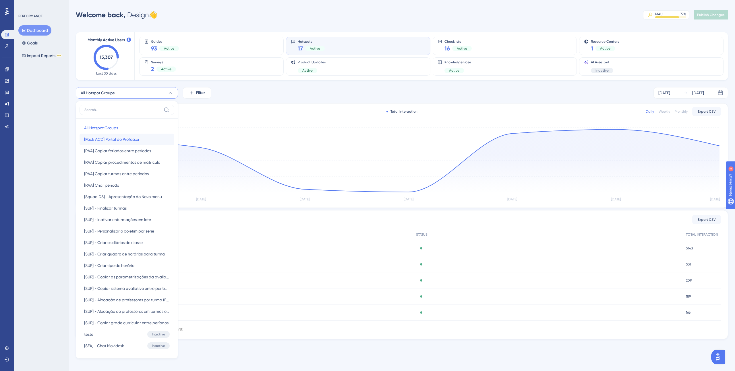
click at [145, 140] on button "[Pack ACD] Portal do Professor [Pack ACD] Portal do Professor" at bounding box center [126, 139] width 95 height 11
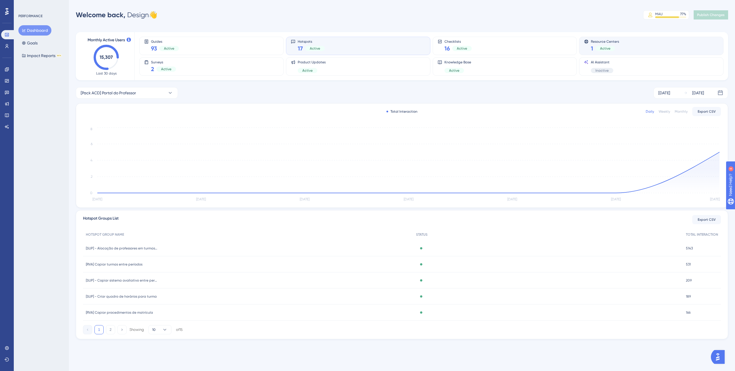
click at [618, 45] on div "1 Active" at bounding box center [605, 48] width 28 height 8
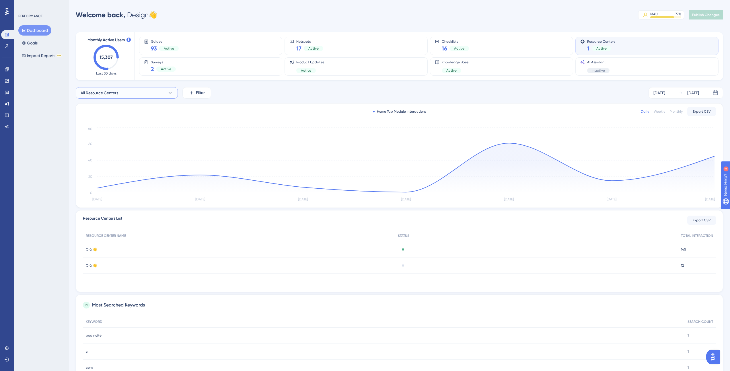
click at [141, 92] on button "All Resource Centers" at bounding box center [127, 92] width 102 height 11
click at [130, 151] on span "[Pack ACD] Novo Portal do Professor" at bounding box center [109, 150] width 50 height 7
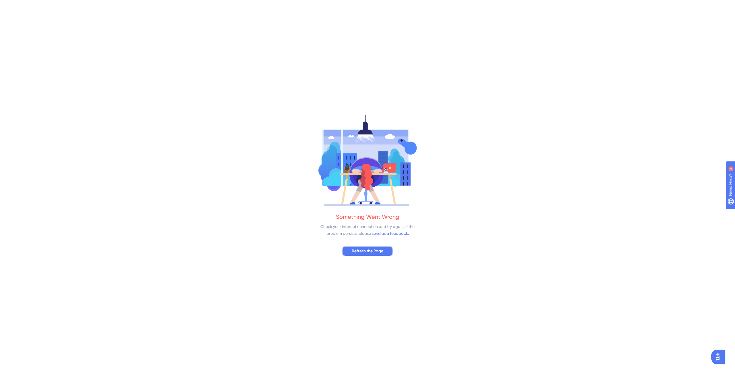
click at [378, 250] on span "Refresh the Page" at bounding box center [368, 251] width 32 height 7
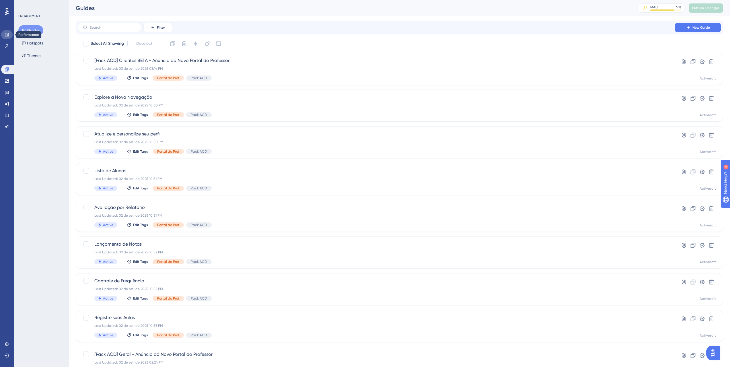
click at [11, 31] on link at bounding box center [6, 34] width 11 height 9
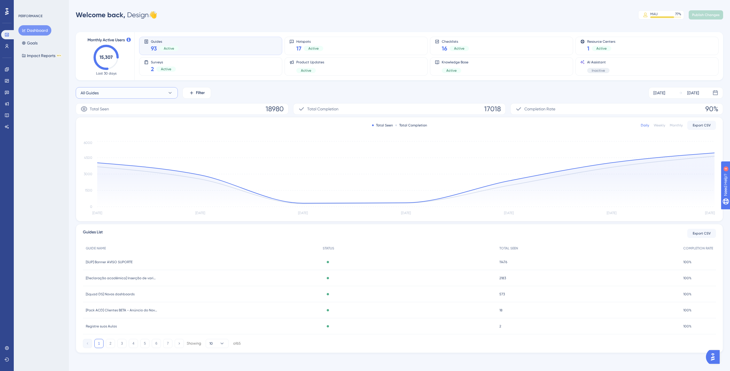
click at [134, 88] on button "All Guides" at bounding box center [127, 92] width 102 height 11
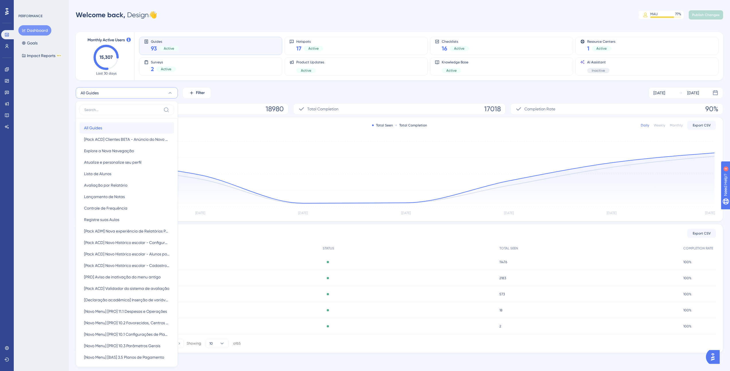
scroll to position [32, 0]
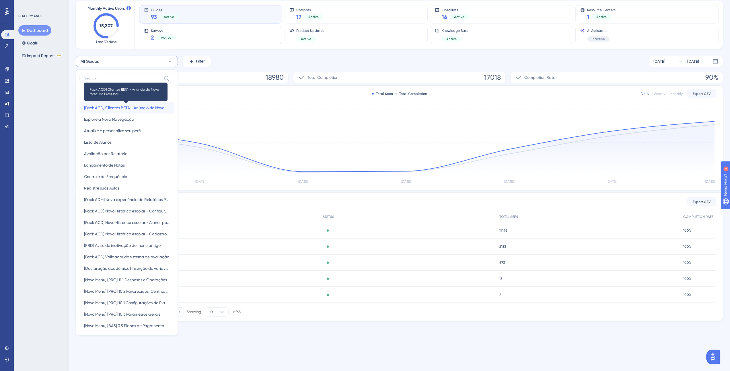
click at [137, 106] on span "[Pack ACD] Clientes BETA - Anúncio do Novo Portal do Professor" at bounding box center [127, 107] width 86 height 7
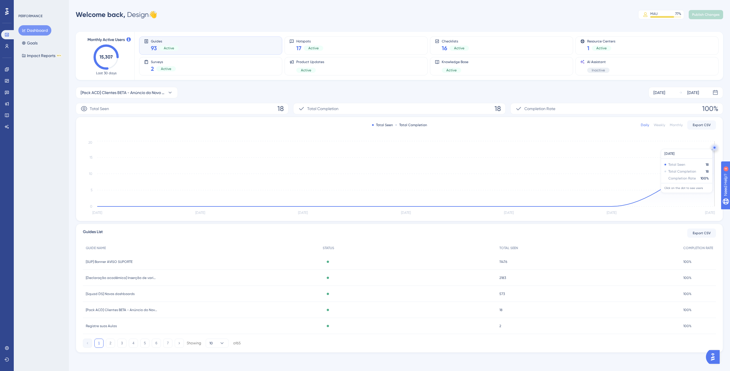
click at [713, 146] on circle at bounding box center [715, 147] width 5 height 5
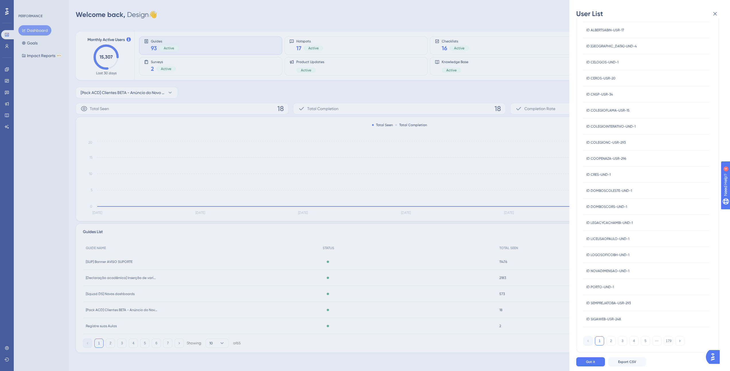
scroll to position [0, 0]
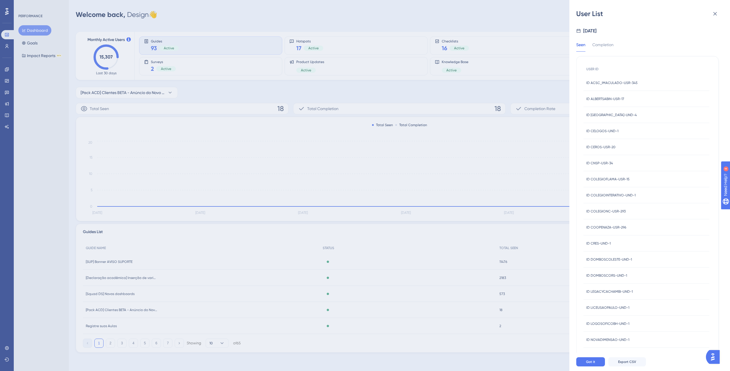
click at [623, 83] on span "ID ACSC_IMACULADO-USR-345" at bounding box center [612, 83] width 51 height 5
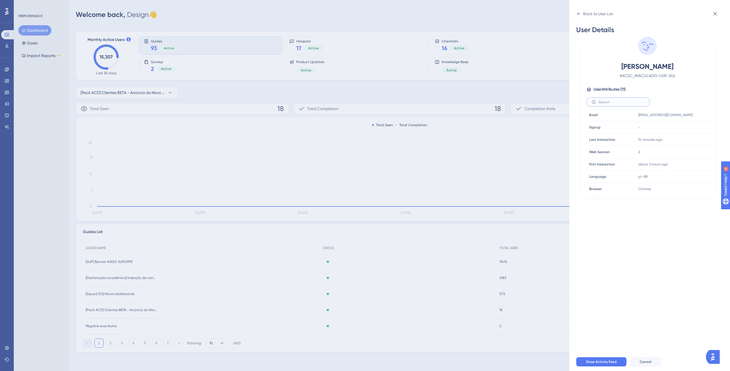
click at [616, 102] on input "text" at bounding box center [622, 102] width 46 height 4
click at [617, 89] on span "User Attributes ( 11 )" at bounding box center [610, 89] width 32 height 7
click at [589, 90] on icon at bounding box center [589, 89] width 5 height 5
click at [624, 87] on span "User Attributes ( 11 )" at bounding box center [610, 89] width 32 height 7
click at [642, 74] on span "# ACSC_IMACULADO-USR-345" at bounding box center [647, 75] width 101 height 7
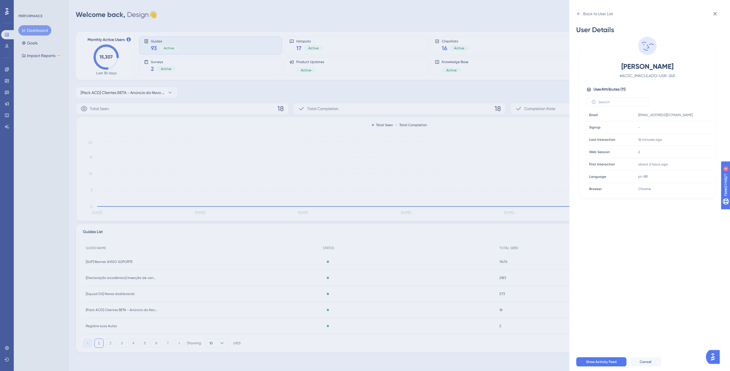
click at [659, 67] on span "[PERSON_NAME]" at bounding box center [647, 66] width 101 height 9
click at [617, 87] on span "User Attributes ( 11 )" at bounding box center [610, 89] width 32 height 7
click at [641, 200] on div "User Details [PERSON_NAME] # ACSC_IMACULADO-USR-345 User Attributes ( 11 ) Emai…" at bounding box center [652, 185] width 152 height 335
click at [579, 13] on icon at bounding box center [578, 13] width 3 height 3
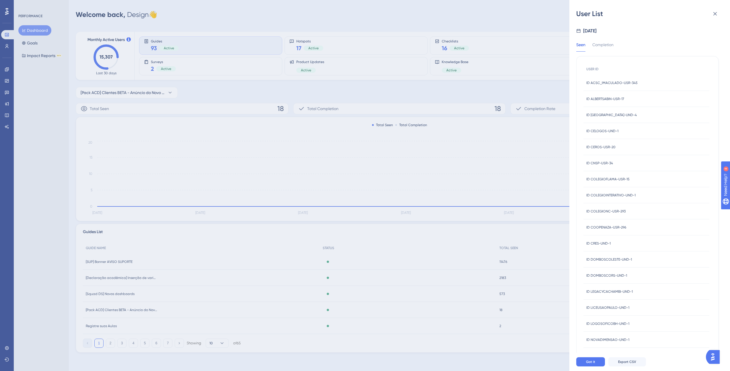
scroll to position [69, 0]
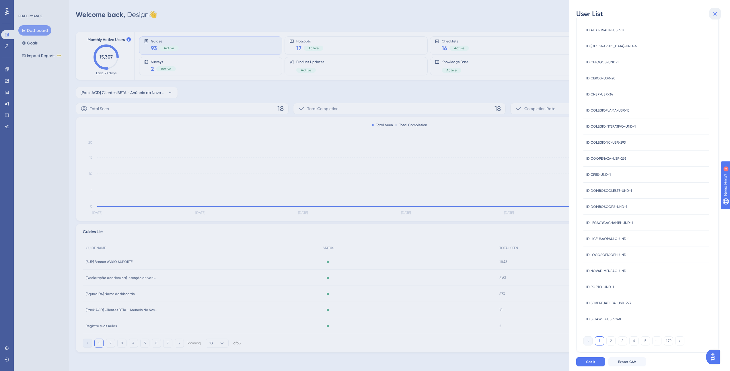
click at [717, 12] on icon at bounding box center [716, 14] width 4 height 4
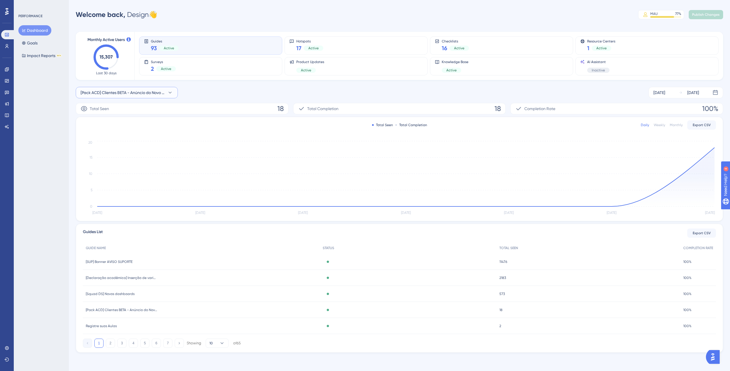
click at [133, 95] on span "[Pack ACD] Clientes BETA - Anúncio do Novo Portal do Professor" at bounding box center [123, 92] width 84 height 7
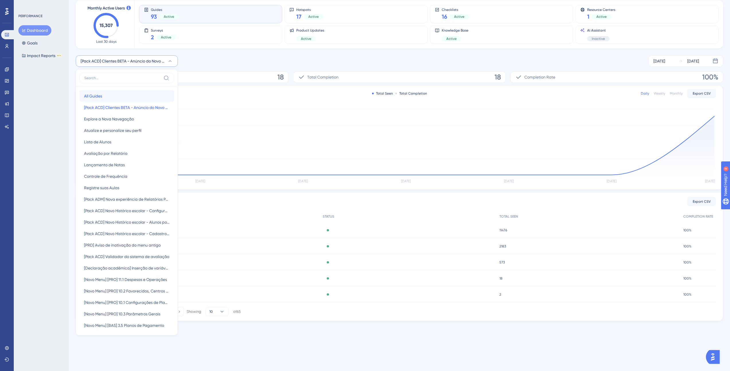
click at [130, 97] on button "All Guides All Guides" at bounding box center [126, 95] width 95 height 11
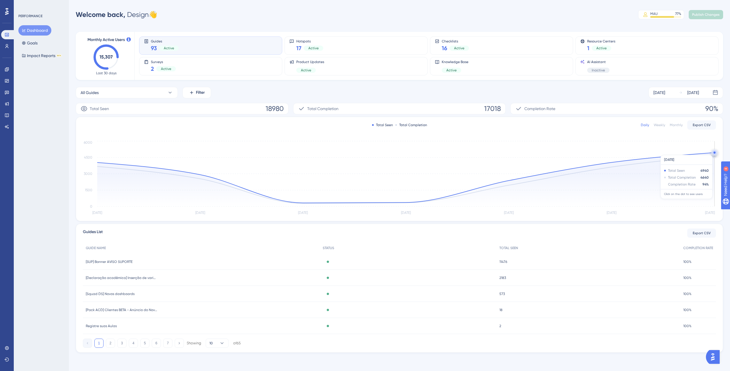
click at [713, 152] on circle at bounding box center [715, 152] width 5 height 5
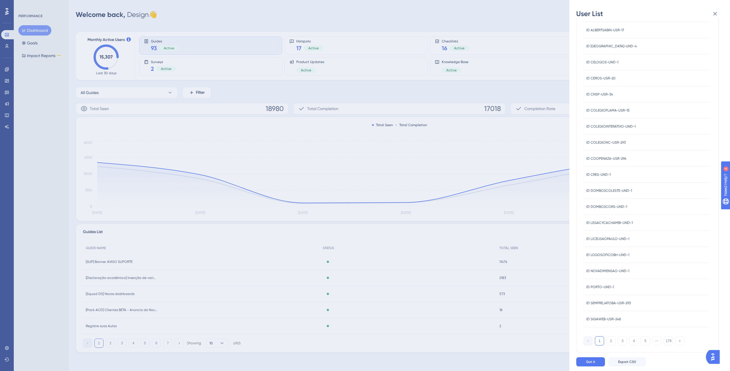
scroll to position [0, 0]
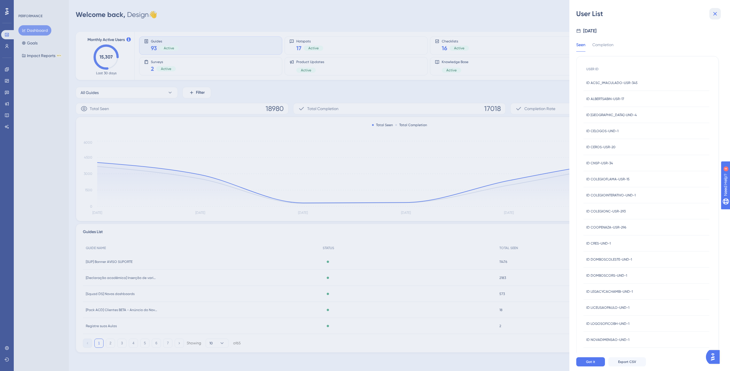
drag, startPoint x: 715, startPoint y: 14, endPoint x: 686, endPoint y: 132, distance: 121.2
click at [686, 128] on div "User List [DATE] Seen Completion USER ID ID ACSC_IMACULADO-USR-345 ID ACSC_IMAC…" at bounding box center [650, 185] width 161 height 371
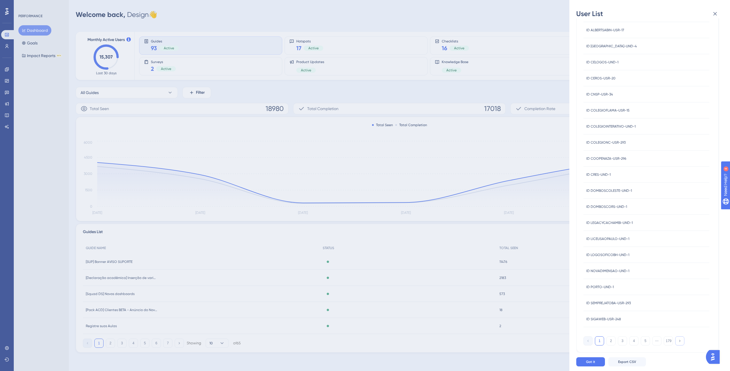
click at [679, 340] on icon at bounding box center [680, 341] width 4 height 4
click at [592, 339] on button at bounding box center [588, 341] width 9 height 9
click at [712, 12] on icon at bounding box center [715, 13] width 7 height 7
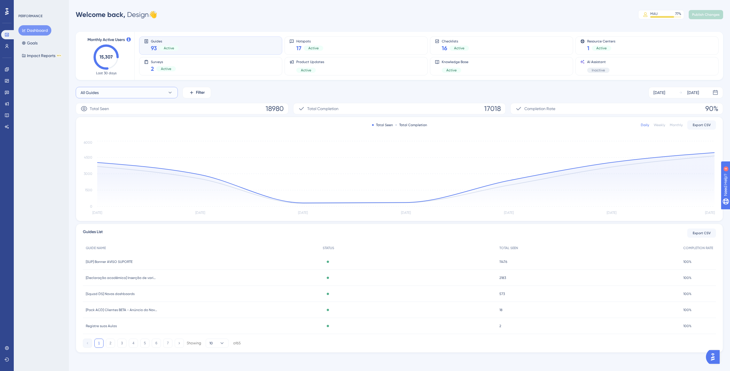
click at [98, 91] on span "All Guides" at bounding box center [90, 92] width 18 height 7
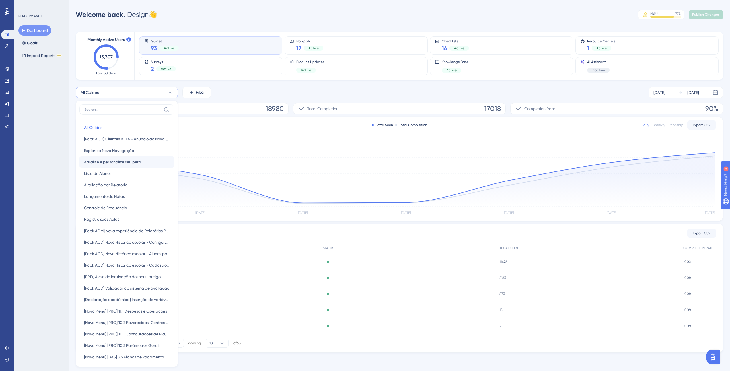
scroll to position [38, 0]
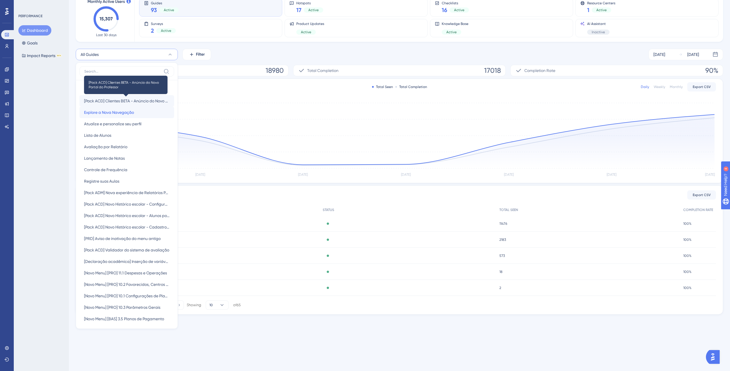
drag, startPoint x: 124, startPoint y: 106, endPoint x: 125, endPoint y: 103, distance: 3.3
click at [125, 103] on span "[Pack ACD] Clientes BETA - Anúncio do Novo Portal do Professor" at bounding box center [127, 101] width 86 height 7
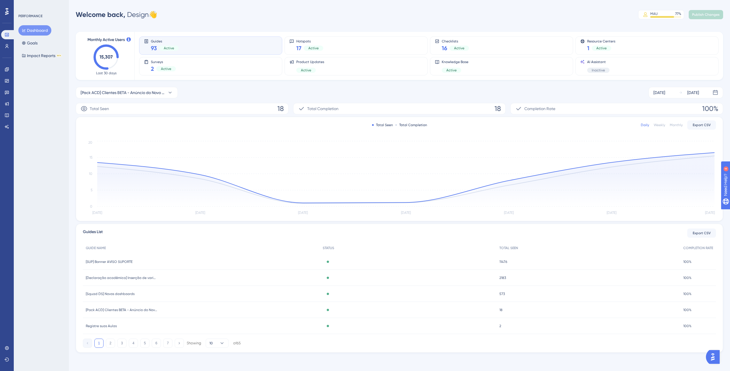
scroll to position [0, 0]
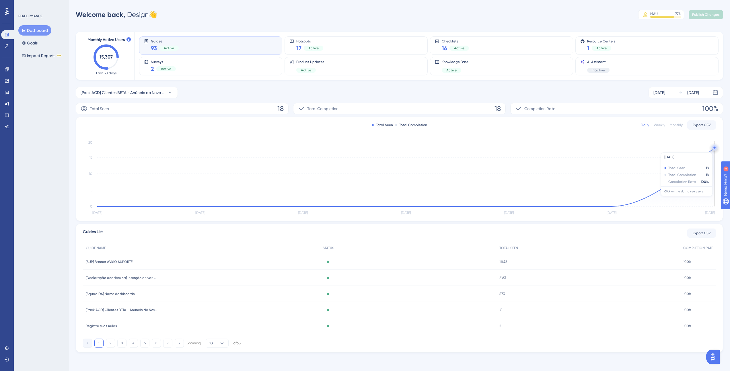
click at [715, 149] on circle at bounding box center [715, 149] width 0 height 0
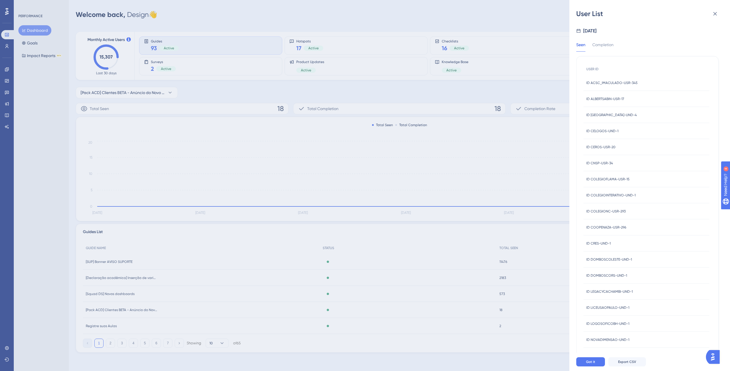
scroll to position [0, 0]
click at [712, 13] on icon at bounding box center [715, 13] width 7 height 7
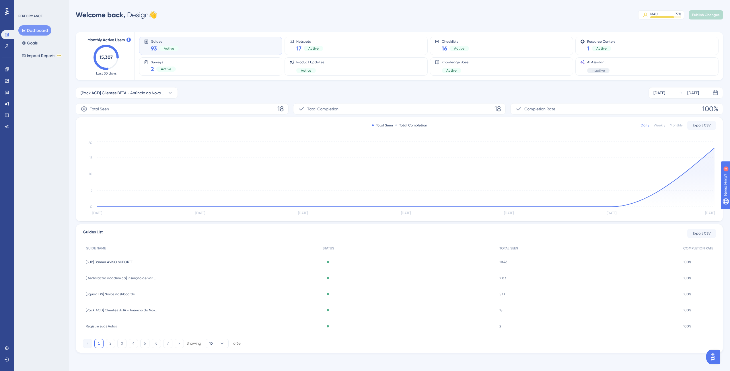
click at [84, 110] on icon at bounding box center [84, 108] width 6 height 5
drag, startPoint x: 554, startPoint y: 109, endPoint x: 588, endPoint y: 108, distance: 33.9
click at [588, 108] on div "Completion Rate 100%" at bounding box center [616, 108] width 213 height 11
click at [625, 106] on div "Completion Rate 100%" at bounding box center [616, 108] width 213 height 11
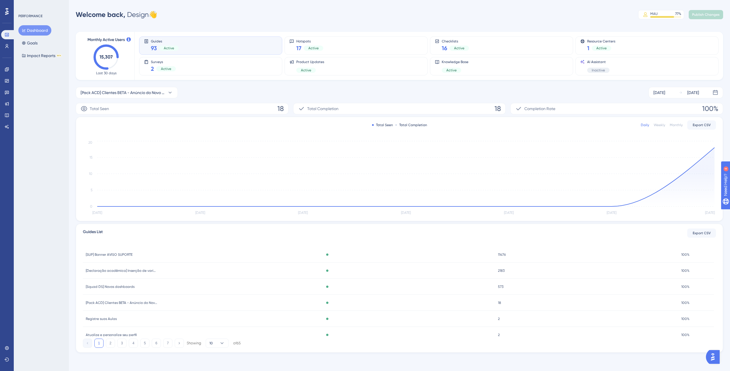
click at [499, 301] on span "18" at bounding box center [499, 303] width 3 height 5
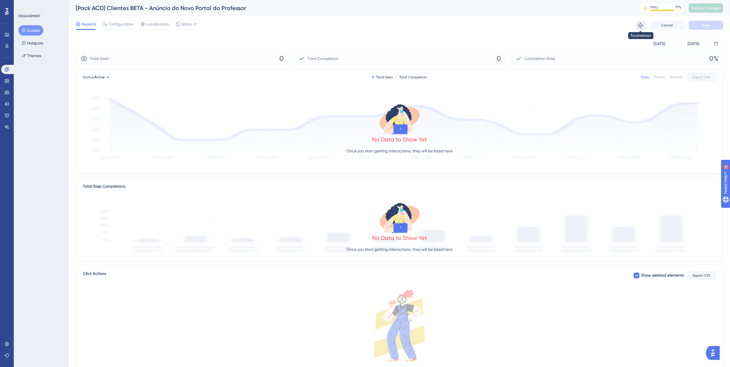
click at [644, 25] on button at bounding box center [640, 25] width 9 height 9
click at [409, 237] on div "No Data to Show Yet" at bounding box center [399, 238] width 55 height 8
drag, startPoint x: 716, startPoint y: 351, endPoint x: 1422, endPoint y: 695, distance: 785.3
click at [716, 351] on img "Open AI Assistant Launcher" at bounding box center [713, 353] width 10 height 10
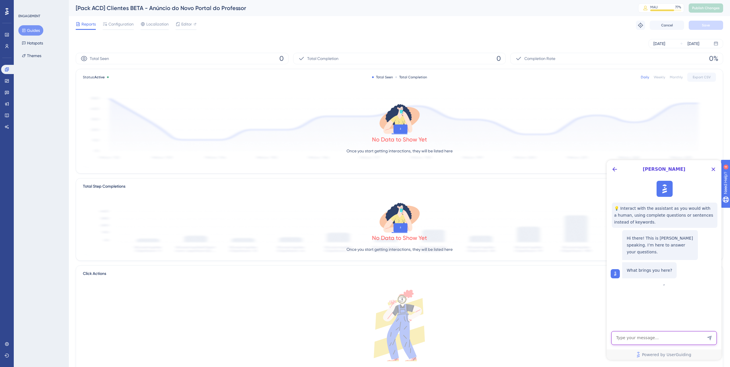
click at [640, 336] on textarea "AI Assistant Text Input" at bounding box center [664, 338] width 106 height 14
type textarea "h"
type textarea "olá"
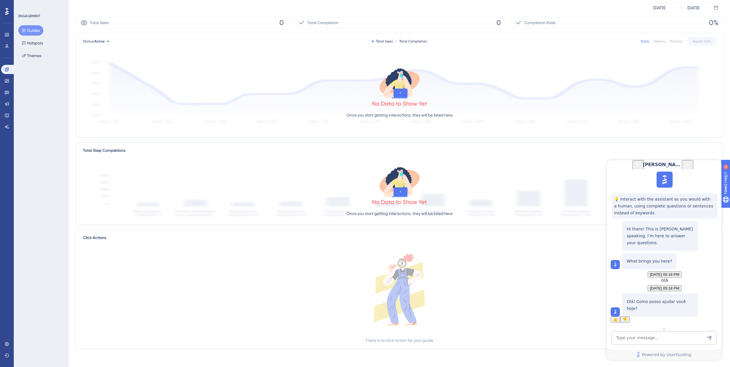
scroll to position [34, 0]
click at [638, 335] on textarea "AI Assistant Text Input" at bounding box center [664, 338] width 106 height 14
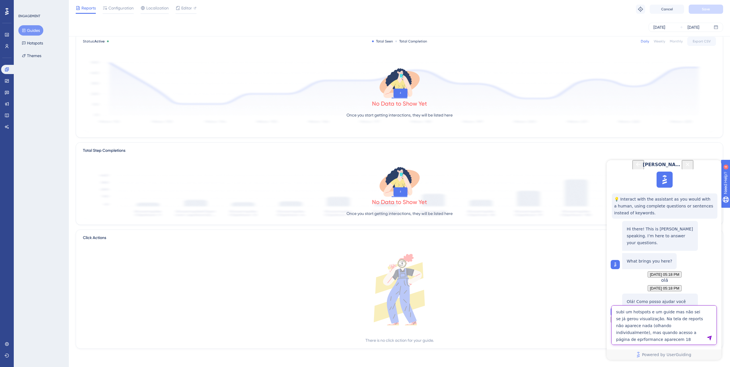
type textarea "subi um hotspots e um guide mas não sei se já gerou visualização. Na tela de re…"
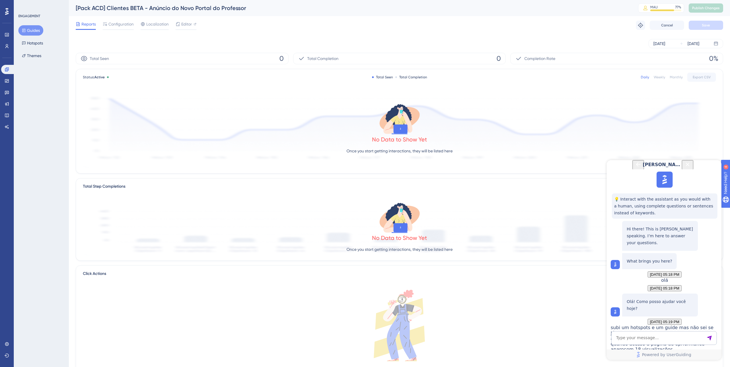
scroll to position [190, 0]
drag, startPoint x: 666, startPoint y: 264, endPoint x: 671, endPoint y: 264, distance: 4.6
drag, startPoint x: 646, startPoint y: 269, endPoint x: 681, endPoint y: 272, distance: 35.2
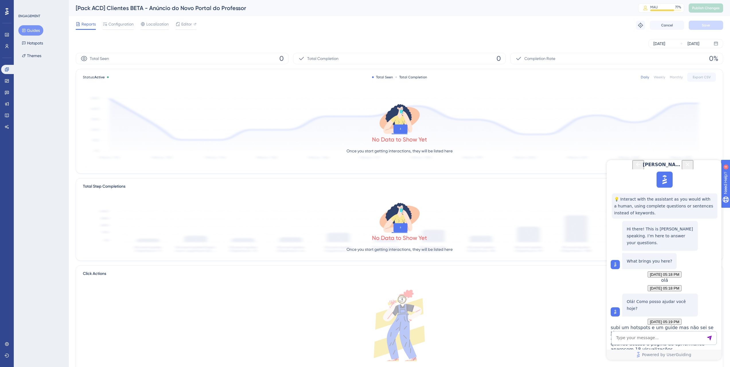
drag, startPoint x: 639, startPoint y: 278, endPoint x: 665, endPoint y: 277, distance: 26.1
drag, startPoint x: 662, startPoint y: 282, endPoint x: 682, endPoint y: 284, distance: 19.6
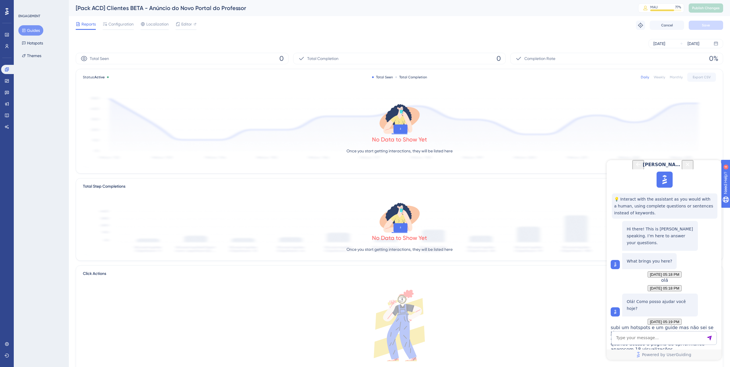
drag, startPoint x: 640, startPoint y: 287, endPoint x: 663, endPoint y: 290, distance: 22.9
drag, startPoint x: 642, startPoint y: 296, endPoint x: 669, endPoint y: 297, distance: 27.0
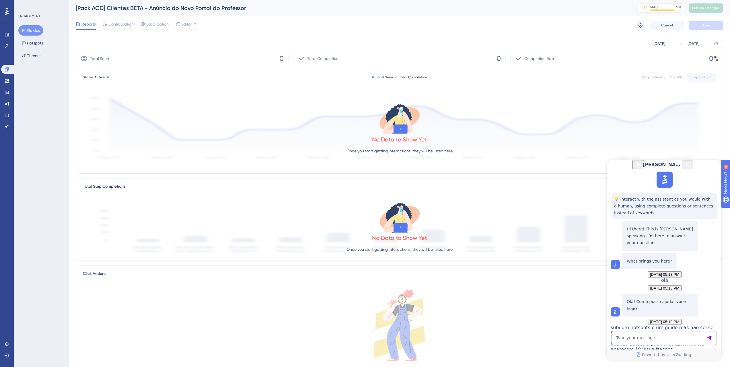
drag, startPoint x: 641, startPoint y: 303, endPoint x: 702, endPoint y: 303, distance: 61.4
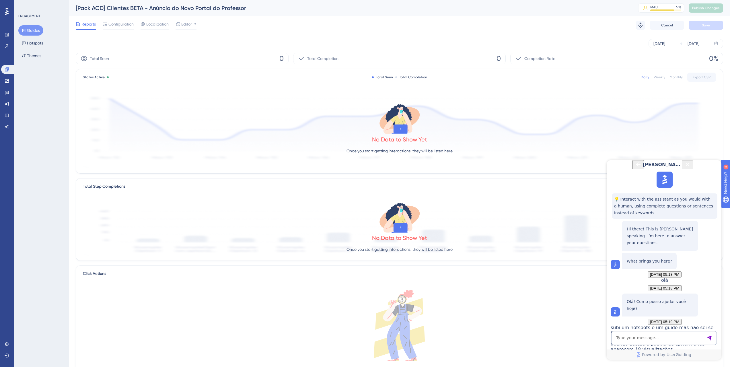
scroll to position [212, 0]
drag, startPoint x: 655, startPoint y: 307, endPoint x: 684, endPoint y: 308, distance: 29.3
drag, startPoint x: 633, startPoint y: 290, endPoint x: 641, endPoint y: 291, distance: 7.5
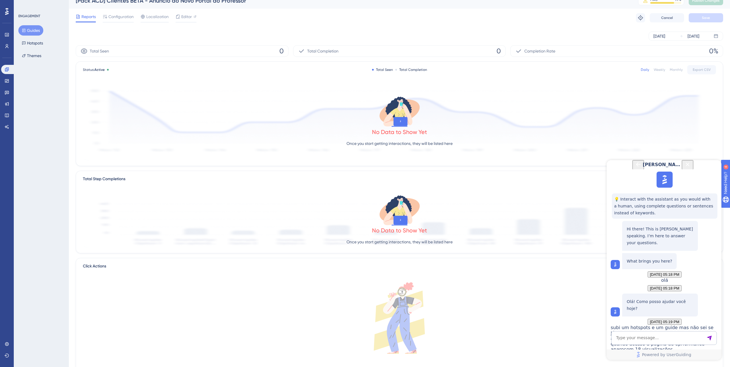
scroll to position [0, 0]
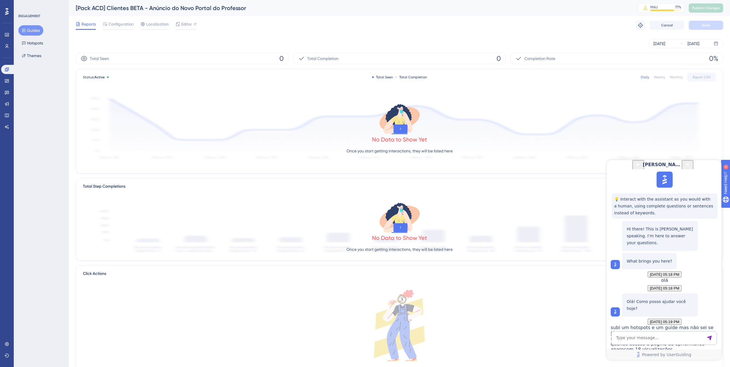
click at [595, 36] on div "Sep 03 2025 Sep 03 2025" at bounding box center [400, 43] width 648 height 18
click at [644, 26] on button at bounding box center [640, 25] width 9 height 9
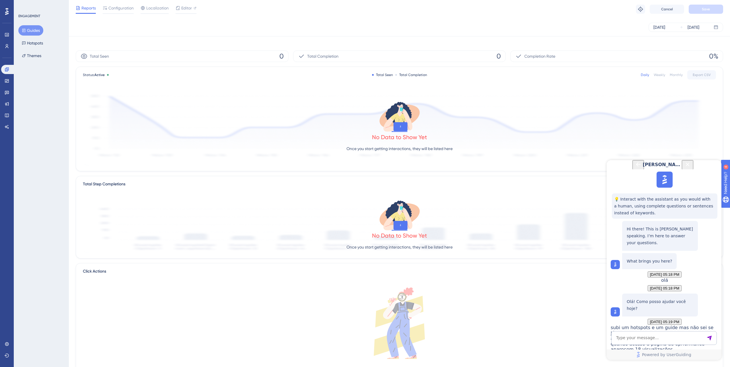
scroll to position [34, 0]
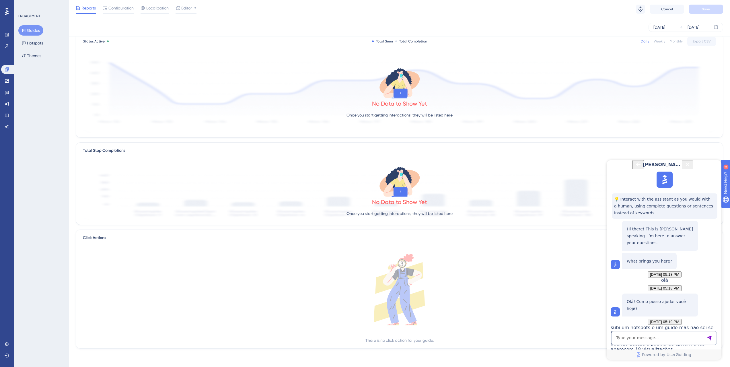
drag, startPoint x: 719, startPoint y: 305, endPoint x: 717, endPoint y: 310, distance: 5.8
click at [719, 307] on div "💡 Interact with the assistant as you would with a human, using complete questio…" at bounding box center [663, 347] width 115 height 357
click at [676, 335] on textarea "AI Assistant Text Input" at bounding box center [664, 338] width 106 height 14
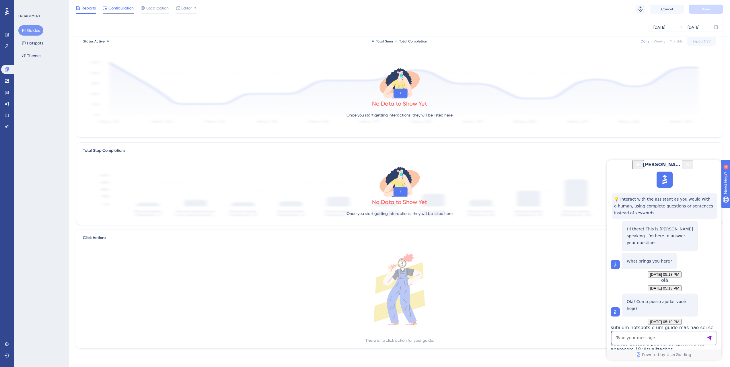
click at [120, 11] on span "Configuration" at bounding box center [120, 8] width 25 height 7
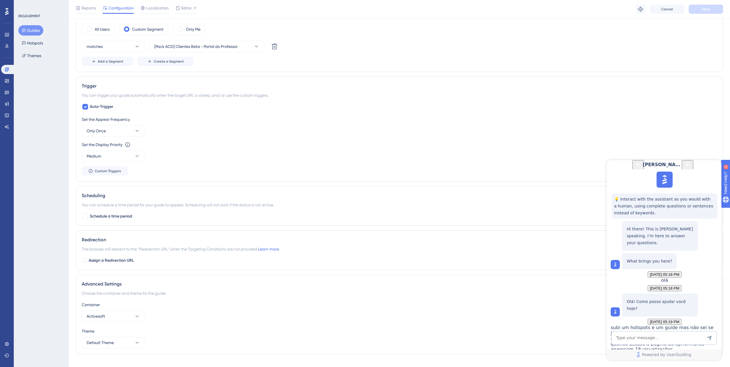
scroll to position [236, 0]
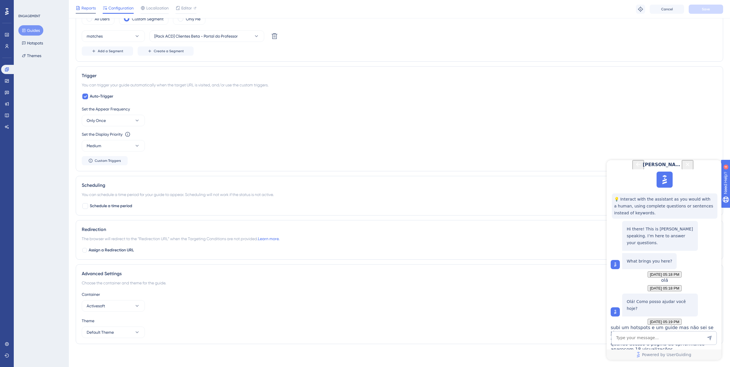
click at [93, 10] on span "Reports" at bounding box center [88, 8] width 14 height 7
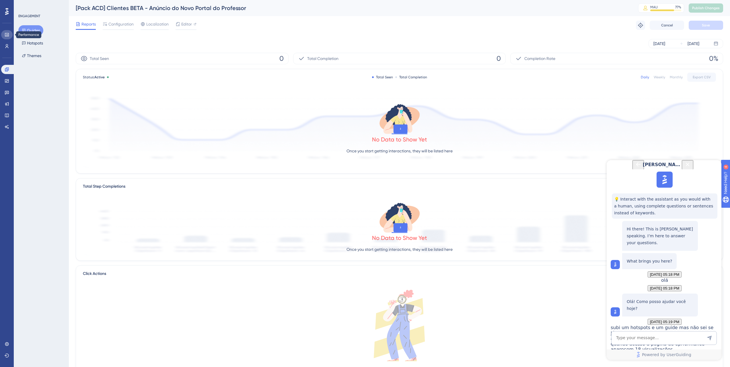
click at [7, 33] on icon at bounding box center [7, 34] width 5 height 5
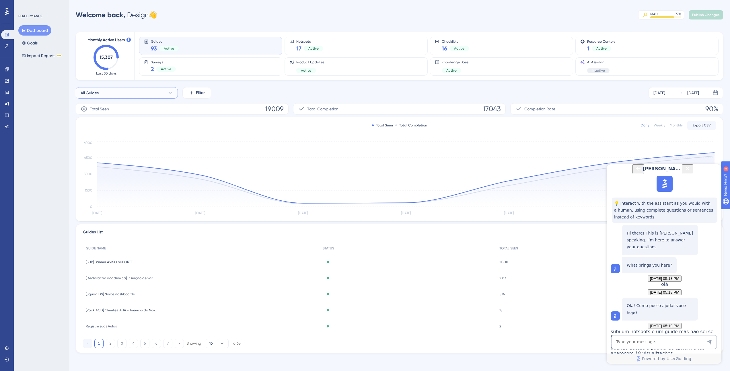
click at [137, 92] on button "All Guides" at bounding box center [127, 92] width 102 height 11
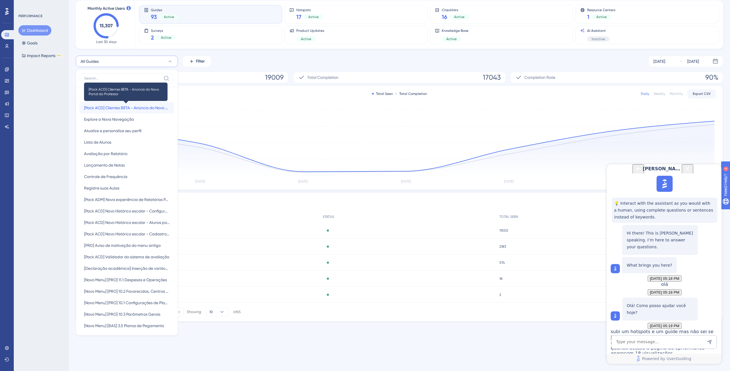
click at [129, 107] on span "[Pack ACD] Clientes BETA - Anúncio do Novo Portal do Professor" at bounding box center [127, 107] width 86 height 7
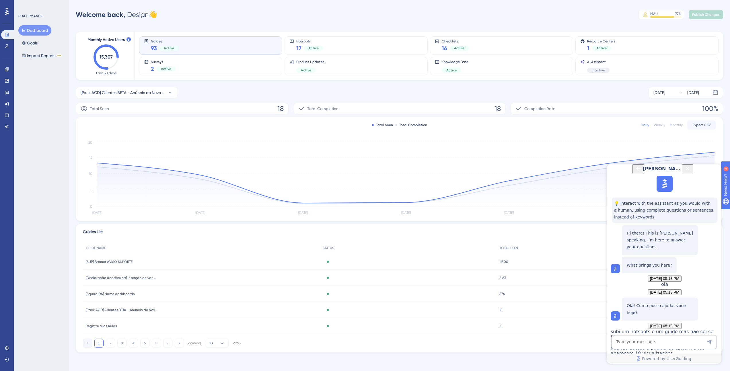
scroll to position [0, 0]
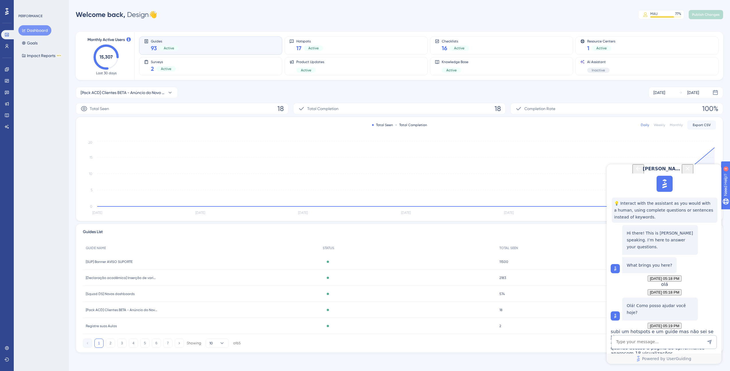
click at [691, 172] on icon "Close Button" at bounding box center [687, 168] width 7 height 7
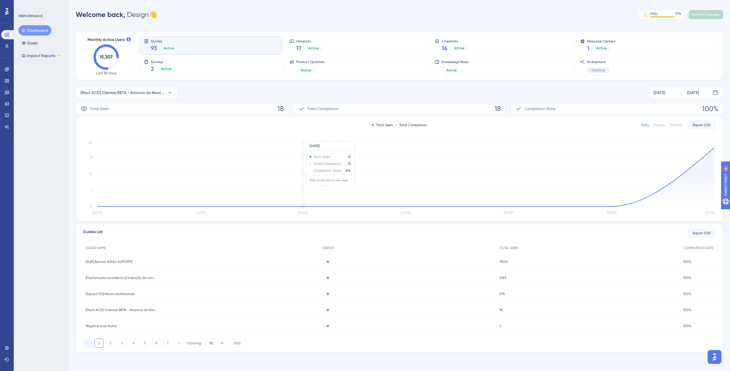
scroll to position [0, 0]
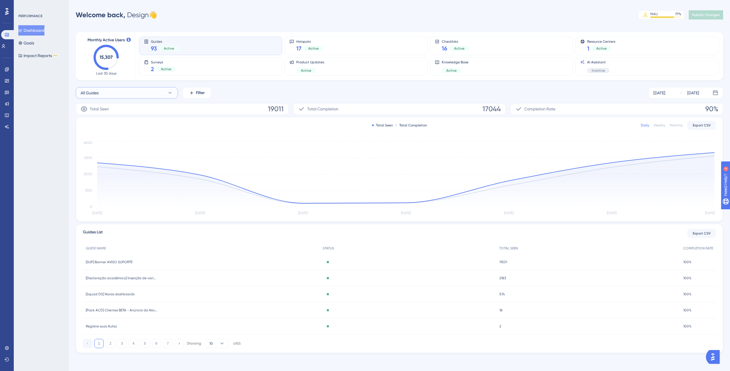
click at [109, 93] on button "All Guides" at bounding box center [127, 92] width 102 height 11
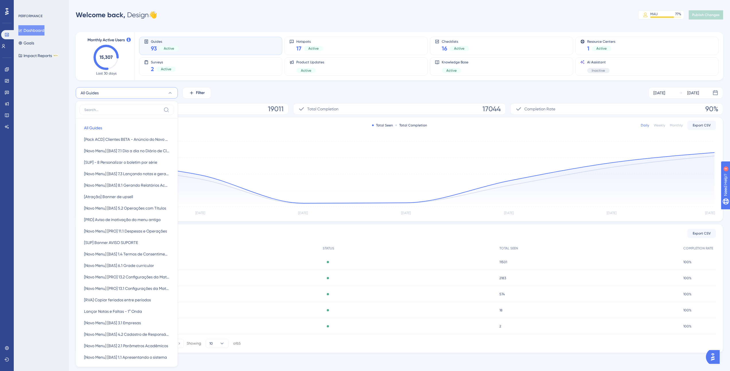
scroll to position [22, 0]
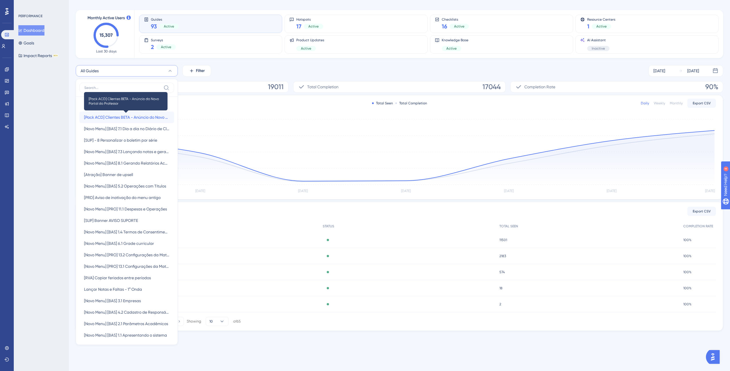
click at [122, 117] on span "[Pack ACD] Clientes BETA - Anúncio do Novo Portal do Professor" at bounding box center [127, 117] width 86 height 7
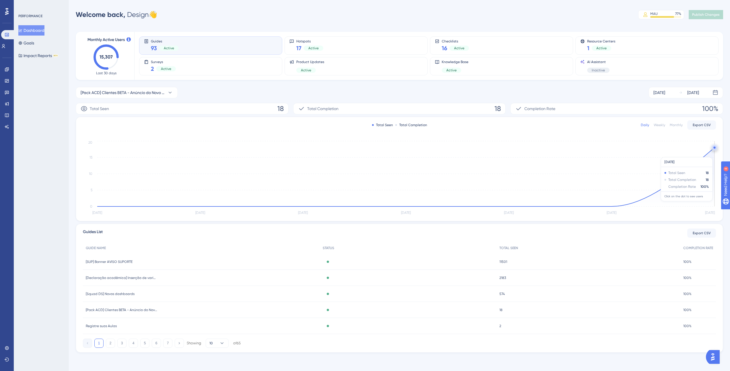
click at [710, 154] on icon at bounding box center [406, 177] width 618 height 59
click at [707, 158] on icon at bounding box center [406, 177] width 618 height 59
click at [707, 159] on icon at bounding box center [406, 177] width 618 height 59
click at [708, 156] on icon at bounding box center [406, 177] width 618 height 59
click at [715, 148] on icon "[DATE] Aug [DATE] Aug 31 [DATE] [DATE] [DATE] 0 5 10 15 20" at bounding box center [399, 178] width 633 height 77
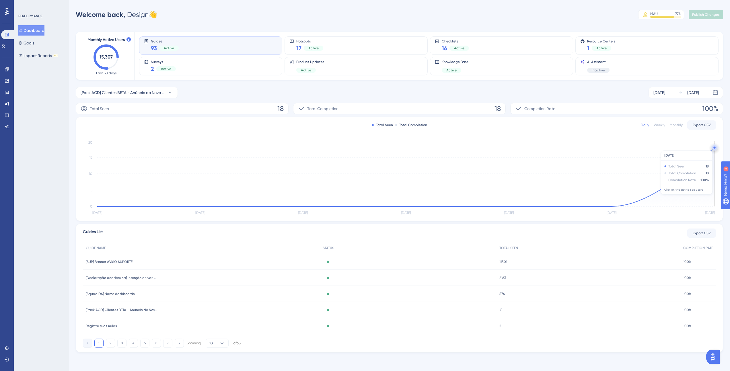
click at [713, 148] on circle at bounding box center [715, 147] width 5 height 5
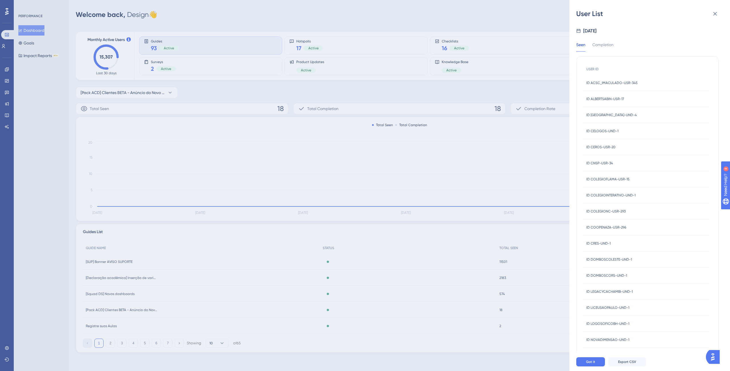
scroll to position [0, 0]
click at [601, 42] on div "Completion" at bounding box center [603, 46] width 21 height 10
click at [583, 47] on div "Seen" at bounding box center [580, 46] width 9 height 10
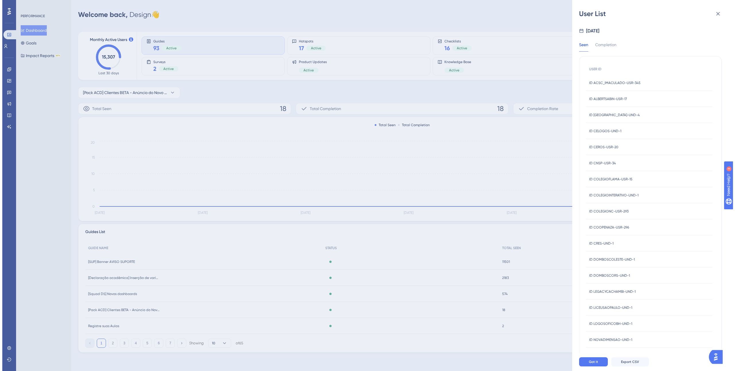
scroll to position [64, 0]
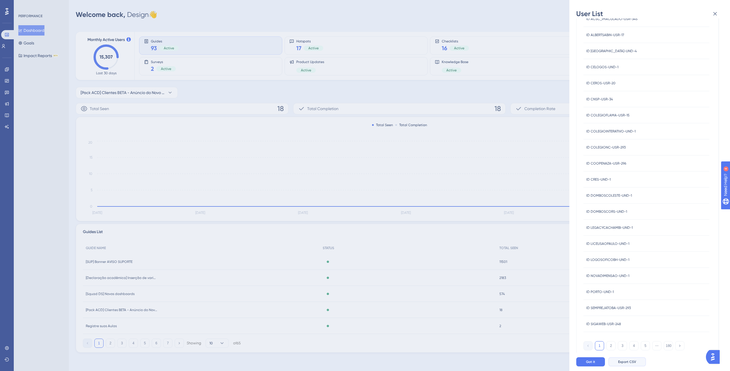
click at [628, 365] on button "Export CSV" at bounding box center [628, 362] width 38 height 9
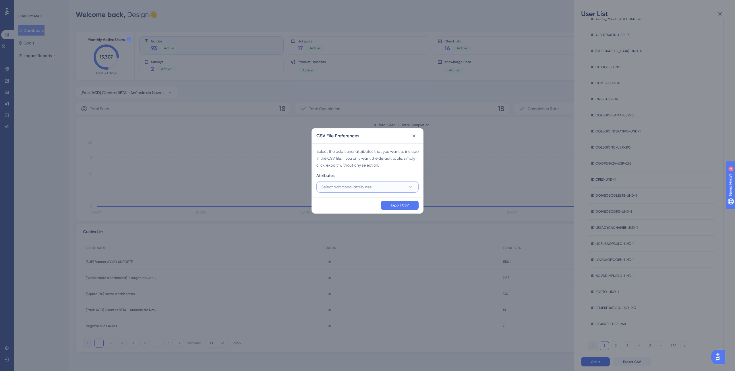
click at [358, 187] on span "Select additional attributes" at bounding box center [346, 187] width 50 height 7
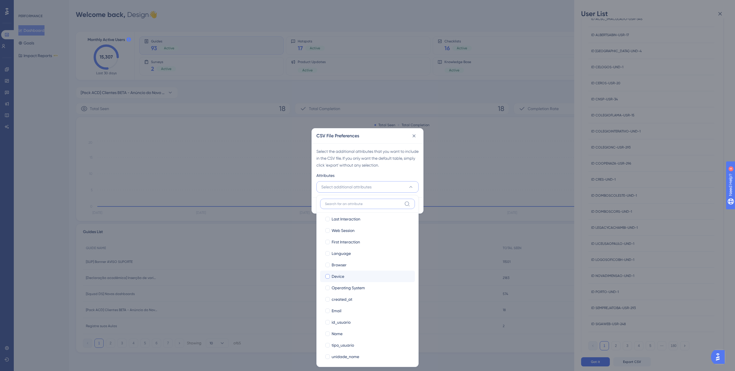
scroll to position [0, 0]
click at [360, 224] on span "Last Interaction" at bounding box center [345, 222] width 29 height 7
checkbox input "true"
click at [356, 234] on div "Web Session" at bounding box center [370, 233] width 79 height 7
checkbox input "true"
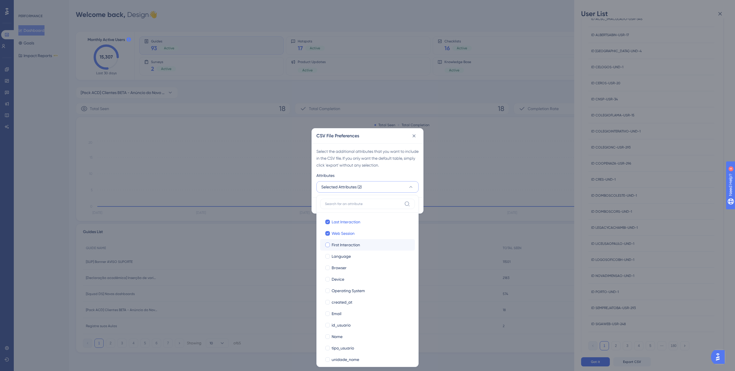
click at [354, 247] on span "First Interaction" at bounding box center [345, 245] width 28 height 7
checkbox input "true"
click at [352, 257] on div "Language" at bounding box center [370, 256] width 79 height 7
checkbox input "true"
click at [350, 267] on div "Browser" at bounding box center [370, 268] width 79 height 7
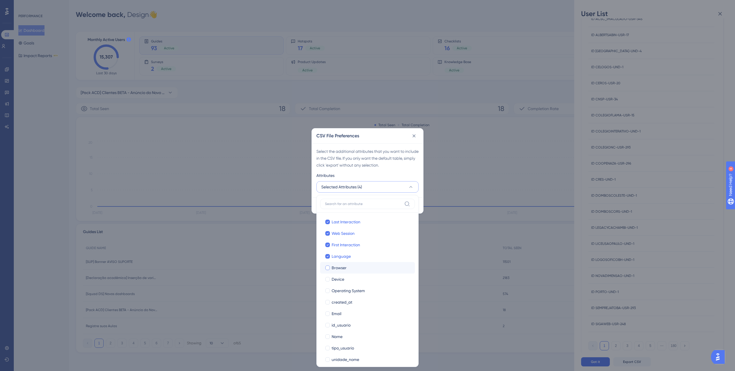
checkbox input "true"
click at [354, 277] on div "Device" at bounding box center [370, 279] width 79 height 7
click at [354, 284] on label "Device Device" at bounding box center [367, 279] width 95 height 11
click at [328, 280] on input "Device" at bounding box center [327, 279] width 0 height 0
checkbox input "true"
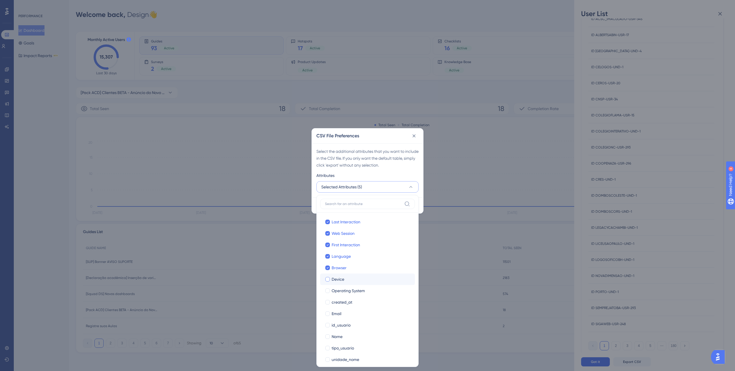
click at [356, 281] on div "Device" at bounding box center [370, 279] width 79 height 7
drag, startPoint x: 351, startPoint y: 296, endPoint x: 350, endPoint y: 299, distance: 4.1
click at [351, 296] on label "Operating System Operating System" at bounding box center [367, 290] width 95 height 11
click at [328, 291] on input "Operating System" at bounding box center [327, 291] width 0 height 0
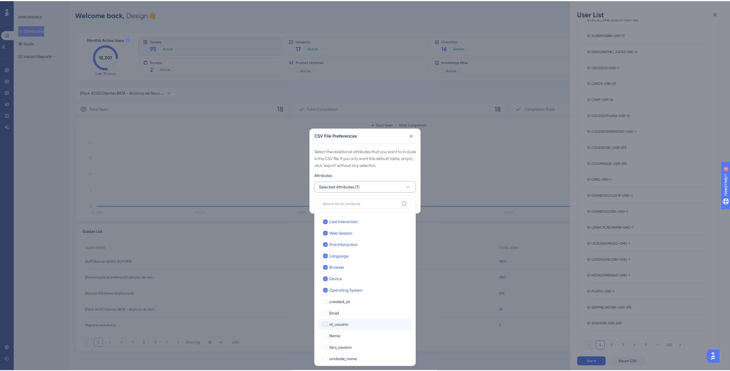
scroll to position [40, 0]
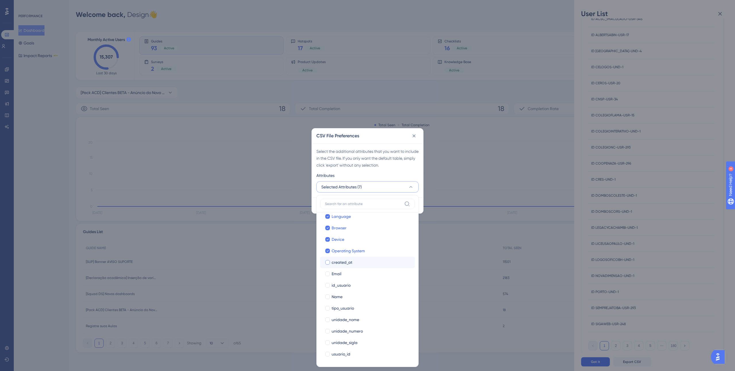
click at [347, 263] on span "created_at" at bounding box center [341, 262] width 21 height 7
checkbox input "true"
click at [344, 276] on div "Email" at bounding box center [370, 274] width 79 height 7
checkbox input "true"
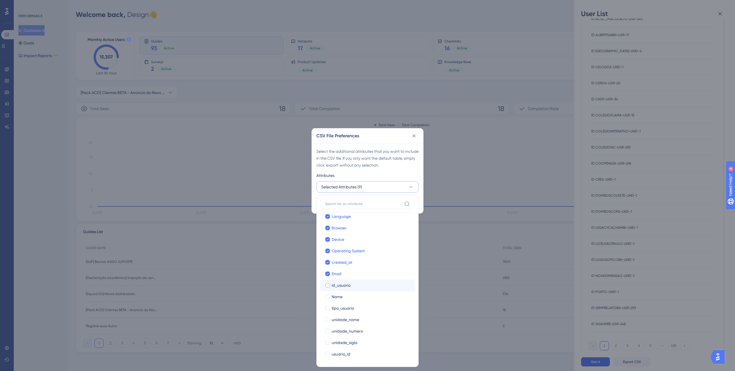
click at [342, 288] on span "id_usuario" at bounding box center [340, 285] width 19 height 7
checkbox input "true"
click at [337, 304] on label "tipo_usuario tipo_usuario" at bounding box center [367, 308] width 95 height 11
click at [328, 348] on input "tipo_usuario" at bounding box center [327, 348] width 0 height 0
checkbox input "false"
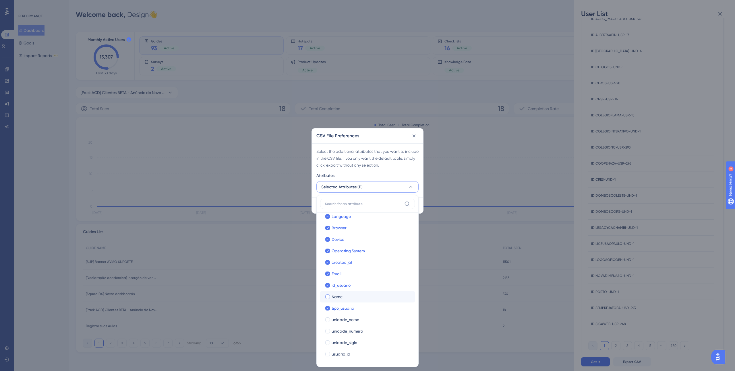
click at [339, 298] on span "Name" at bounding box center [336, 297] width 11 height 7
checkbox input "true"
drag, startPoint x: 339, startPoint y: 319, endPoint x: 339, endPoint y: 322, distance: 3.5
click at [339, 319] on span "unidade_nome" at bounding box center [345, 320] width 28 height 7
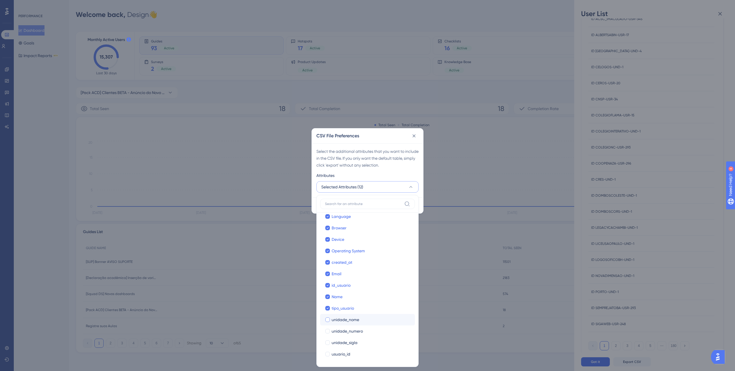
checkbox input "true"
click at [338, 327] on label "unidade_numero unidade_numero" at bounding box center [367, 331] width 95 height 11
click at [328, 371] on input "unidade_numero" at bounding box center [327, 371] width 0 height 0
click at [337, 338] on label "unidade_sigla unidade_sigla" at bounding box center [367, 342] width 95 height 11
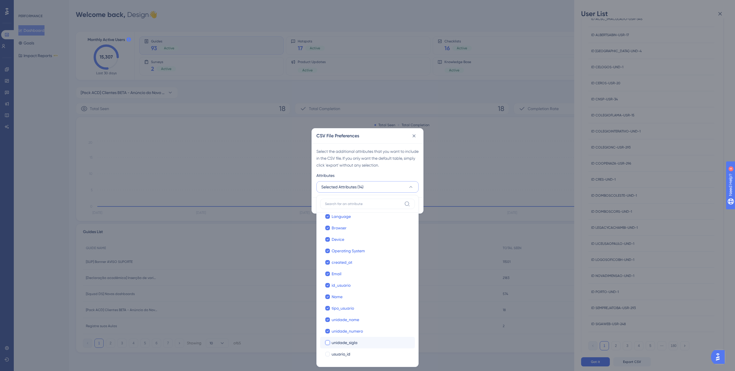
checkbox input "true"
drag, startPoint x: 336, startPoint y: 349, endPoint x: 338, endPoint y: 345, distance: 4.0
click at [336, 349] on label "usuario_id usuario_id" at bounding box center [367, 354] width 95 height 11
checkbox input "true"
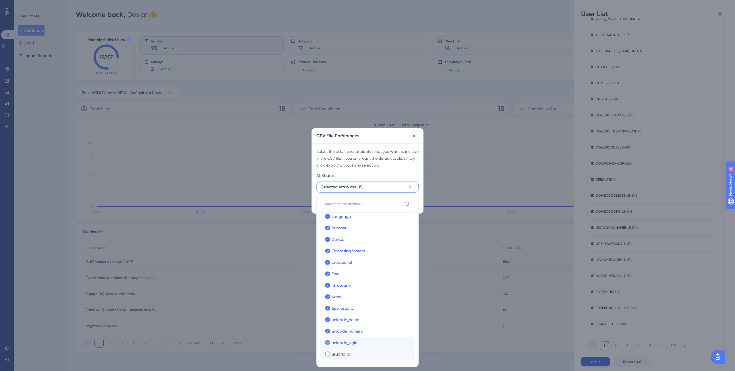
checkbox input "false"
click at [371, 177] on div "Attributes" at bounding box center [367, 176] width 102 height 9
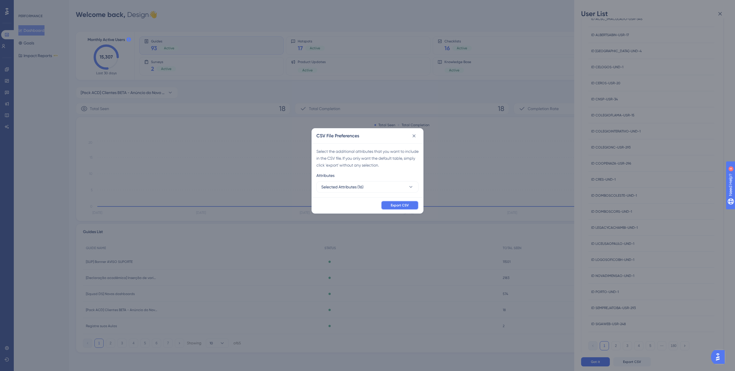
click at [398, 202] on button "Export CSV" at bounding box center [400, 205] width 38 height 9
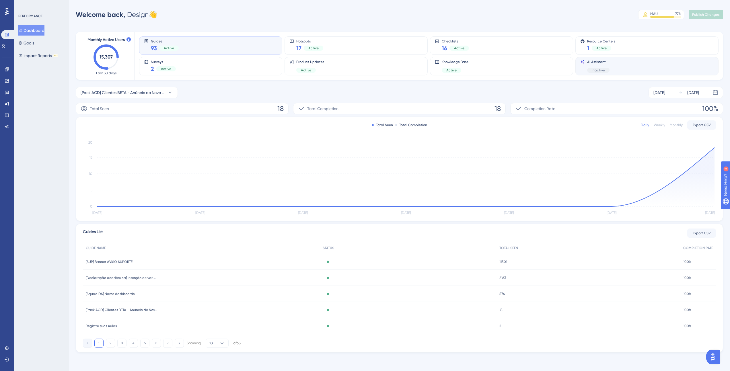
click at [628, 69] on div "AI Assistant Inactive" at bounding box center [647, 66] width 133 height 13
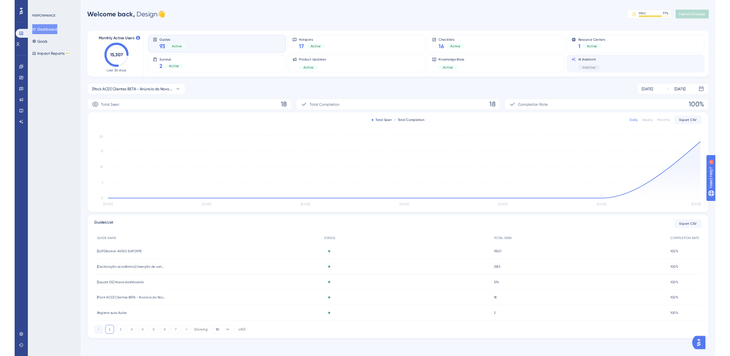
scroll to position [0, 0]
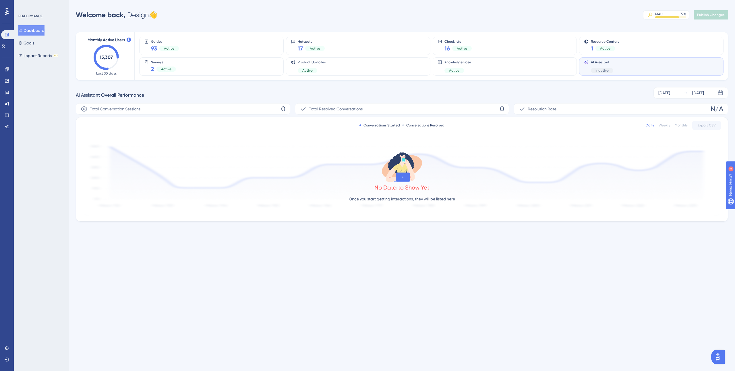
click at [673, 70] on div "AI Assistant Inactive" at bounding box center [651, 66] width 135 height 13
click at [366, 46] on div "Hotspots 17 Active" at bounding box center [358, 45] width 135 height 13
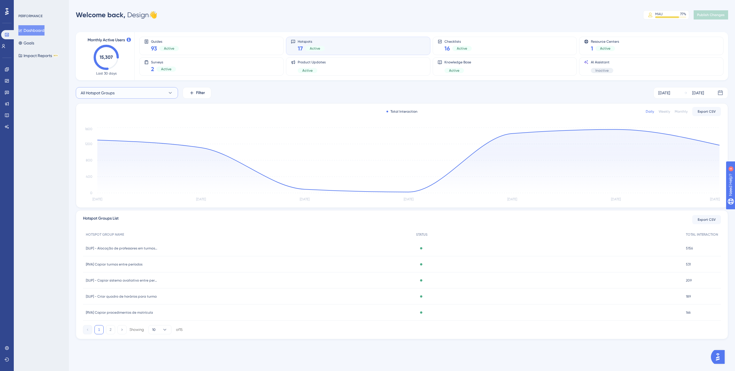
click at [142, 92] on button "All Hotspot Groups" at bounding box center [127, 92] width 102 height 11
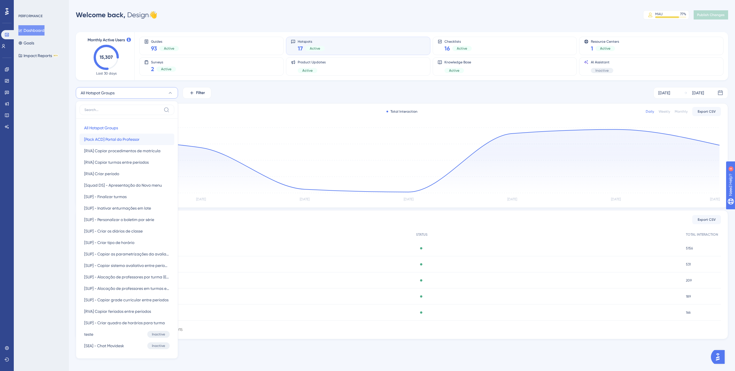
click at [128, 140] on span "[Pack ACD] Portal do Professor" at bounding box center [111, 139] width 55 height 7
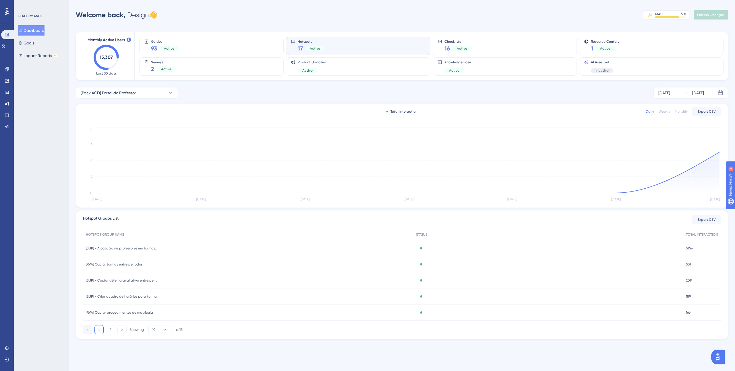
click at [719, 152] on icon "Aug 28 Aug 29 Aug 30 Aug 31 Sep 1 Sep 2 Sep 3 0 2 4 6 8" at bounding box center [402, 164] width 638 height 77
click at [718, 152] on circle at bounding box center [719, 152] width 2 height 2
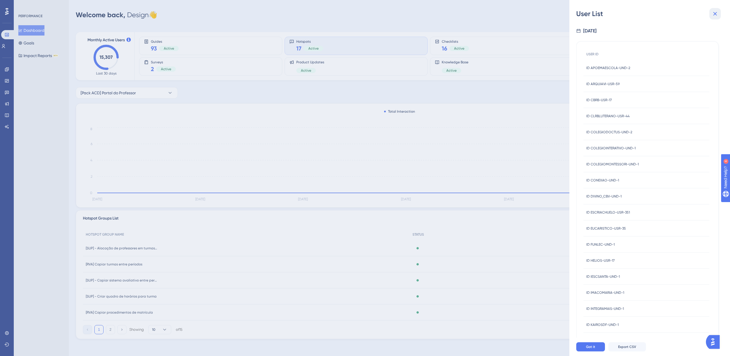
click at [720, 15] on button at bounding box center [715, 13] width 11 height 11
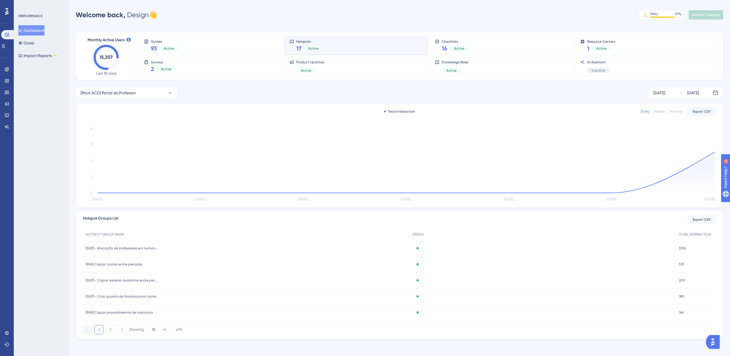
click at [182, 2] on div "Performance Users Engagement Widgets Feedback Product Updates Knowledge Base AI…" at bounding box center [365, 179] width 730 height 358
click at [38, 27] on button "Dashboard" at bounding box center [31, 30] width 26 height 10
click at [133, 93] on span "[Pack ACD] Portal do Professor" at bounding box center [108, 93] width 55 height 7
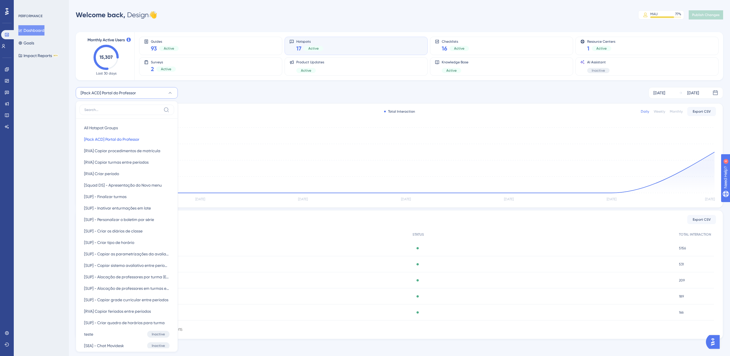
scroll to position [1, 0]
click at [101, 130] on span "All Hotspot Groups" at bounding box center [101, 126] width 34 height 7
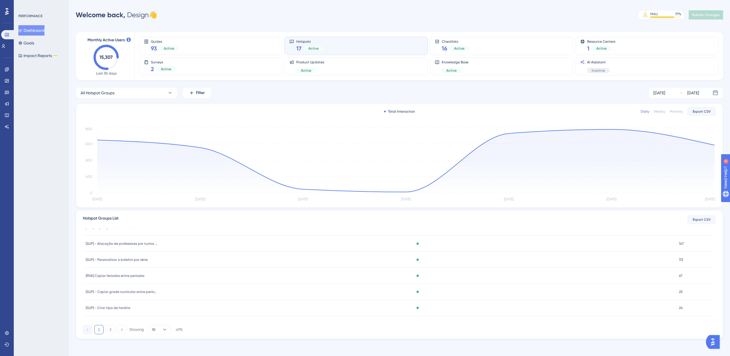
scroll to position [0, 0]
click at [129, 93] on button "All Hotspot Groups" at bounding box center [127, 92] width 102 height 11
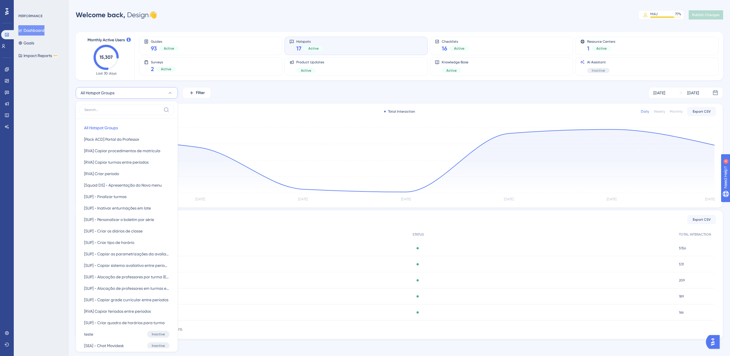
scroll to position [1, 0]
click at [128, 138] on span "[Pack ACD] Portal do Professor" at bounding box center [111, 138] width 55 height 7
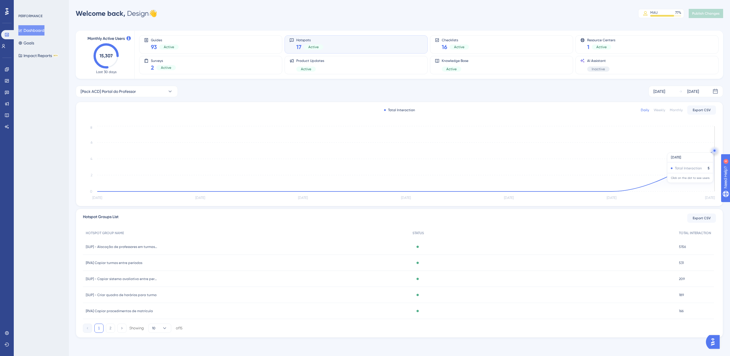
click at [715, 150] on circle at bounding box center [715, 151] width 2 height 2
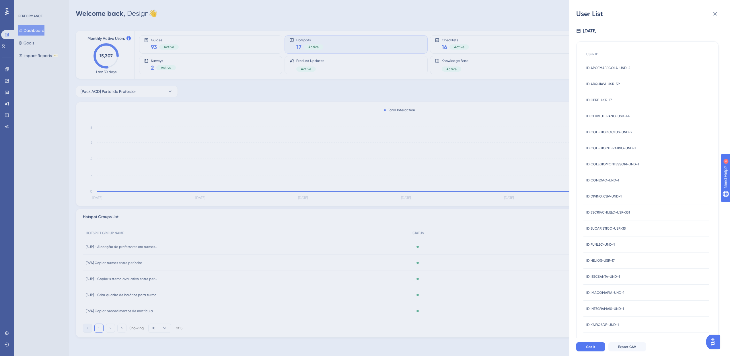
scroll to position [69, 0]
click at [667, 324] on button "28" at bounding box center [668, 326] width 9 height 9
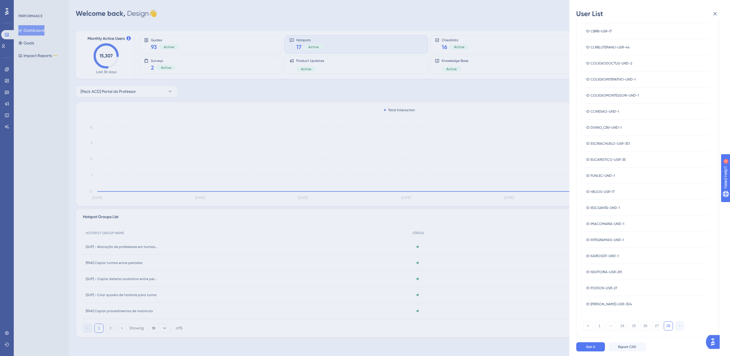
scroll to position [0, 0]
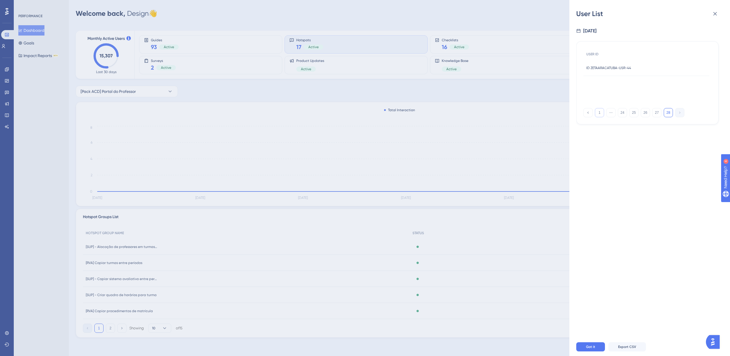
click at [595, 113] on button "1" at bounding box center [599, 112] width 9 height 9
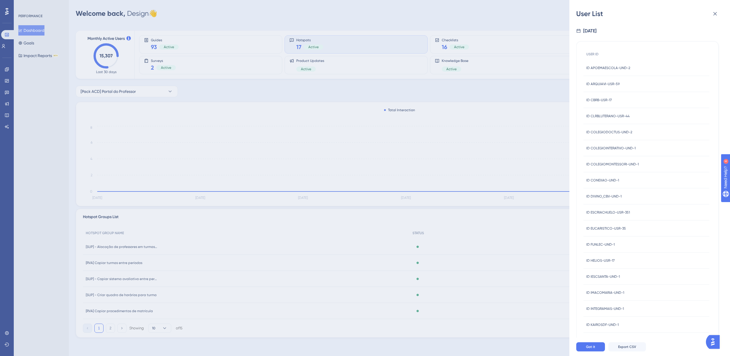
click at [601, 69] on span "ID APOEMAESCOLA-UND-2" at bounding box center [609, 68] width 44 height 5
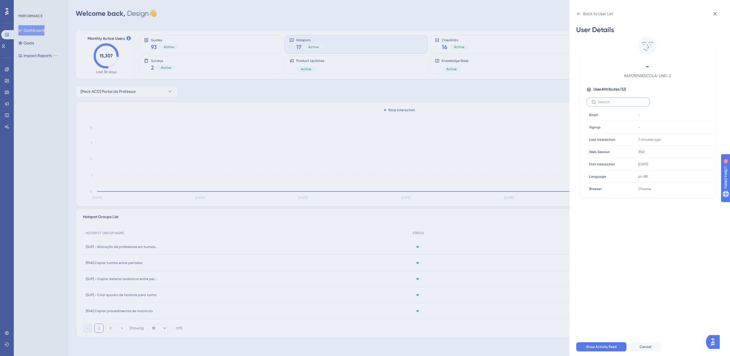
click at [632, 101] on input "text" at bounding box center [622, 102] width 46 height 4
type input "p"
click at [638, 130] on div "-" at bounding box center [667, 127] width 62 height 11
click at [639, 166] on div "Apoema | Escola Dialógica Copy Apoema | Escola Dialógica" at bounding box center [667, 162] width 62 height 11
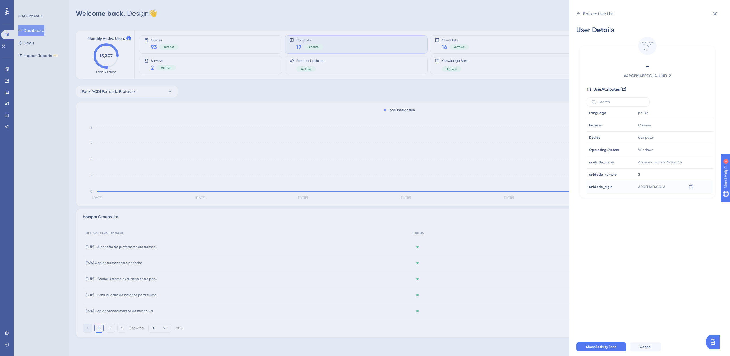
click at [647, 188] on span "APOEMAESCOLA" at bounding box center [651, 187] width 27 height 5
click at [734, 203] on span "Need Help? 4" at bounding box center [744, 207] width 38 height 10
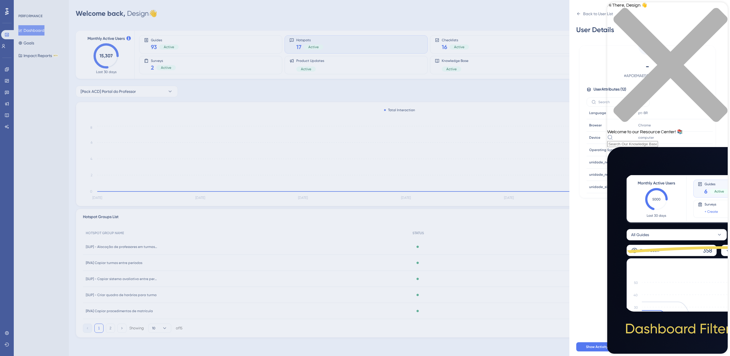
click at [720, 15] on div "close resource center" at bounding box center [667, 68] width 121 height 121
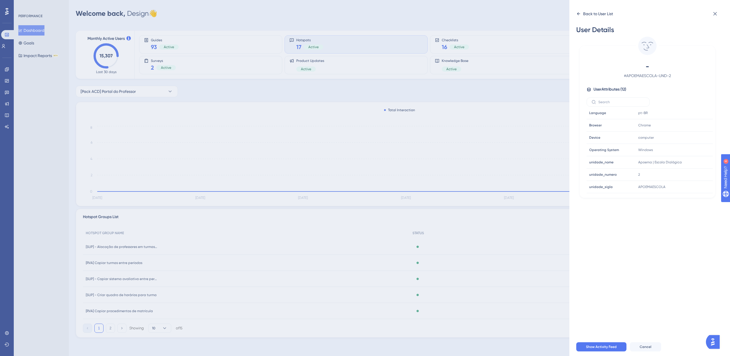
click at [577, 13] on icon at bounding box center [578, 13] width 5 height 5
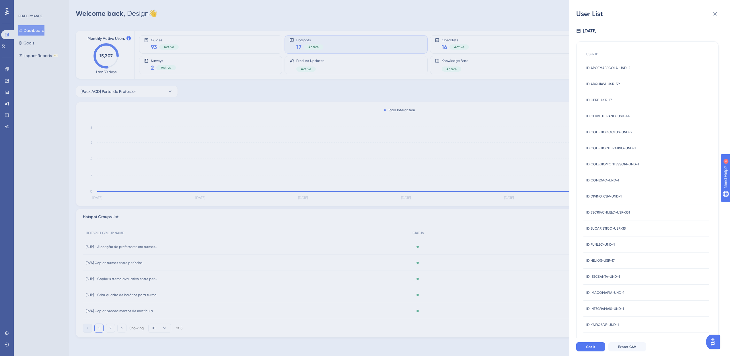
click at [723, 11] on div "User List Sep 3, 2025 USER ID ID APOEMAESCOLA-UND-2 ID APOEMAESCOLA-UND-2 ID AR…" at bounding box center [650, 178] width 161 height 356
click at [720, 14] on button at bounding box center [715, 13] width 11 height 11
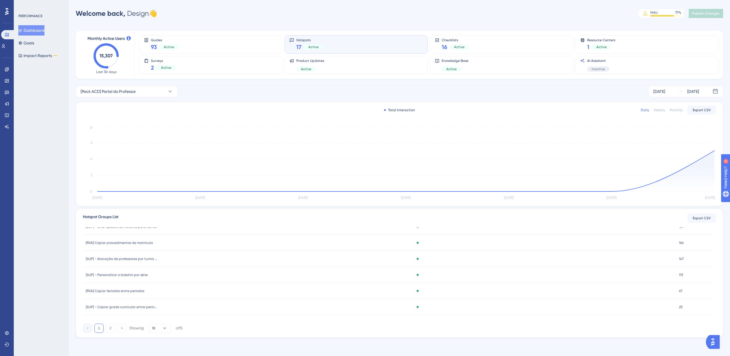
scroll to position [85, 0]
click at [114, 327] on button "2" at bounding box center [110, 328] width 9 height 9
click at [123, 305] on span "[Pack ACD] Portal do Professor" at bounding box center [110, 306] width 49 height 5
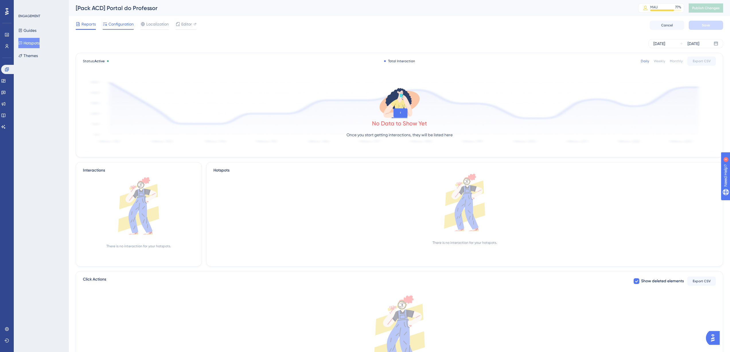
click at [127, 24] on span "Configuration" at bounding box center [120, 24] width 25 height 7
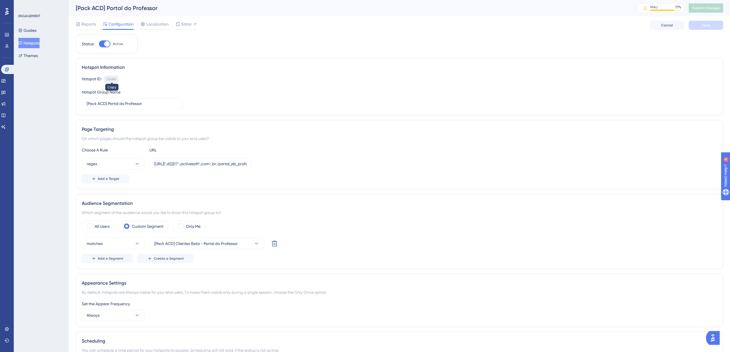
click at [110, 80] on div "23488" at bounding box center [110, 79] width 9 height 5
drag, startPoint x: 107, startPoint y: 79, endPoint x: 120, endPoint y: 79, distance: 12.9
click at [120, 79] on div "Hotspot ID: 23488 Copy" at bounding box center [400, 78] width 636 height 7
copy div "23488"
click at [114, 78] on div "23488" at bounding box center [110, 79] width 9 height 5
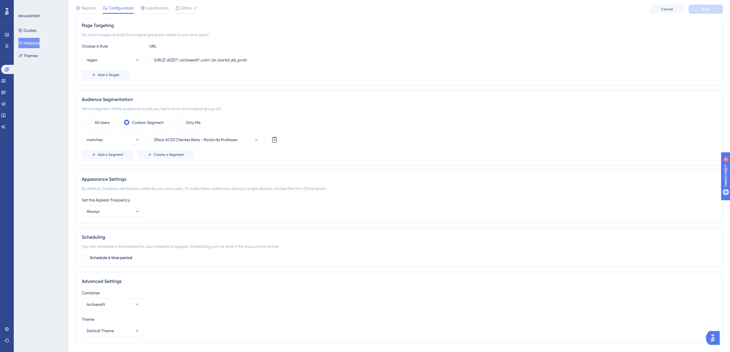
scroll to position [114, 0]
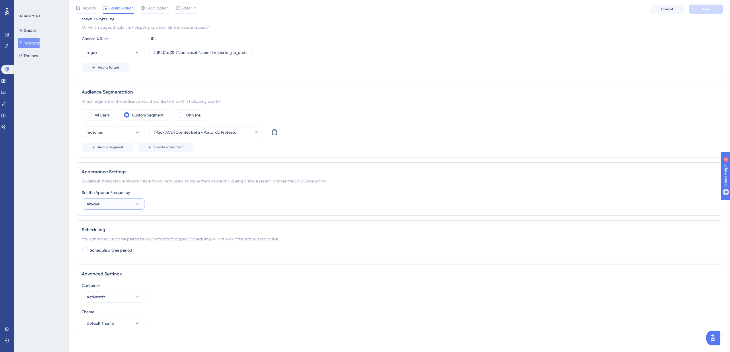
click at [122, 202] on button "Always" at bounding box center [113, 203] width 63 height 11
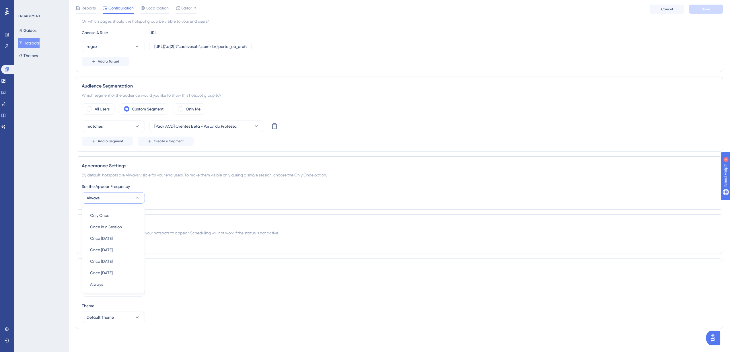
click at [198, 193] on div "Set the Appear Frequency Always Only Once Only Once Once in a Session Once in a…" at bounding box center [400, 193] width 636 height 21
click at [124, 313] on button "Default Theme" at bounding box center [113, 317] width 63 height 11
click at [164, 302] on div "Container Activesoft Theme Default Theme Default Theme Default Theme" at bounding box center [400, 299] width 636 height 47
click at [116, 288] on button "Activesoft" at bounding box center [113, 290] width 63 height 11
click at [203, 273] on div "Advanced Settings Container Activesoft Activesoft Activesoft Centra de ajuda Ce…" at bounding box center [400, 294] width 648 height 71
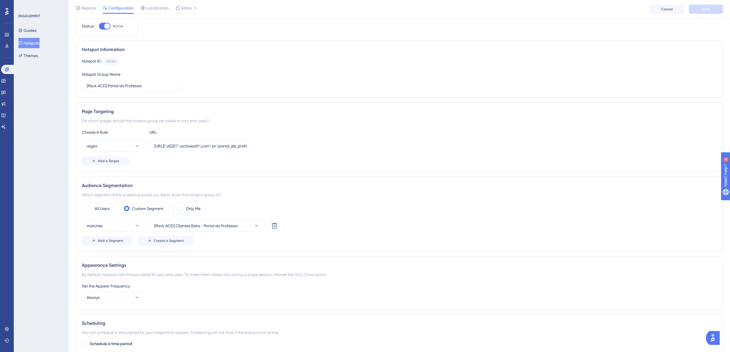
scroll to position [0, 0]
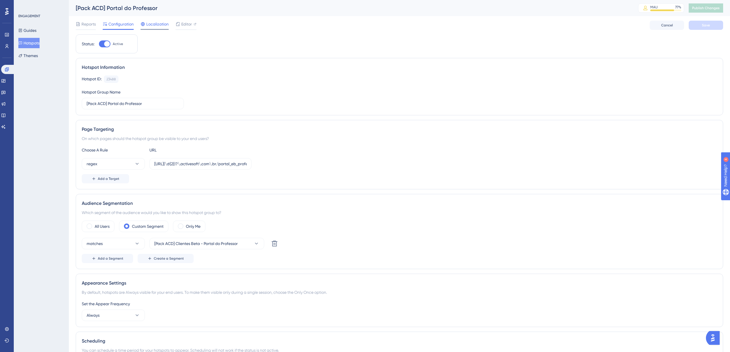
click at [162, 24] on span "Localization" at bounding box center [157, 24] width 22 height 7
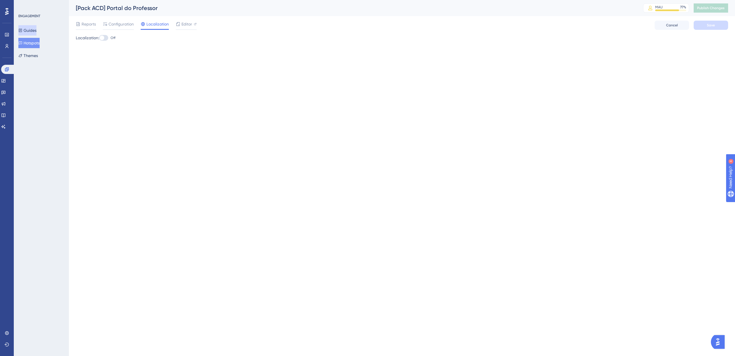
click at [36, 32] on button "Guides" at bounding box center [27, 30] width 18 height 10
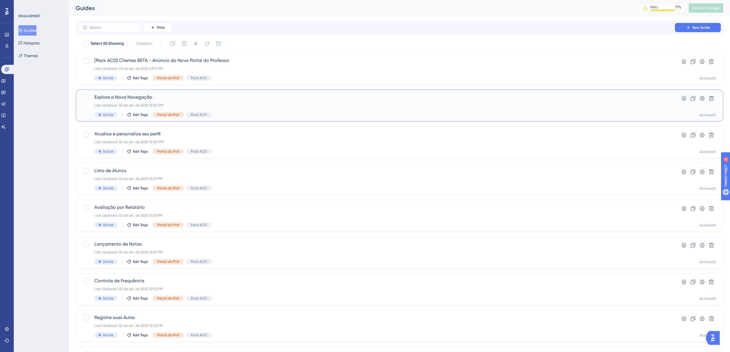
click at [196, 101] on div "Explore a Nova Navegação Last Updated: 02 de set. de 2025 10:50 PM Active Edit …" at bounding box center [376, 106] width 564 height 24
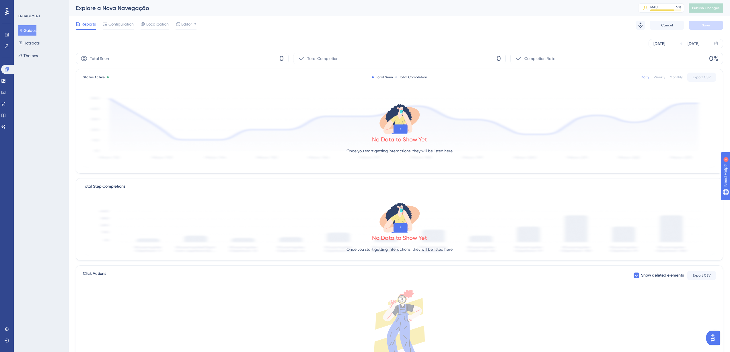
click at [33, 31] on button "Guides" at bounding box center [27, 30] width 18 height 10
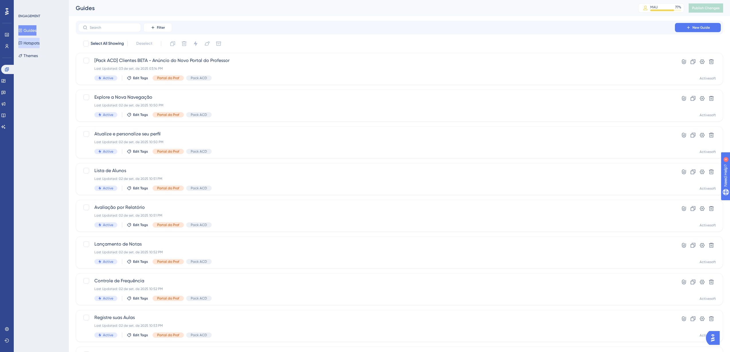
click at [40, 42] on button "Hotspots" at bounding box center [28, 43] width 21 height 10
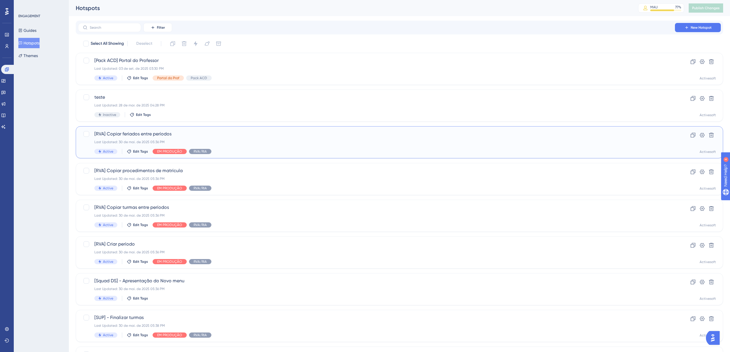
click at [201, 141] on div "Last Updated: 30 de mai. de 2025 05:36 PM" at bounding box center [376, 142] width 564 height 5
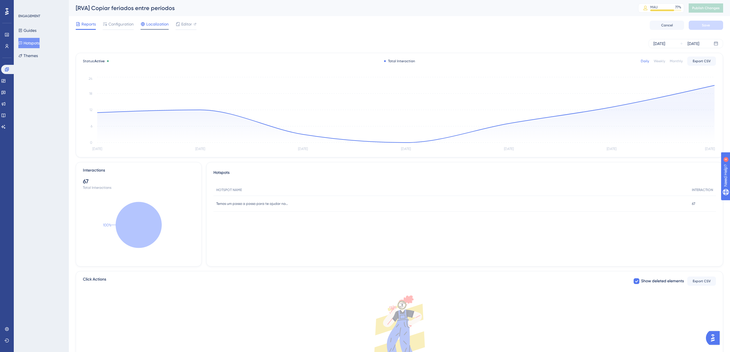
click at [142, 24] on icon at bounding box center [143, 24] width 4 height 4
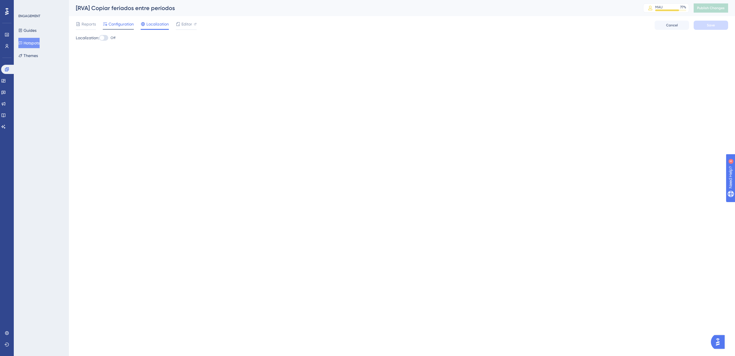
click at [110, 22] on span "Configuration" at bounding box center [120, 24] width 25 height 7
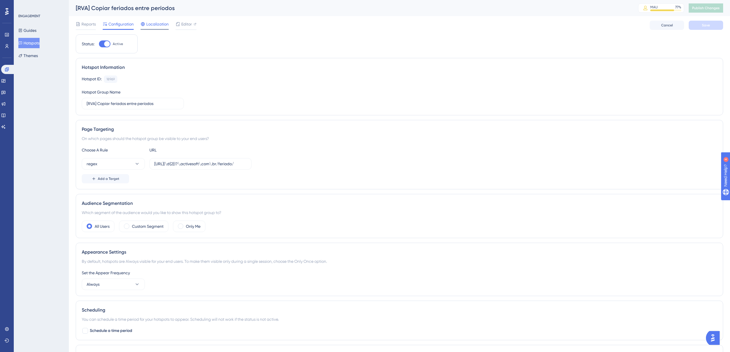
click at [157, 25] on span "Localization" at bounding box center [157, 24] width 22 height 7
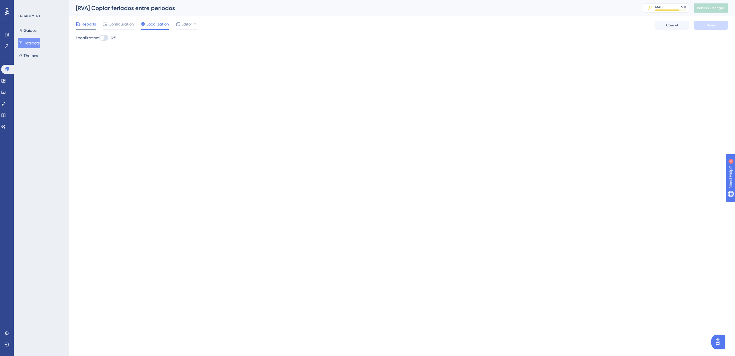
click at [89, 25] on span "Reports" at bounding box center [88, 24] width 14 height 7
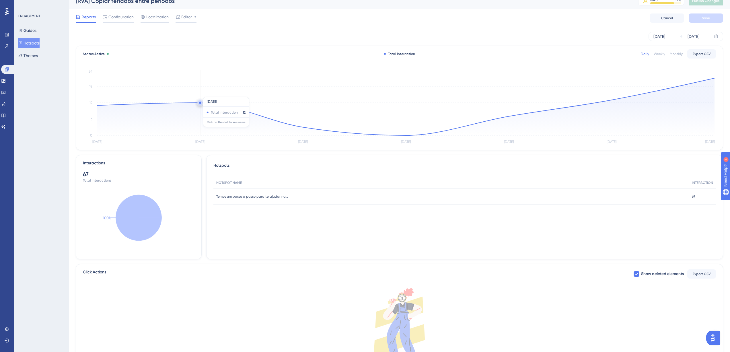
scroll to position [25, 0]
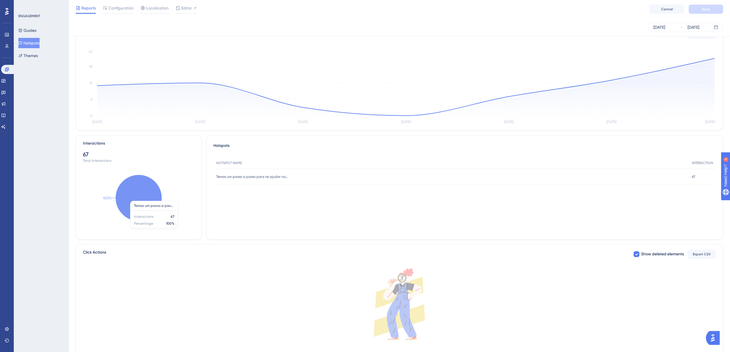
click at [138, 196] on icon at bounding box center [139, 198] width 46 height 46
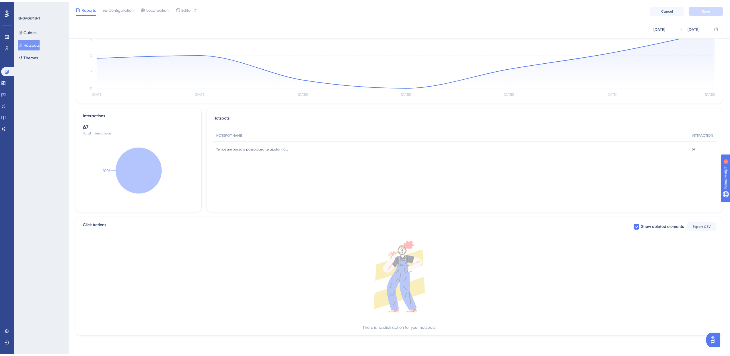
scroll to position [0, 0]
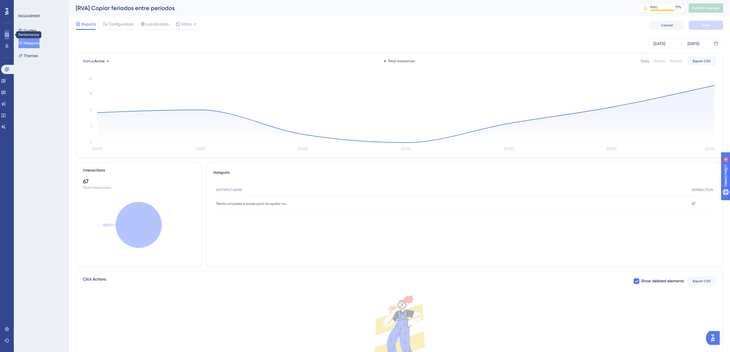
click at [5, 38] on link at bounding box center [7, 34] width 5 height 9
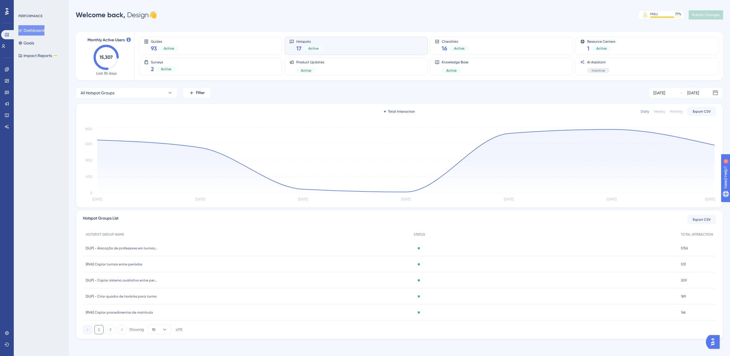
click at [141, 263] on span "[RVA] Copiar turmas entre períodos" at bounding box center [114, 264] width 57 height 5
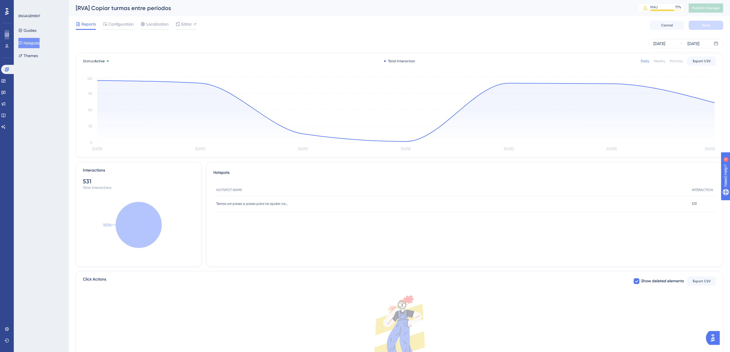
click at [8, 38] on link at bounding box center [7, 34] width 5 height 9
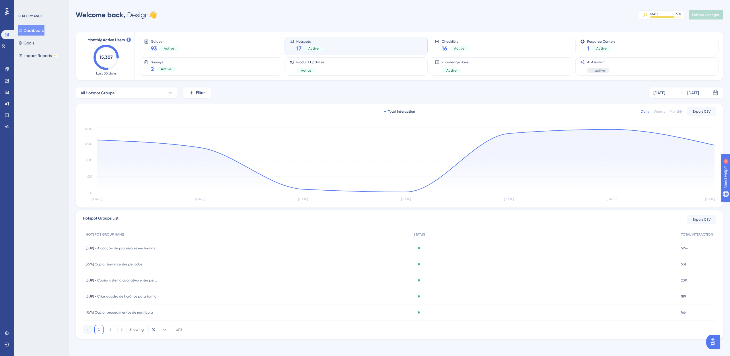
click at [333, 47] on div "Hotspots 17 Active" at bounding box center [356, 45] width 133 height 13
click at [161, 94] on button "All Hotspot Groups" at bounding box center [127, 92] width 102 height 11
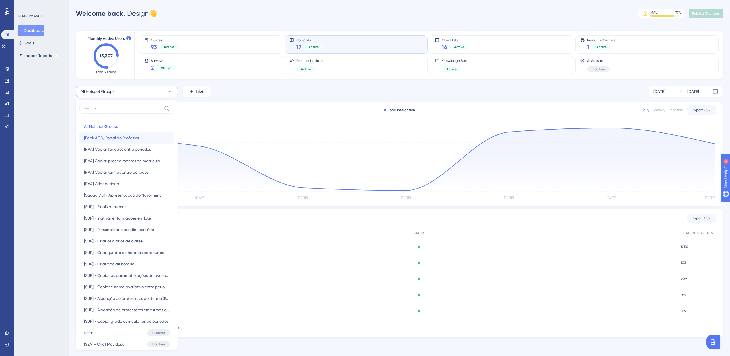
click at [135, 141] on span "[Pack ACD] Portal do Professor" at bounding box center [111, 138] width 55 height 7
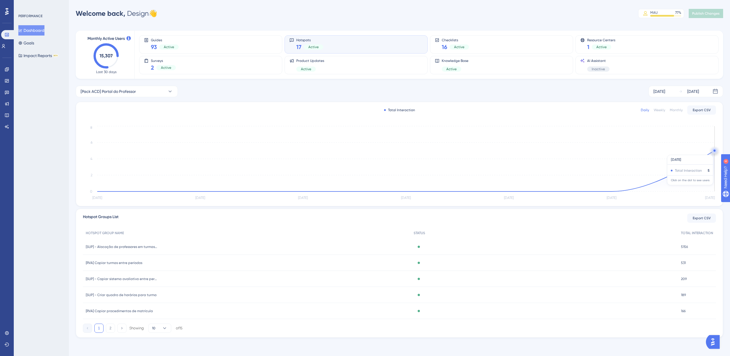
click at [715, 152] on circle at bounding box center [715, 152] width 0 height 0
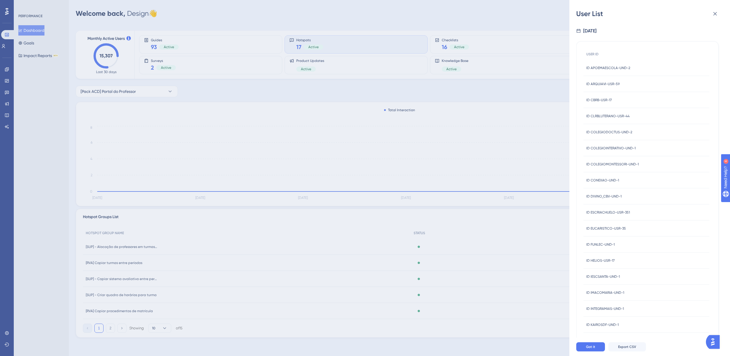
scroll to position [0, 0]
click at [713, 11] on icon at bounding box center [715, 13] width 7 height 7
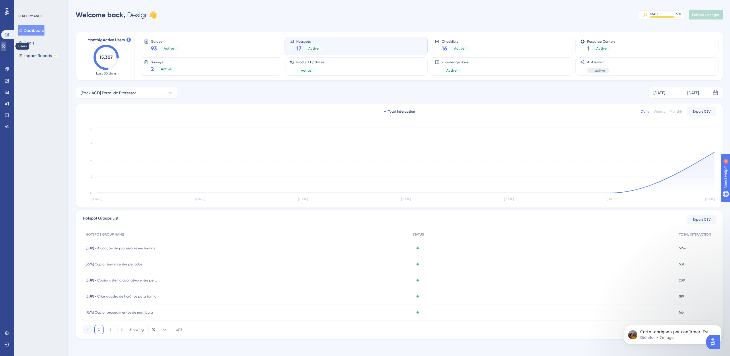
click at [5, 44] on icon at bounding box center [3, 46] width 5 height 5
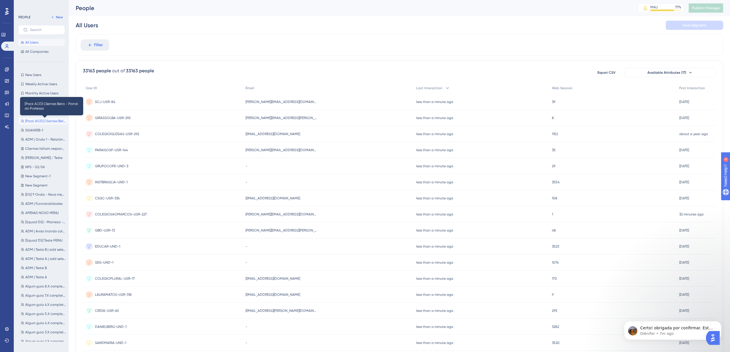
click at [43, 123] on span "[Pack ACD] Clientes Beta - Portal do Professor" at bounding box center [45, 121] width 41 height 5
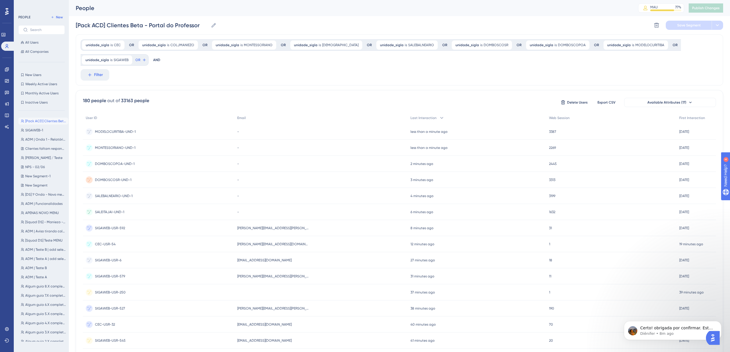
click at [55, 119] on span "[Pack ACD] Clientes Beta - Portal do Professor" at bounding box center [45, 121] width 41 height 5
click at [143, 59] on icon at bounding box center [144, 60] width 3 height 3
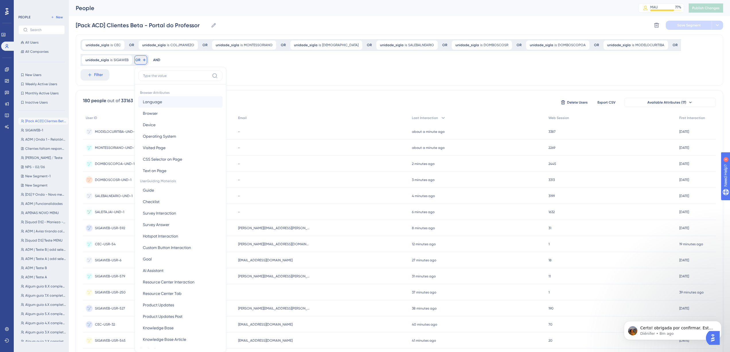
scroll to position [34, 0]
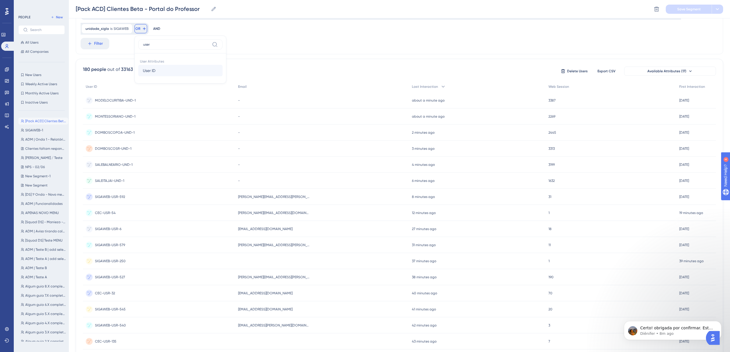
type input "user"
click at [174, 73] on button "User ID User ID" at bounding box center [180, 70] width 84 height 11
click at [164, 28] on icon at bounding box center [165, 28] width 3 height 3
click at [137, 29] on span "OR" at bounding box center [137, 28] width 5 height 5
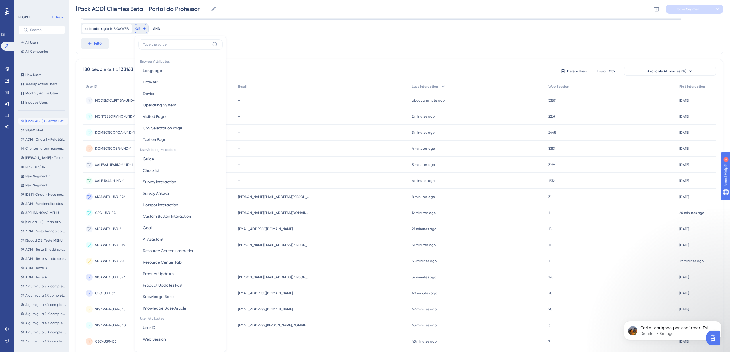
scroll to position [52, 0]
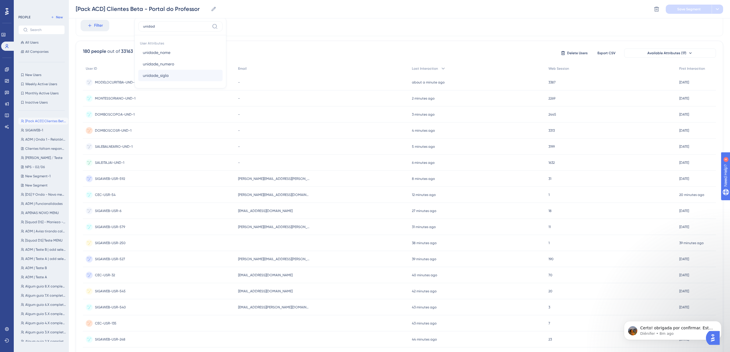
type input "unidad"
click at [154, 76] on span "unidade_sigla" at bounding box center [156, 75] width 26 height 7
type input "ACTIVECOMERCIAL"
click at [200, 111] on button "Done" at bounding box center [208, 115] width 16 height 10
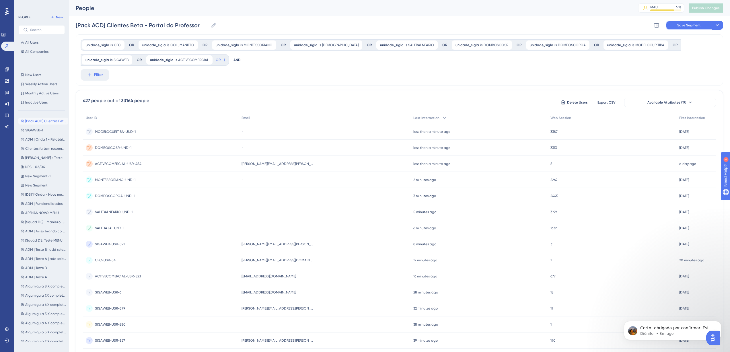
click at [692, 26] on span "Save Segment" at bounding box center [689, 25] width 24 height 5
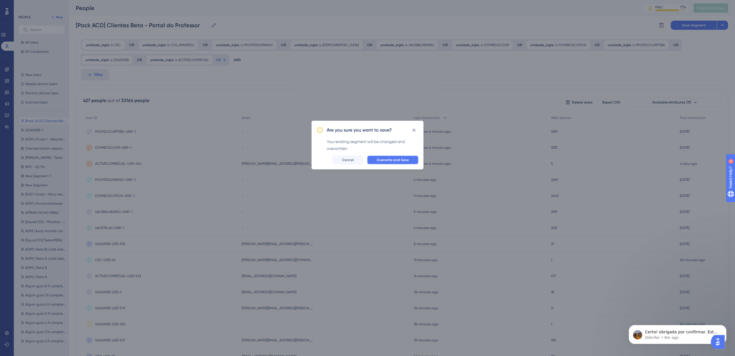
click at [389, 160] on span "Overwrite and Save" at bounding box center [392, 160] width 32 height 5
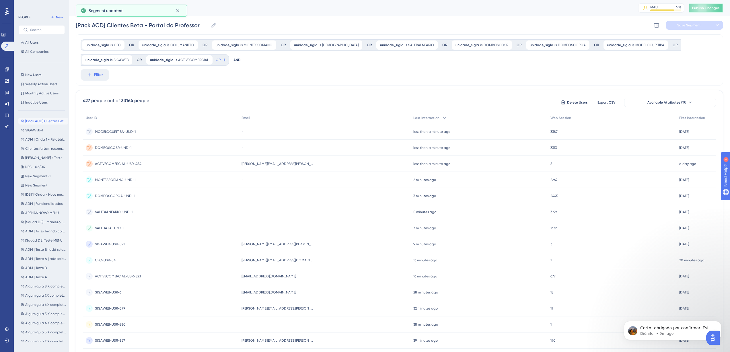
click at [712, 7] on span "Publish Changes" at bounding box center [706, 8] width 28 height 5
click at [5, 81] on icon at bounding box center [7, 81] width 5 height 5
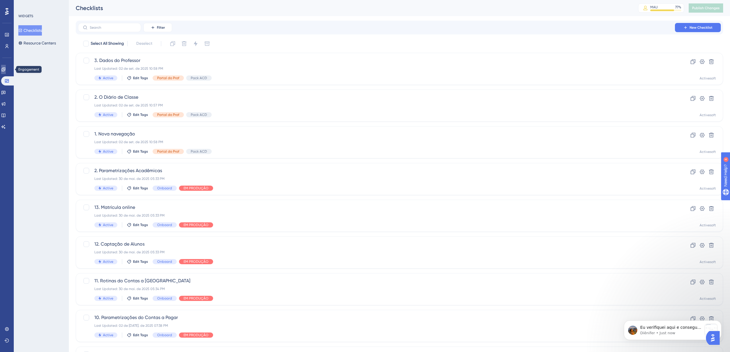
click at [5, 69] on icon at bounding box center [3, 69] width 4 height 4
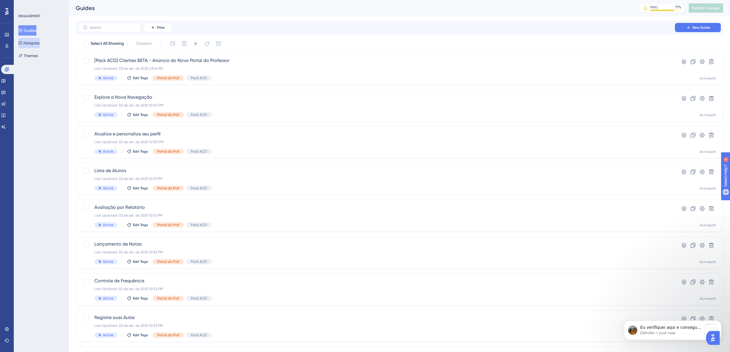
click at [38, 44] on button "Hotspots" at bounding box center [28, 43] width 21 height 10
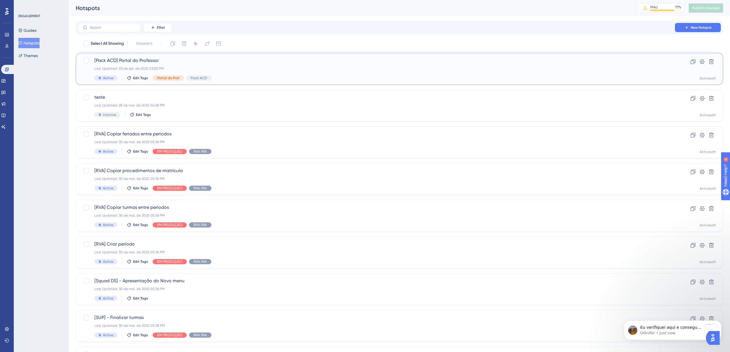
click at [183, 60] on span "[Pack ACD] Portal do Professor" at bounding box center [376, 60] width 564 height 7
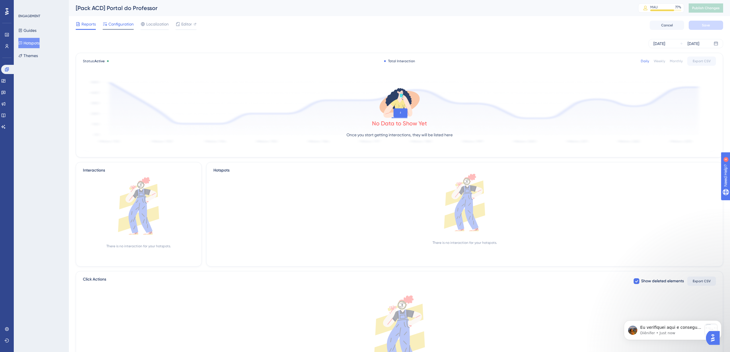
click at [118, 24] on span "Configuration" at bounding box center [120, 24] width 25 height 7
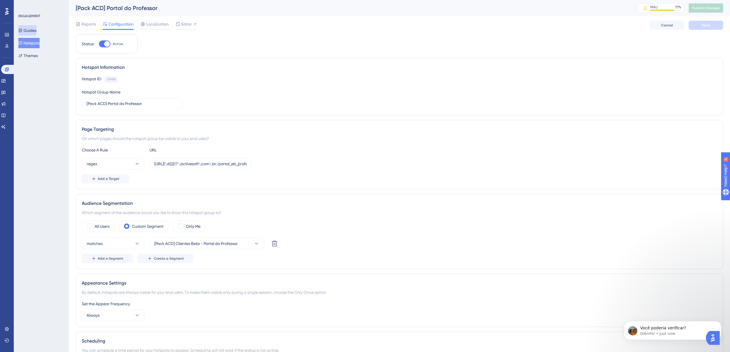
click at [33, 30] on button "Guides" at bounding box center [27, 30] width 18 height 10
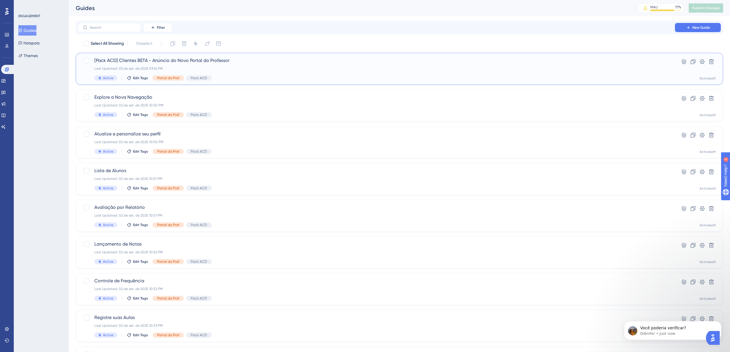
click at [178, 63] on span "[Pack ACD] Clientes BETA - Anúncio do Novo Portal do Professor" at bounding box center [376, 60] width 564 height 7
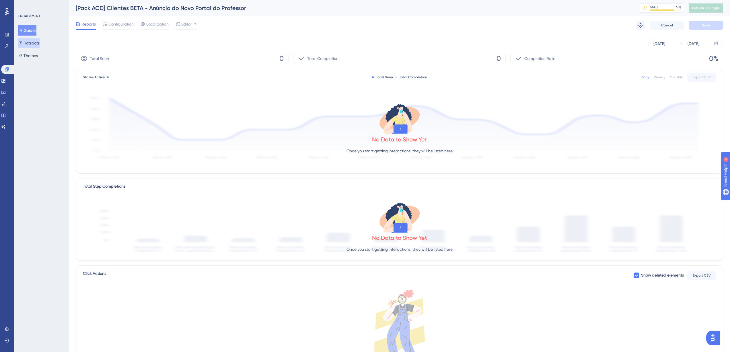
click at [33, 42] on button "Hotspots" at bounding box center [28, 43] width 21 height 10
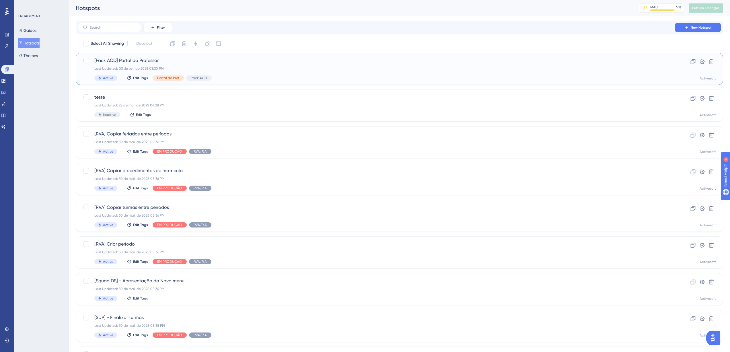
click at [168, 61] on span "[Pack ACD] Portal do Professor" at bounding box center [376, 60] width 564 height 7
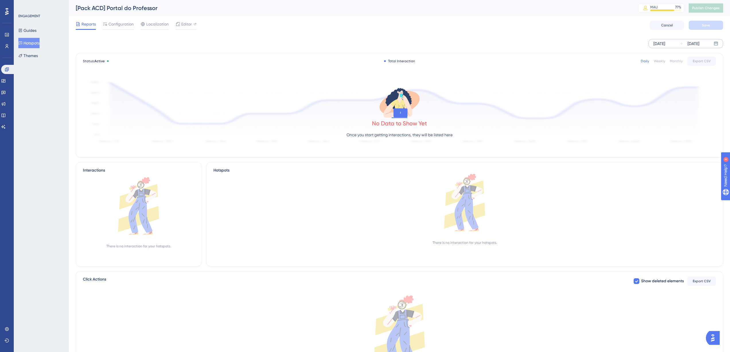
click at [659, 46] on div "Sep 03 2025" at bounding box center [660, 43] width 12 height 7
click at [544, 90] on button "01" at bounding box center [542, 91] width 10 height 10
click at [702, 154] on button "Apply" at bounding box center [699, 157] width 29 height 9
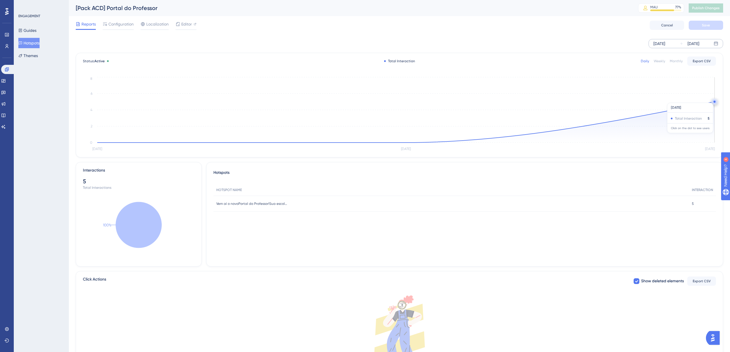
click at [714, 100] on circle at bounding box center [715, 102] width 5 height 5
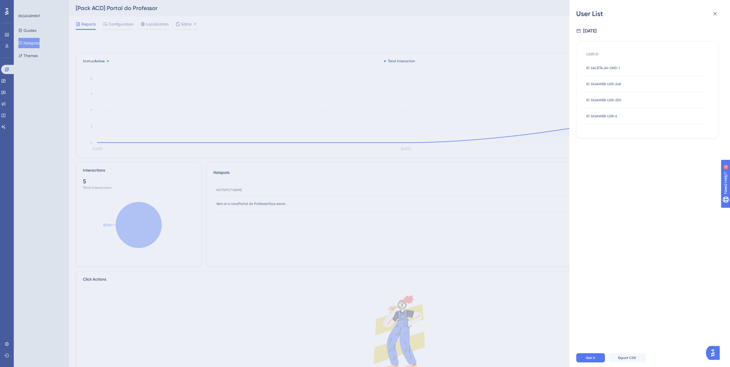
click at [33, 31] on div "User List Sep 3, 2025 USER ID ID SALEITAJAI-UND-1 ID SALEITAJAI-UND-1 ID SIGAWE…" at bounding box center [365, 183] width 730 height 367
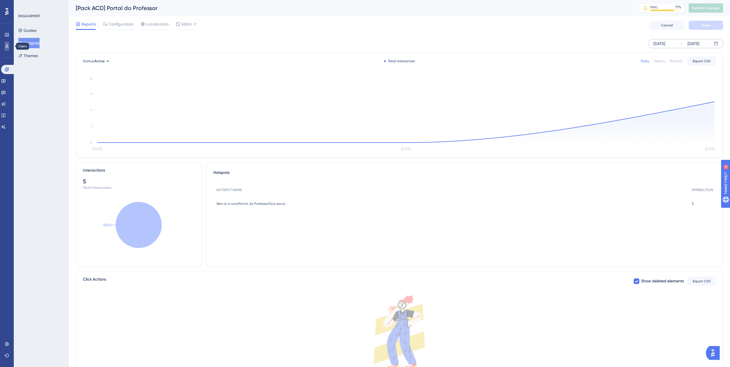
click at [9, 43] on link at bounding box center [7, 46] width 5 height 9
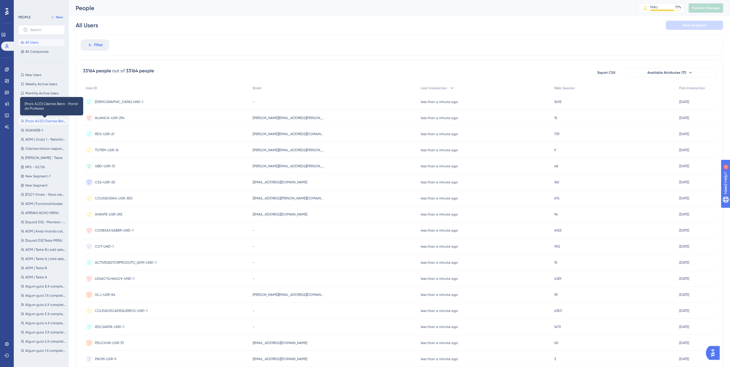
click at [42, 122] on span "[Pack ACD] Clientes Beta - Portal do Professor" at bounding box center [45, 121] width 41 height 5
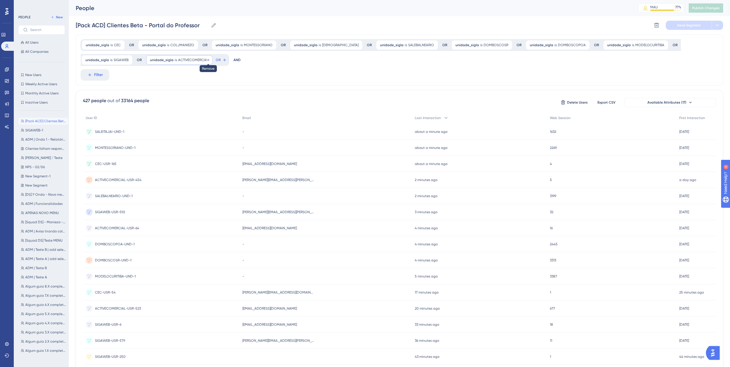
click at [207, 60] on icon at bounding box center [208, 59] width 3 height 3
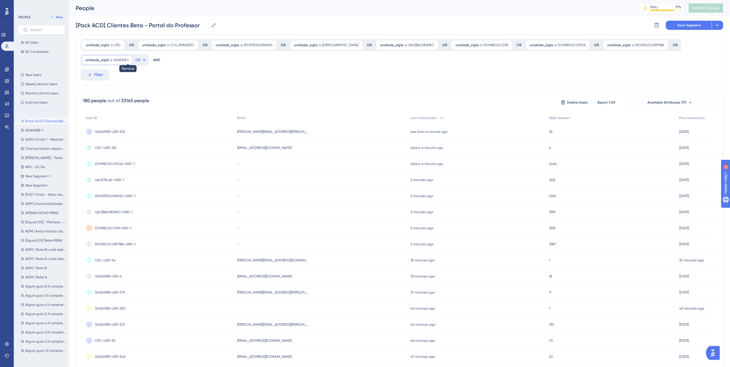
click at [128, 60] on icon at bounding box center [127, 59] width 3 height 3
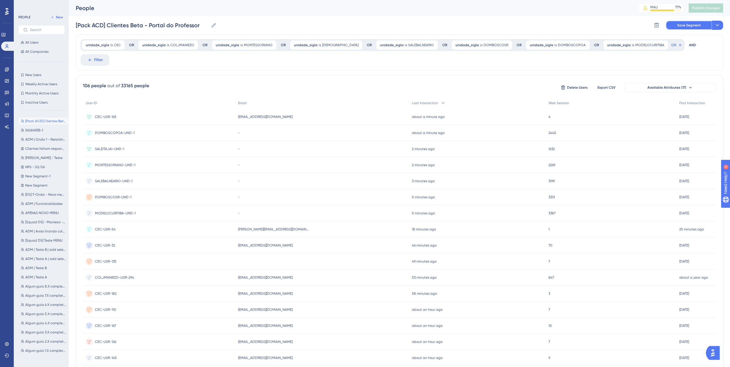
click at [680, 23] on span "Save Segment" at bounding box center [689, 25] width 24 height 5
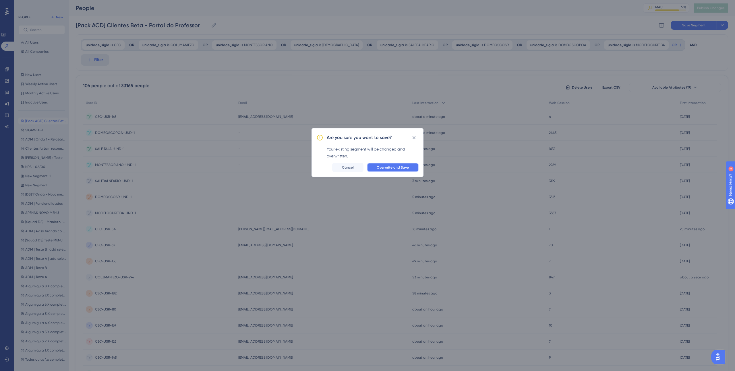
click at [394, 169] on span "Overwrite and Save" at bounding box center [392, 167] width 32 height 5
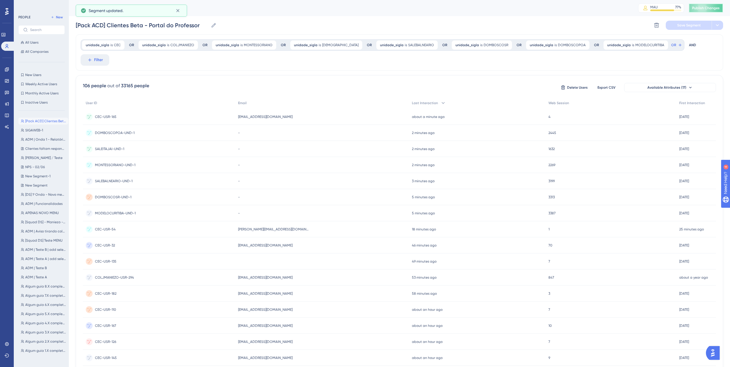
click at [708, 9] on span "Publish Changes" at bounding box center [706, 8] width 28 height 5
click at [9, 70] on icon at bounding box center [7, 69] width 5 height 5
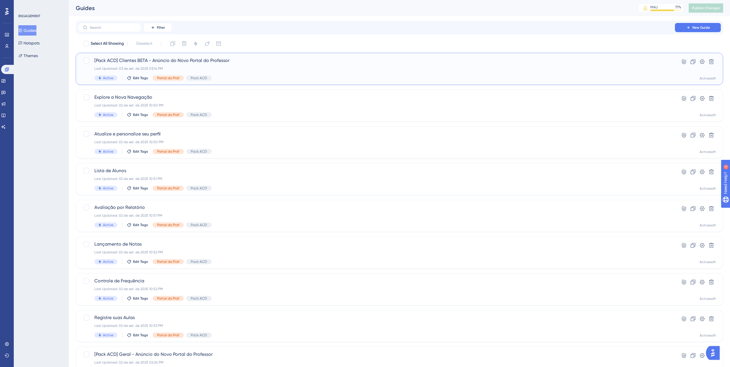
click at [251, 59] on span "[Pack ACD] Clientes BETA - Anúncio do Novo Portal do Professor" at bounding box center [376, 60] width 564 height 7
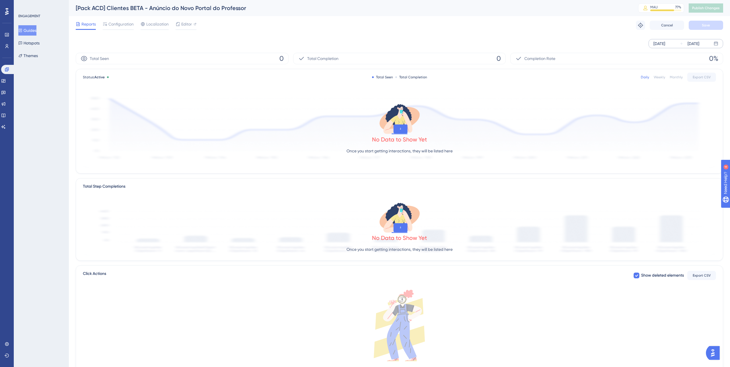
click at [665, 42] on div "Sep 03 2025" at bounding box center [660, 43] width 12 height 7
click at [541, 89] on button "01" at bounding box center [542, 91] width 10 height 10
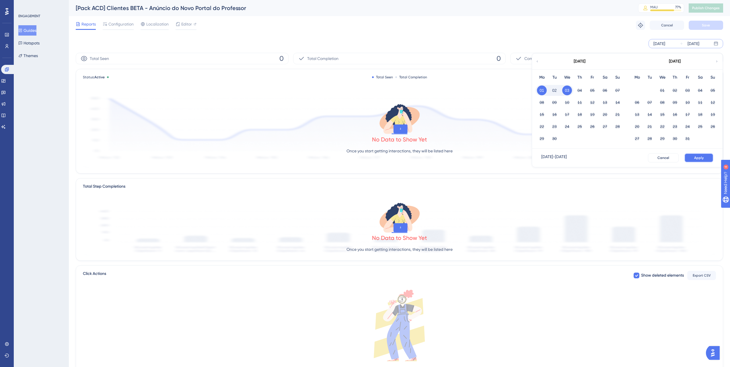
click at [699, 155] on button "Apply" at bounding box center [699, 157] width 29 height 9
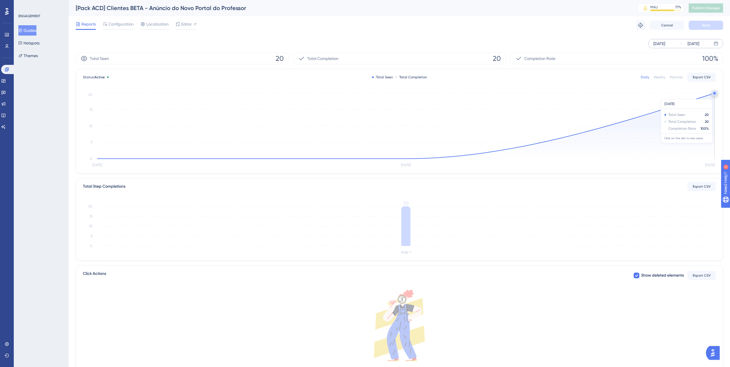
click at [714, 96] on icon "Sep 1 Sep 2 Sep 3 0 5 10 15 20" at bounding box center [399, 130] width 633 height 77
click at [714, 94] on circle at bounding box center [715, 93] width 5 height 5
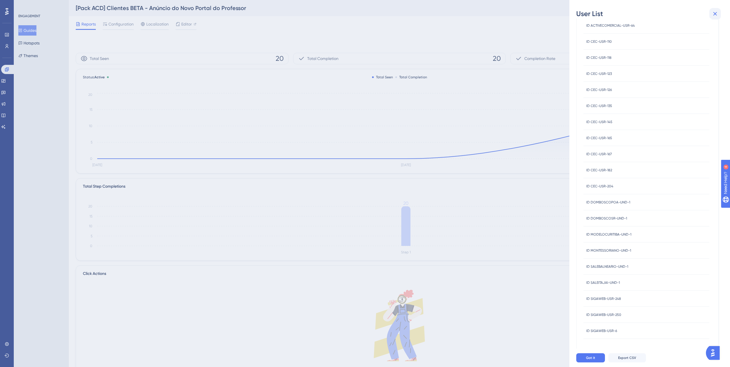
click at [712, 12] on icon at bounding box center [715, 13] width 7 height 7
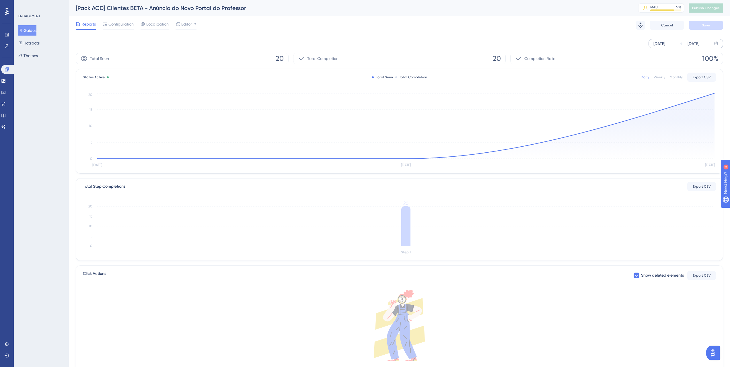
click at [48, 44] on div "Guides Hotspots Themes" at bounding box center [41, 43] width 46 height 36
click at [40, 42] on button "Hotspots" at bounding box center [28, 43] width 21 height 10
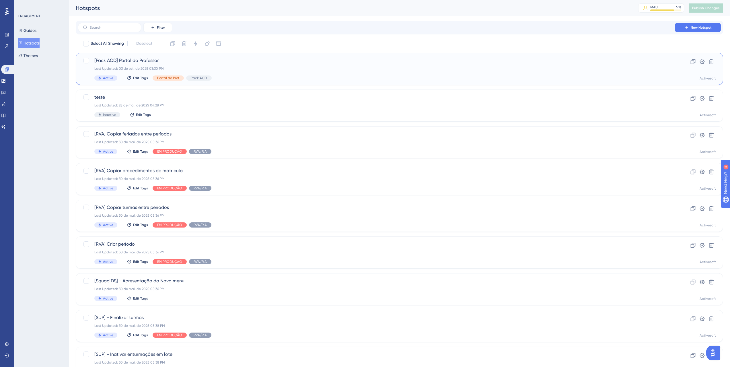
click at [181, 59] on span "[Pack ACD] Portal do Professor" at bounding box center [376, 60] width 564 height 7
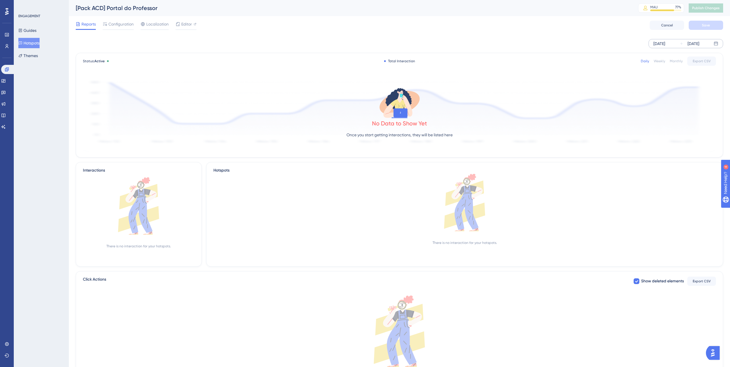
click at [663, 40] on div "Sep 03 2025" at bounding box center [660, 43] width 12 height 7
click at [544, 88] on button "01" at bounding box center [542, 91] width 10 height 10
click at [694, 154] on button "Apply" at bounding box center [699, 157] width 29 height 9
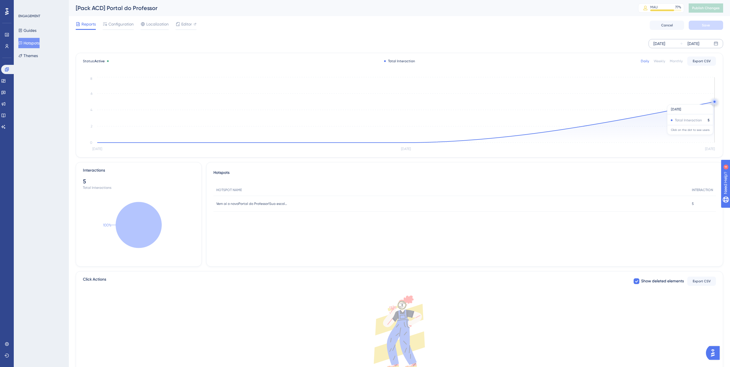
click at [715, 103] on circle at bounding box center [715, 103] width 0 height 0
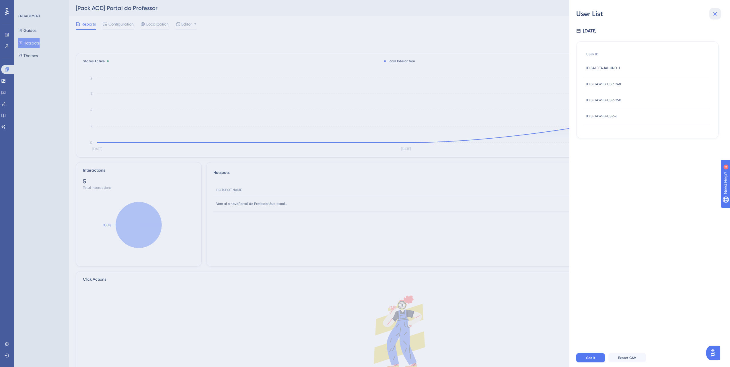
click at [716, 15] on icon at bounding box center [715, 13] width 7 height 7
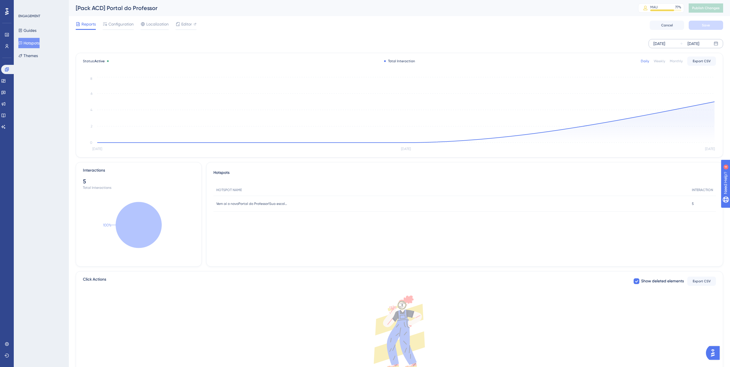
click at [525, 10] on div "[Pack ACD] Portal do Professor" at bounding box center [350, 8] width 548 height 8
